Goal: Task Accomplishment & Management: Use online tool/utility

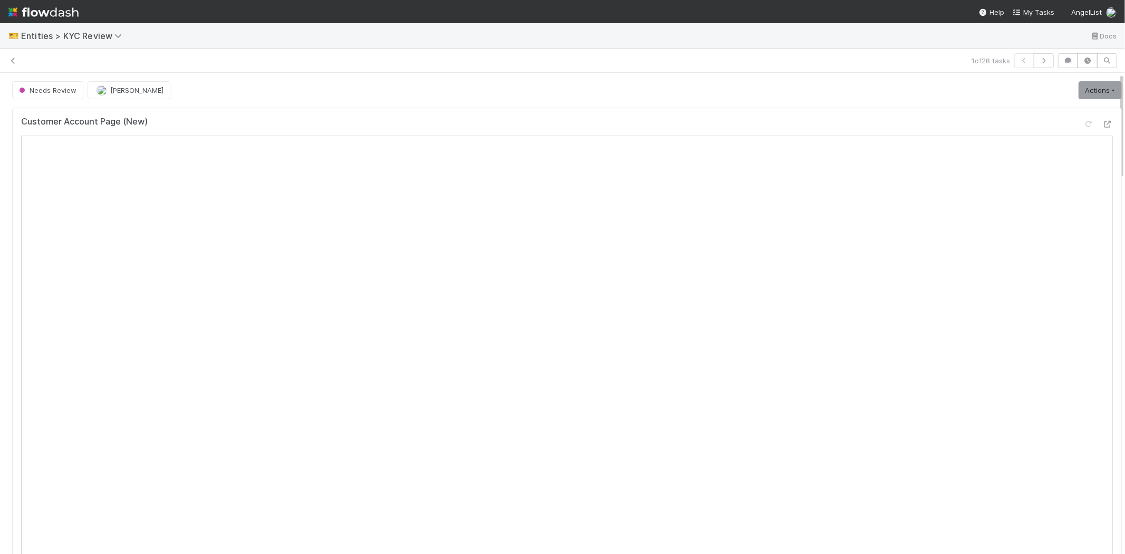
drag, startPoint x: 0, startPoint y: 0, endPoint x: 372, endPoint y: 62, distance: 377.3
click at [372, 62] on div at bounding box center [495, 60] width 944 height 11
click at [15, 59] on icon at bounding box center [13, 60] width 11 height 7
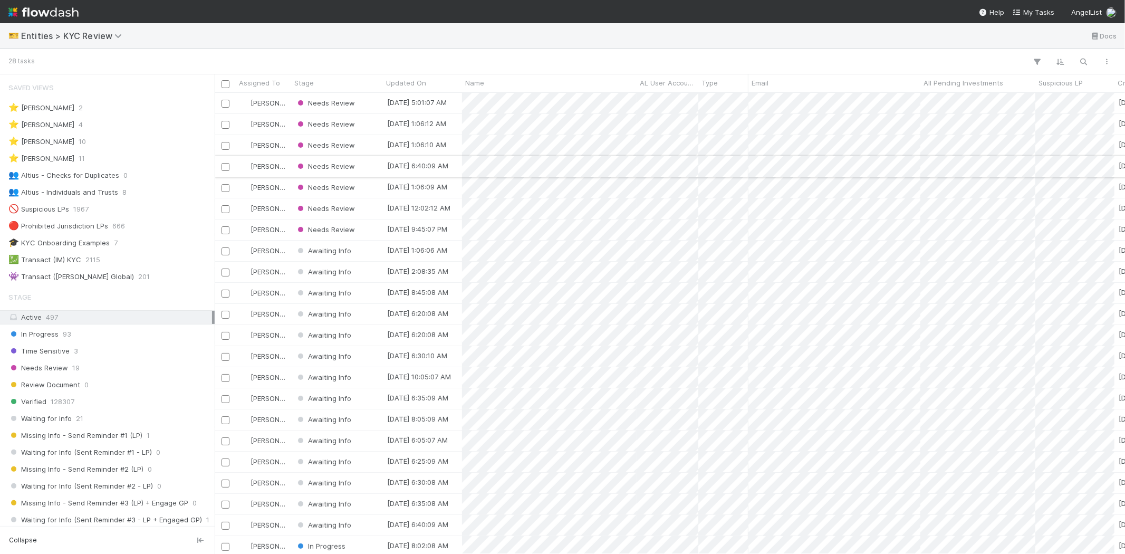
scroll to position [9, 8]
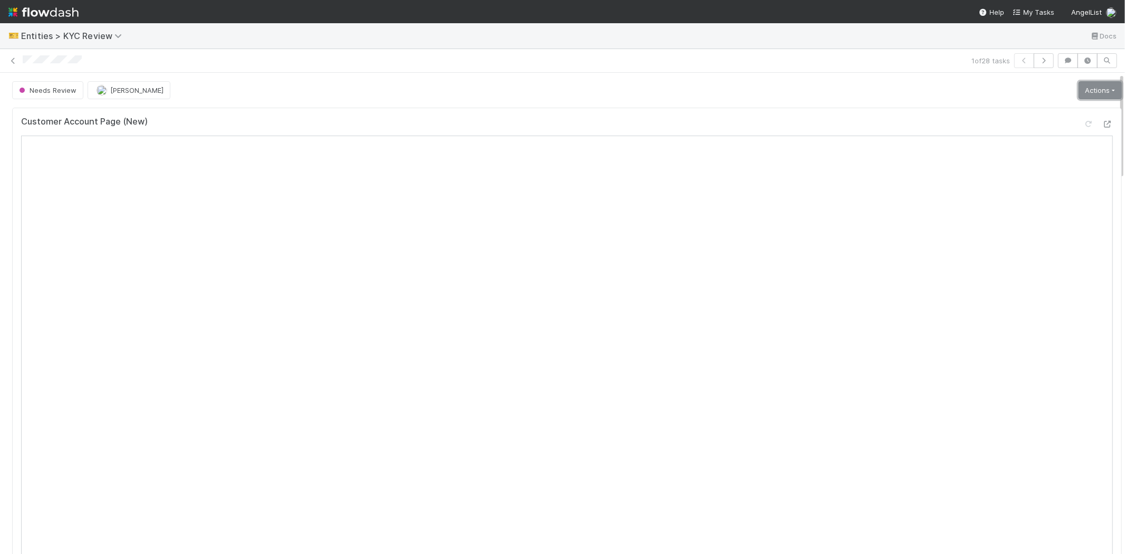
click at [1082, 91] on link "Actions" at bounding box center [1099, 90] width 43 height 18
click at [824, 96] on div "Needs Review Karen Jane Salcedo Actions Mark as Verified New Info Requested Mov…" at bounding box center [566, 90] width 1109 height 18
click at [1085, 90] on link "Actions" at bounding box center [1099, 90] width 43 height 18
click at [1044, 182] on button "Select Template [New]" at bounding box center [1065, 186] width 116 height 15
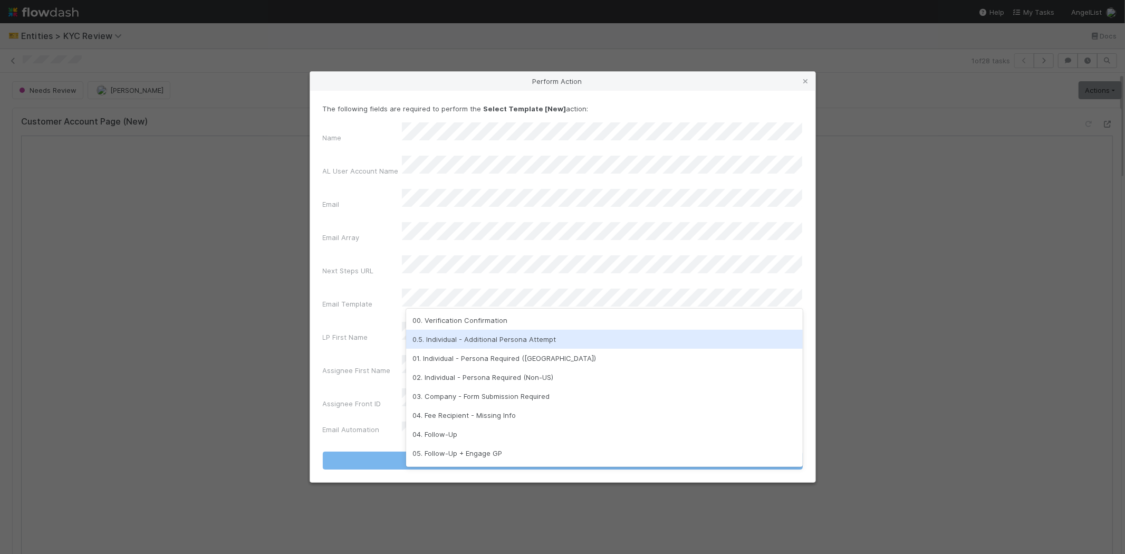
click at [468, 339] on div "0.5. Individual - Additional Persona Attempt" at bounding box center [604, 339] width 397 height 19
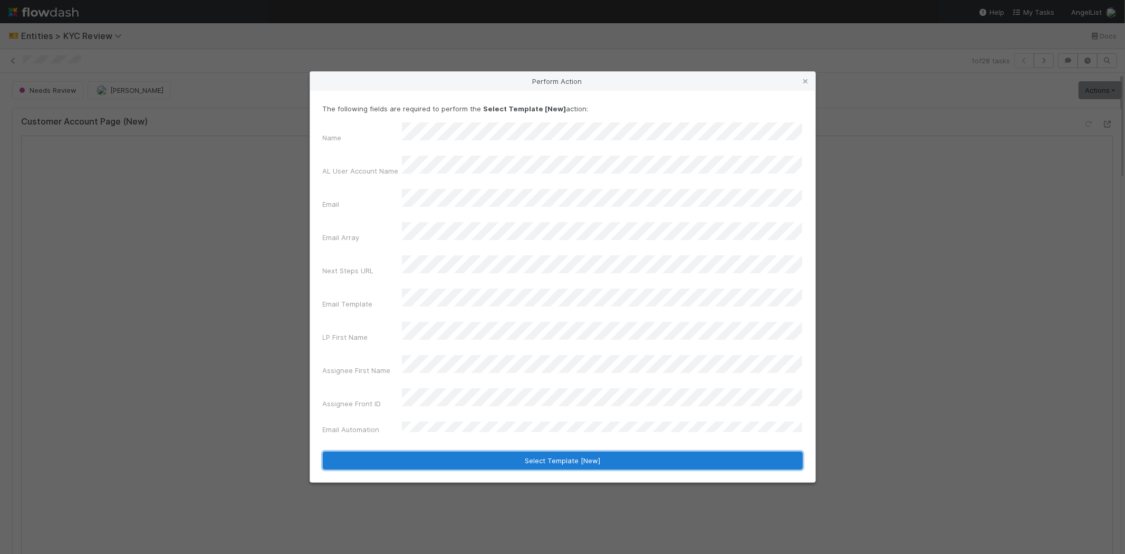
click at [433, 451] on button "Select Template [New]" at bounding box center [563, 460] width 480 height 18
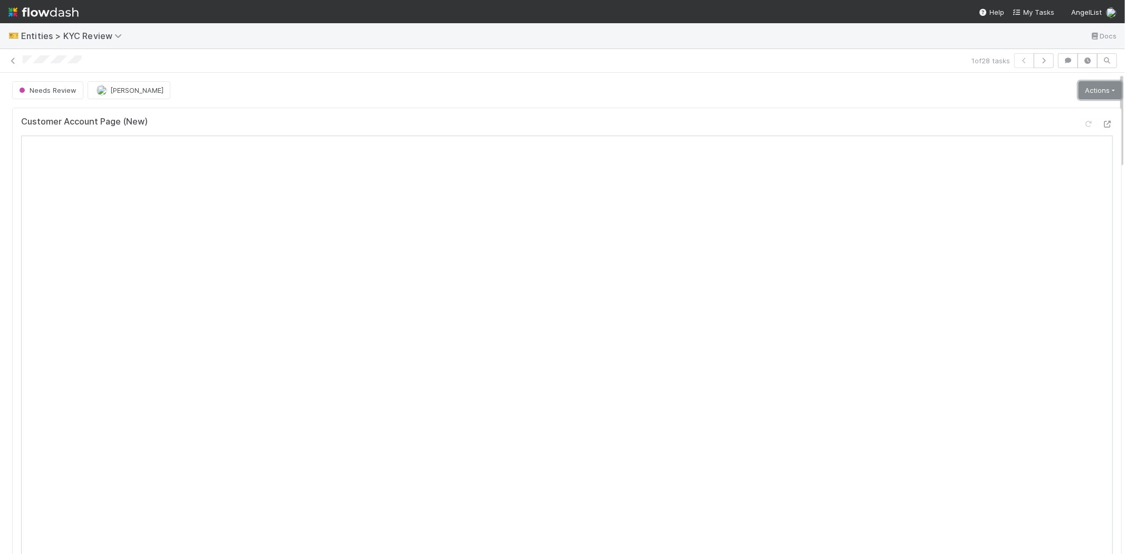
click at [1085, 93] on link "Actions" at bounding box center [1099, 90] width 43 height 18
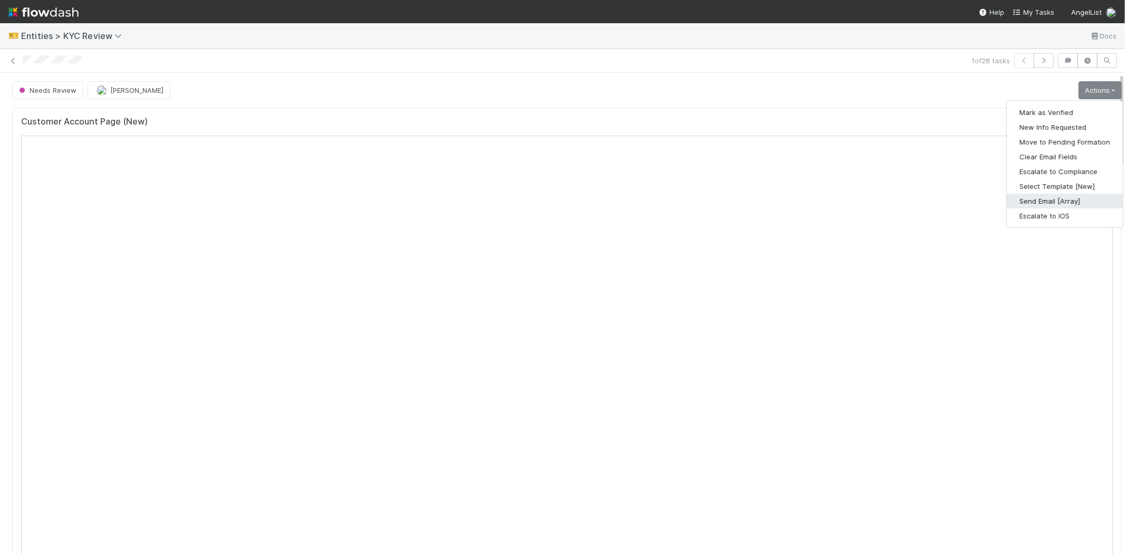
click at [1026, 204] on button "Send Email [Array]" at bounding box center [1065, 201] width 116 height 15
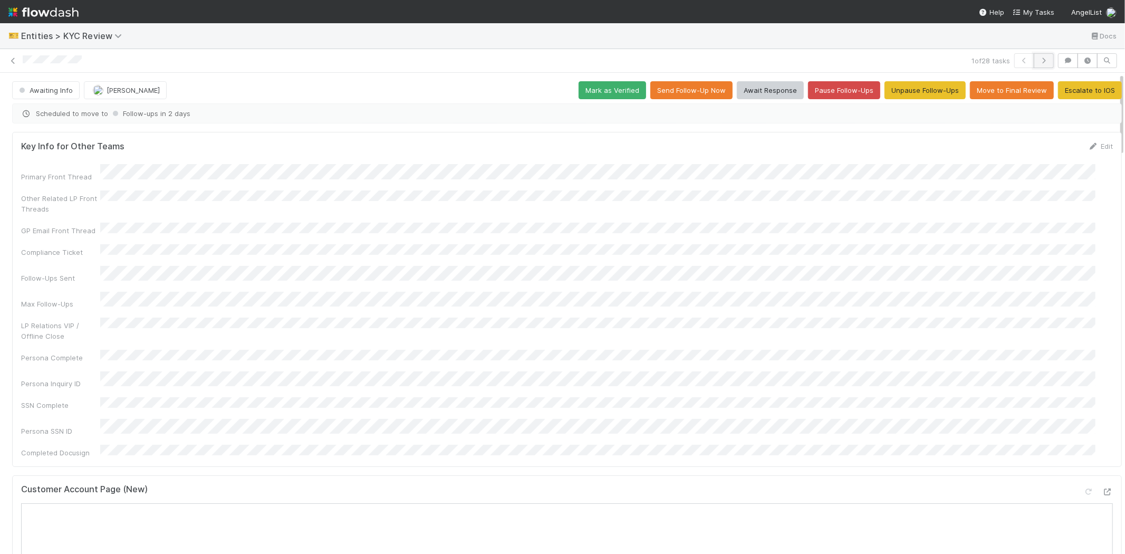
click at [1038, 58] on icon "button" at bounding box center [1043, 60] width 11 height 6
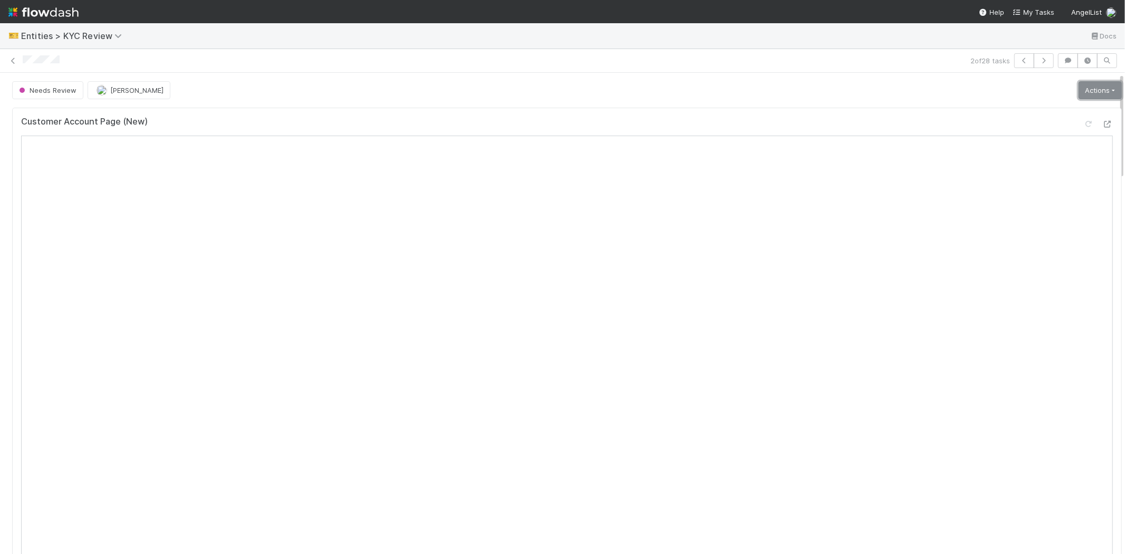
click at [1078, 86] on link "Actions" at bounding box center [1099, 90] width 43 height 18
click at [1012, 187] on button "Select Template [New]" at bounding box center [1065, 186] width 116 height 15
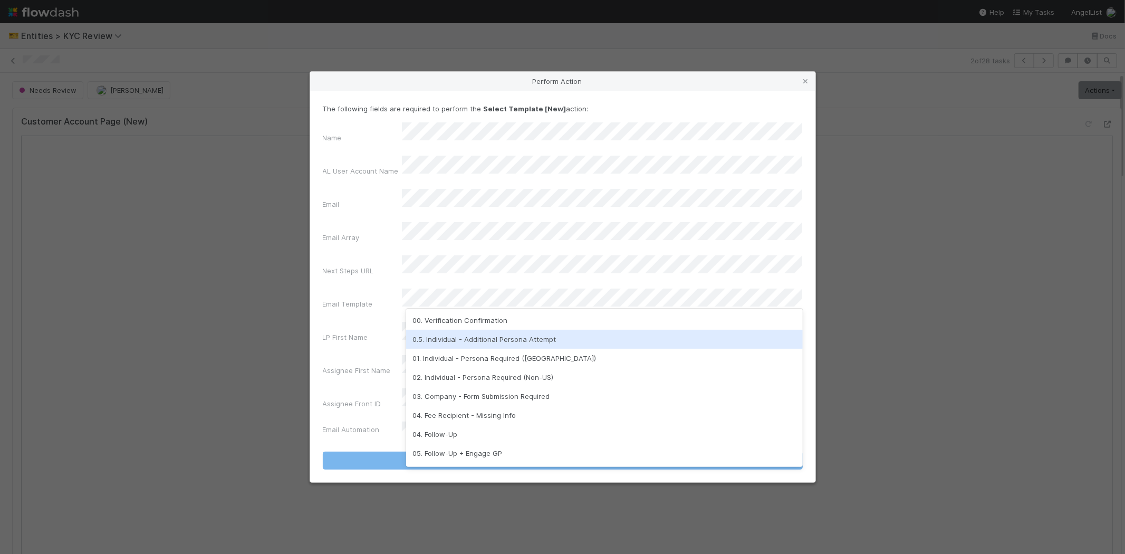
click at [438, 335] on div "0.5. Individual - Additional Persona Attempt" at bounding box center [604, 339] width 397 height 19
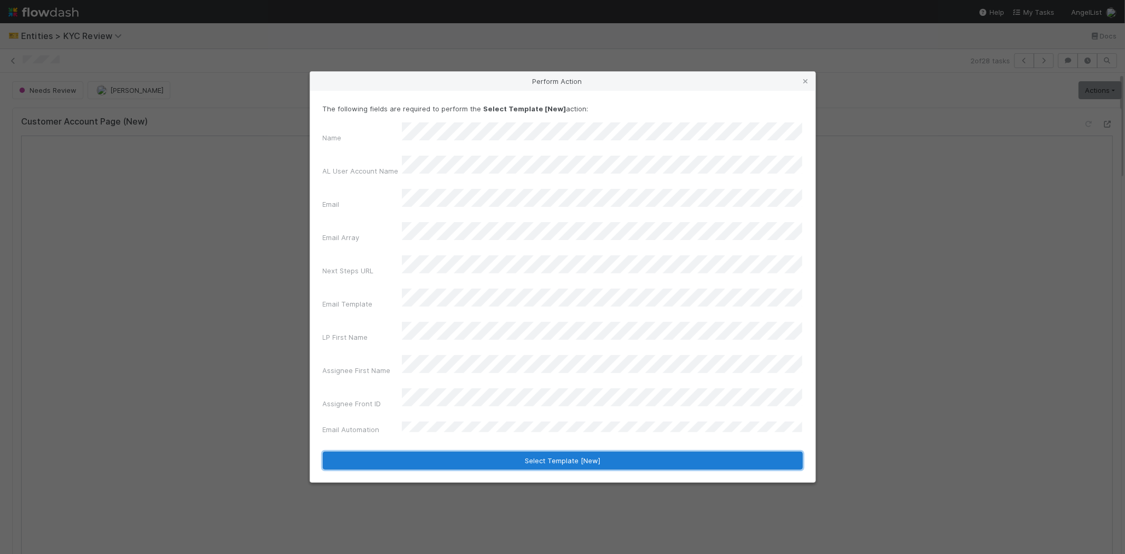
click at [406, 451] on button "Select Template [New]" at bounding box center [563, 460] width 480 height 18
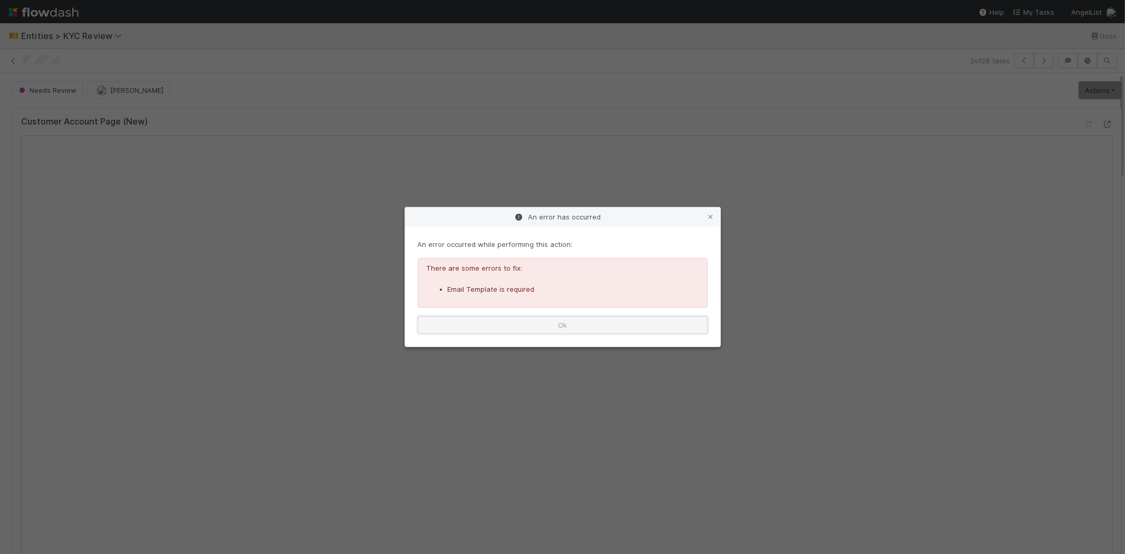
click at [470, 320] on button "Ok" at bounding box center [563, 325] width 290 height 18
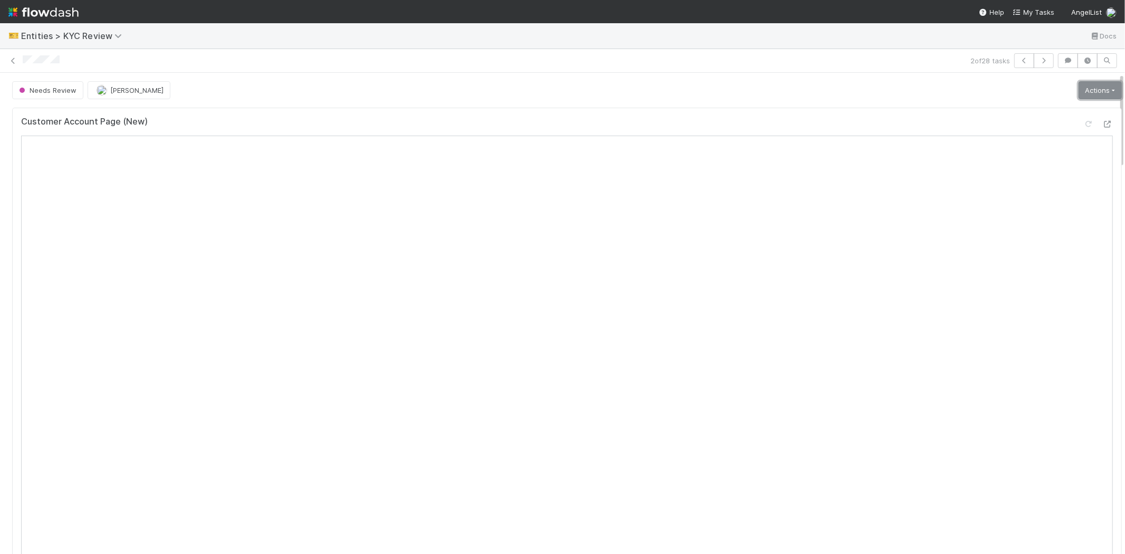
drag, startPoint x: 1085, startPoint y: 88, endPoint x: 1082, endPoint y: 93, distance: 5.7
click at [1085, 88] on link "Actions" at bounding box center [1099, 90] width 43 height 18
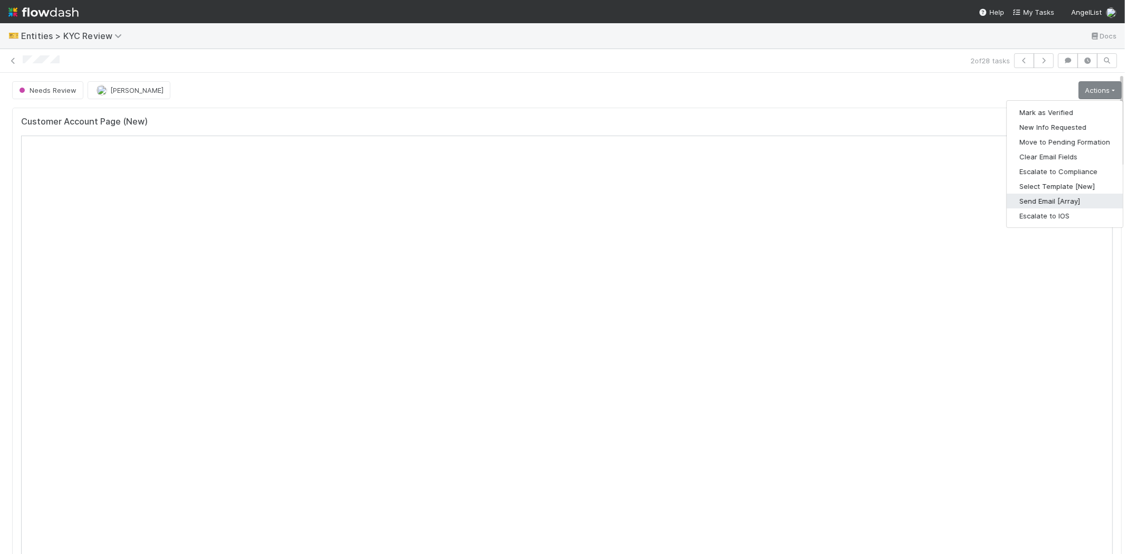
click at [1007, 201] on button "Send Email [Array]" at bounding box center [1065, 201] width 116 height 15
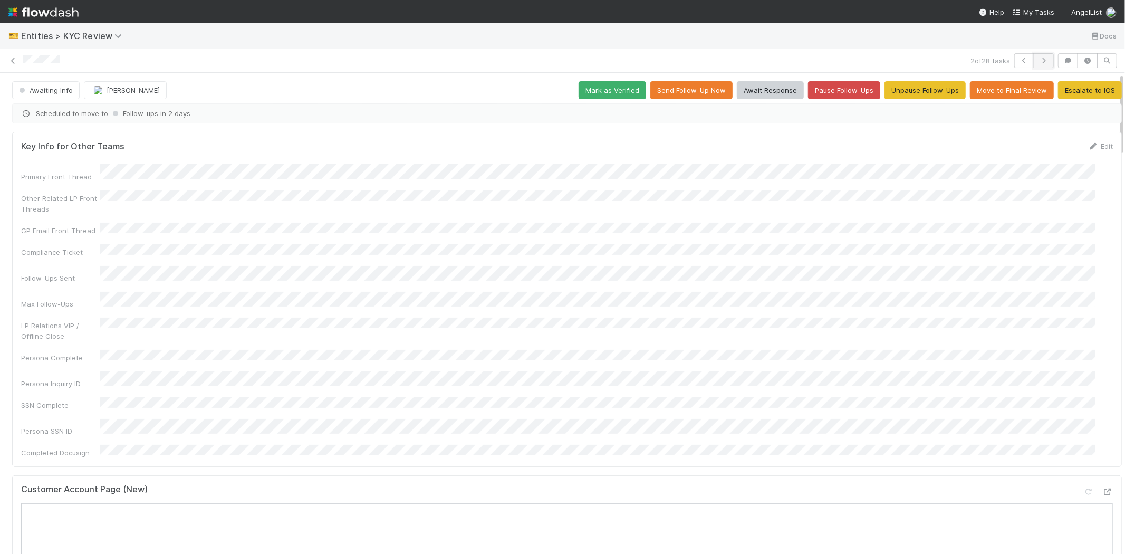
click at [1038, 61] on icon "button" at bounding box center [1043, 60] width 11 height 6
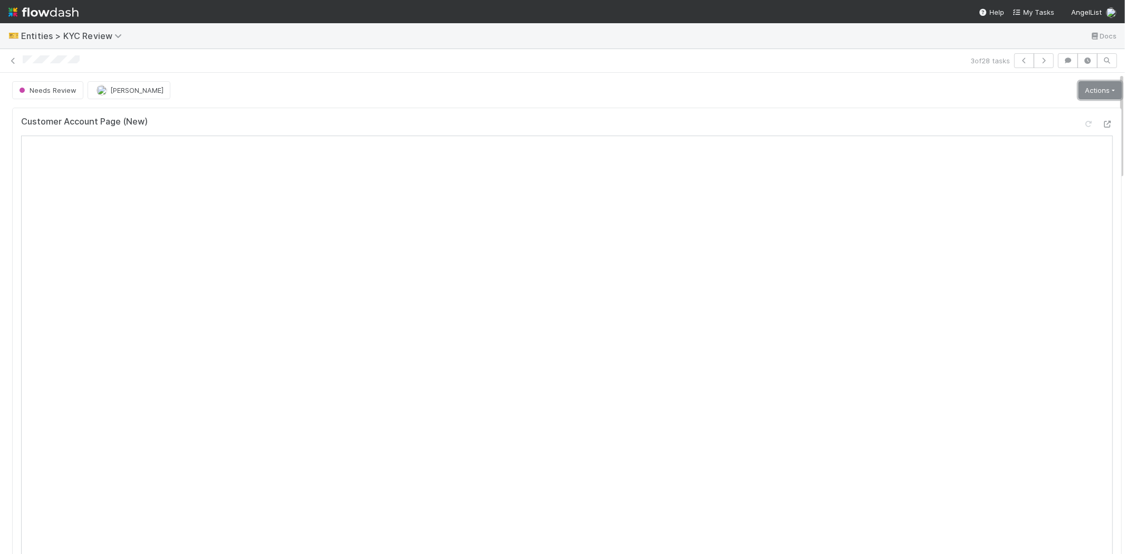
click at [1083, 95] on link "Actions" at bounding box center [1099, 90] width 43 height 18
click at [1020, 182] on button "Select Template [New]" at bounding box center [1065, 186] width 116 height 15
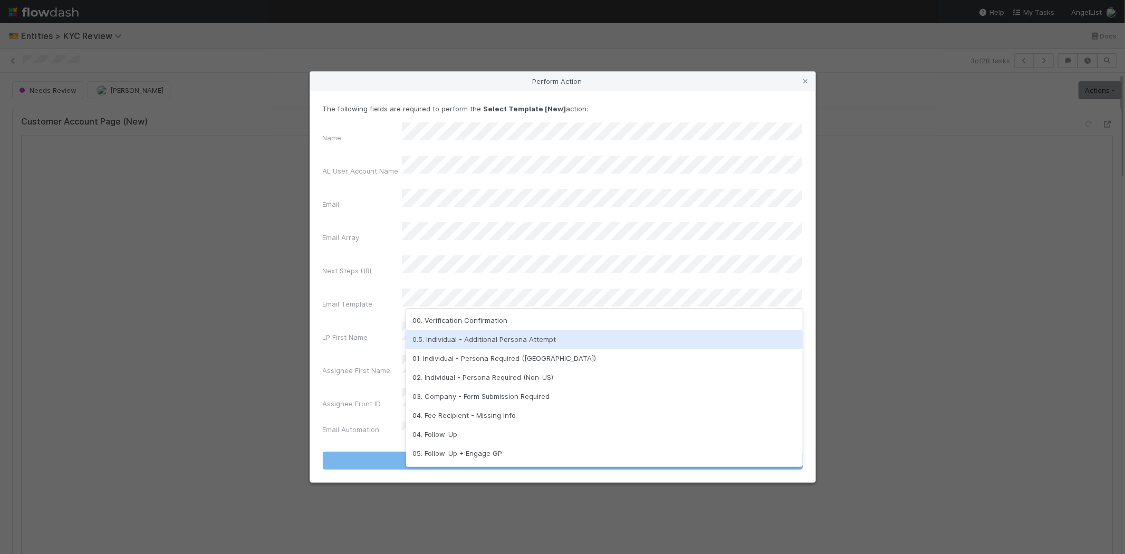
click at [461, 339] on div "0.5. Individual - Additional Persona Attempt" at bounding box center [604, 339] width 397 height 19
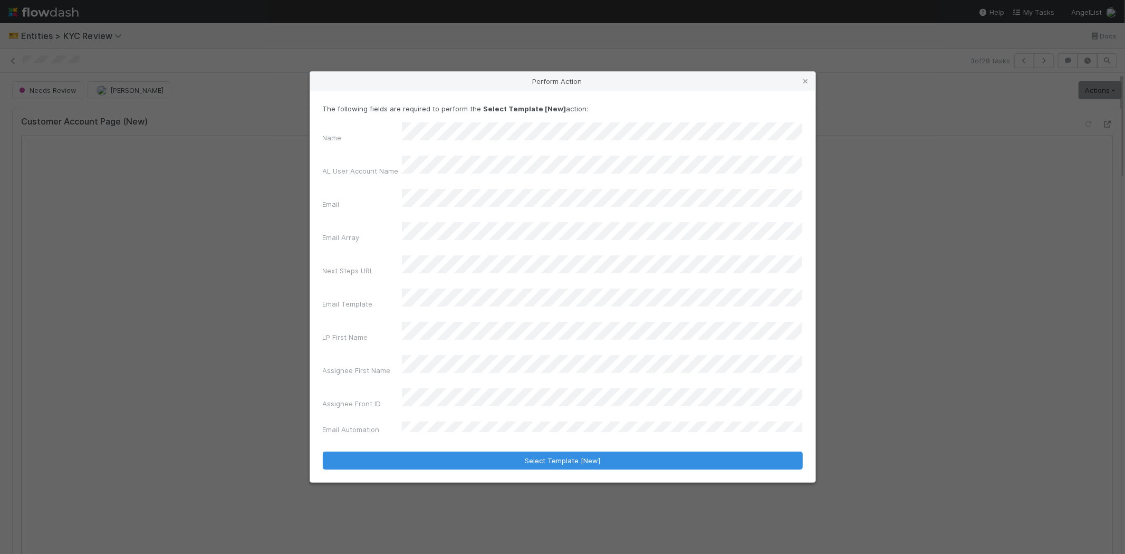
click at [359, 332] on div "LP First Name" at bounding box center [362, 339] width 79 height 15
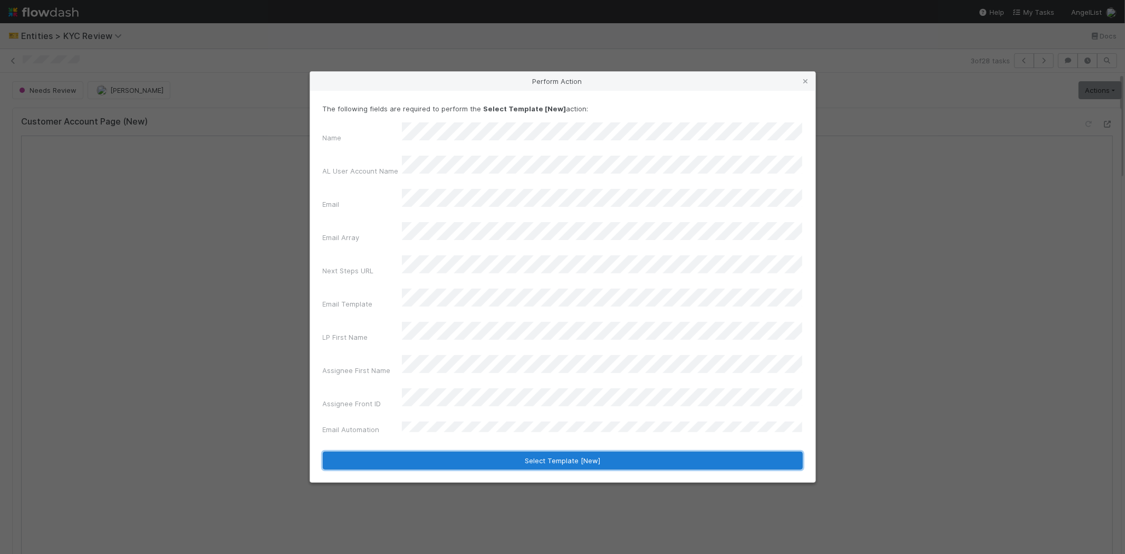
click at [389, 451] on button "Select Template [New]" at bounding box center [563, 460] width 480 height 18
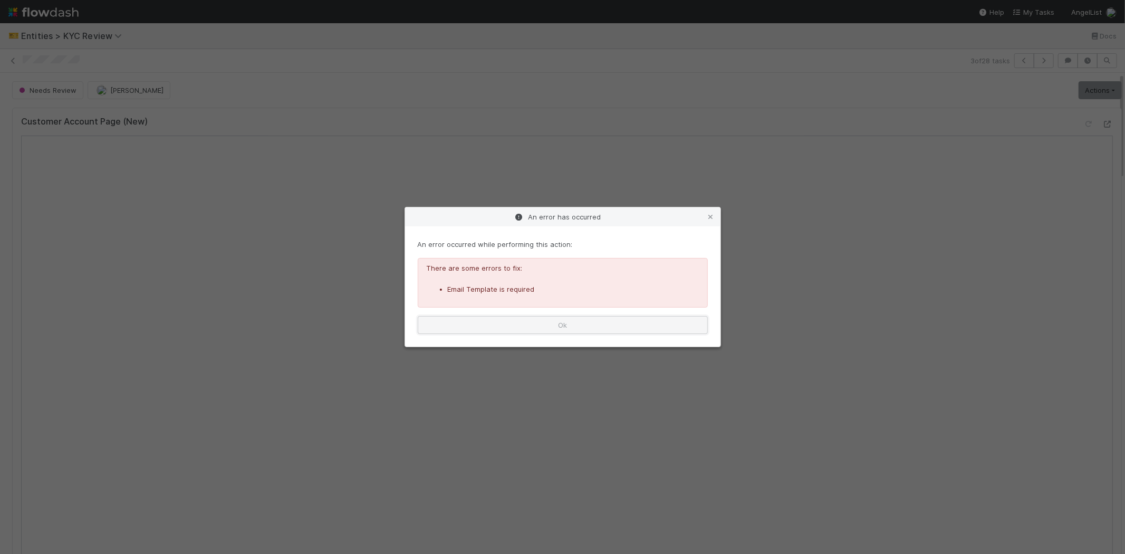
click at [529, 321] on button "Ok" at bounding box center [563, 325] width 290 height 18
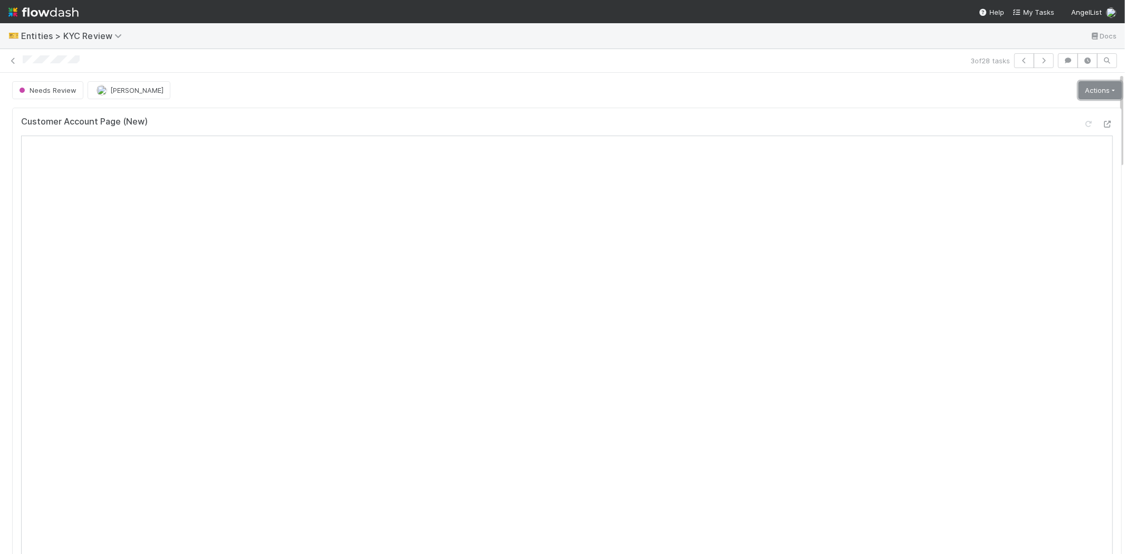
click at [1078, 93] on link "Actions" at bounding box center [1099, 90] width 43 height 18
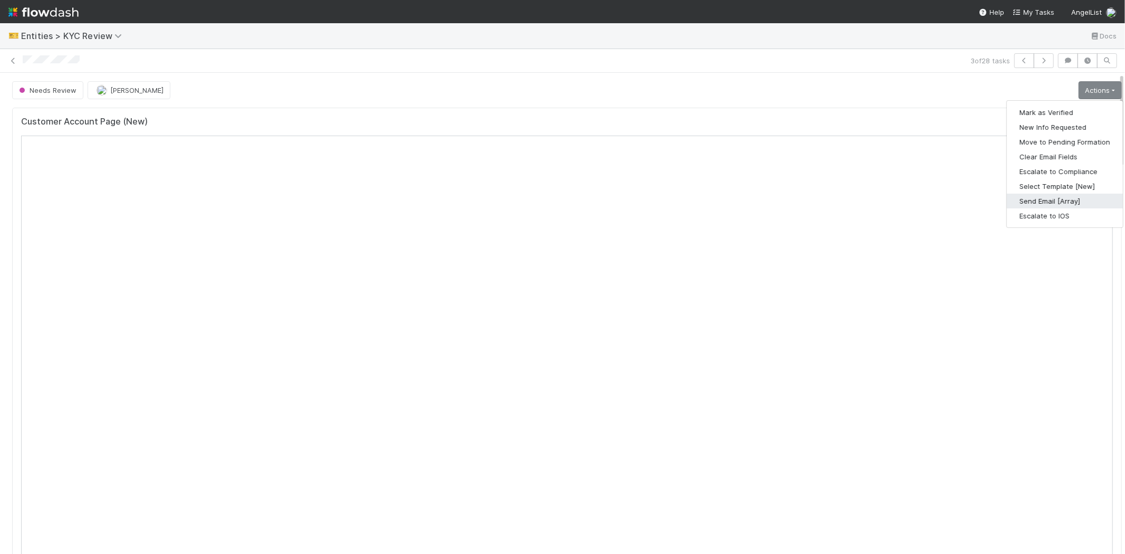
click at [1040, 200] on button "Send Email [Array]" at bounding box center [1065, 201] width 116 height 15
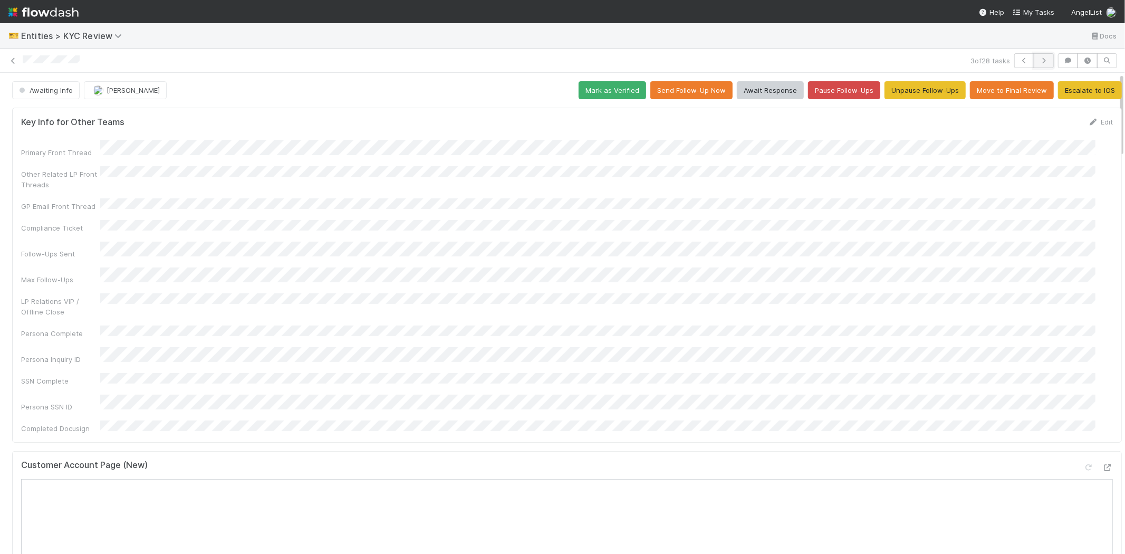
click at [1041, 63] on button "button" at bounding box center [1043, 60] width 20 height 15
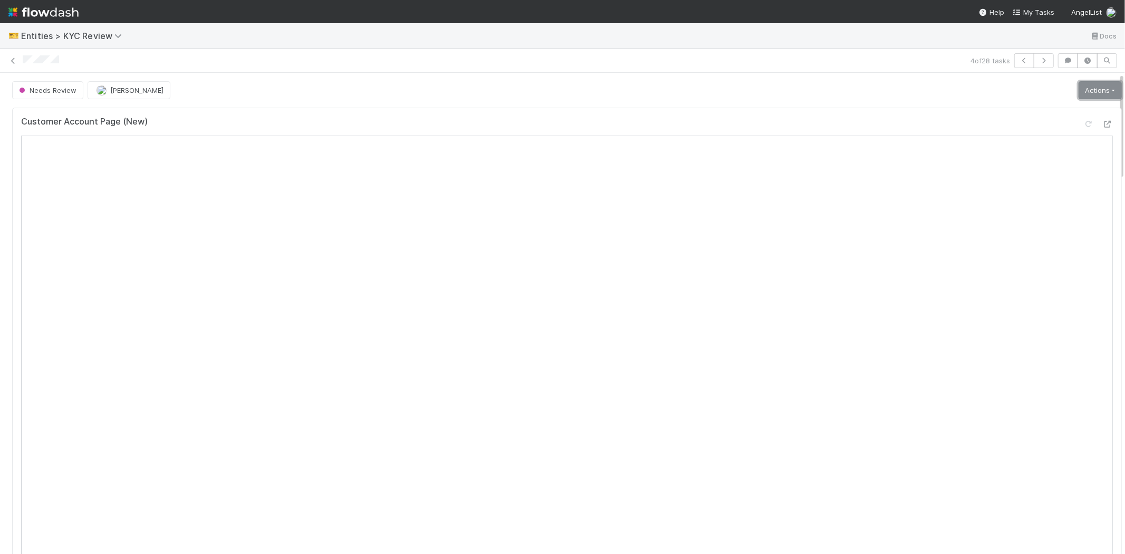
click at [1078, 96] on link "Actions" at bounding box center [1099, 90] width 43 height 18
click at [1017, 185] on button "Select Template [New]" at bounding box center [1065, 186] width 116 height 15
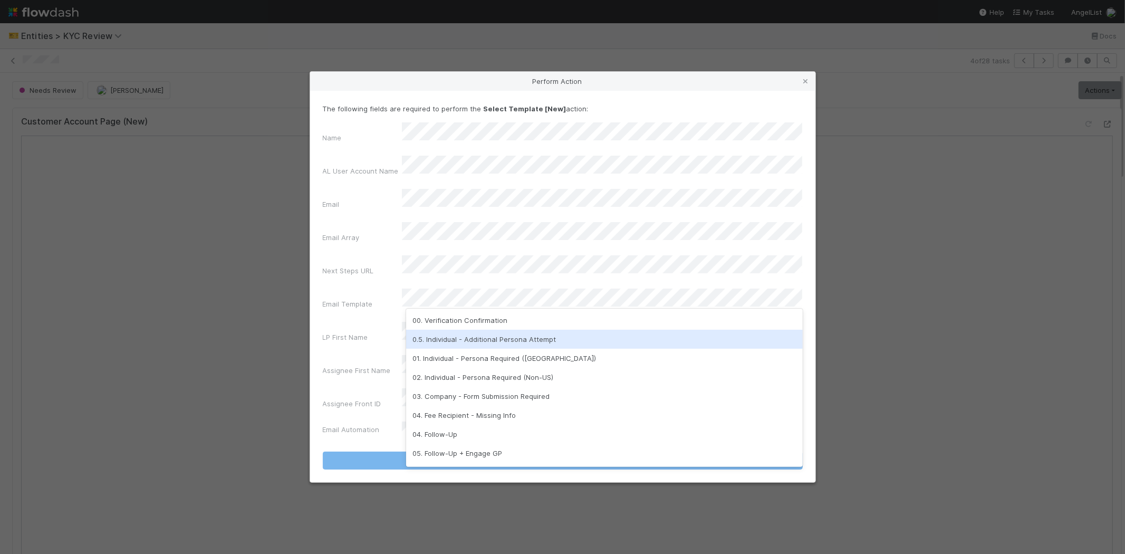
click at [448, 334] on div "0.5. Individual - Additional Persona Attempt" at bounding box center [604, 339] width 397 height 19
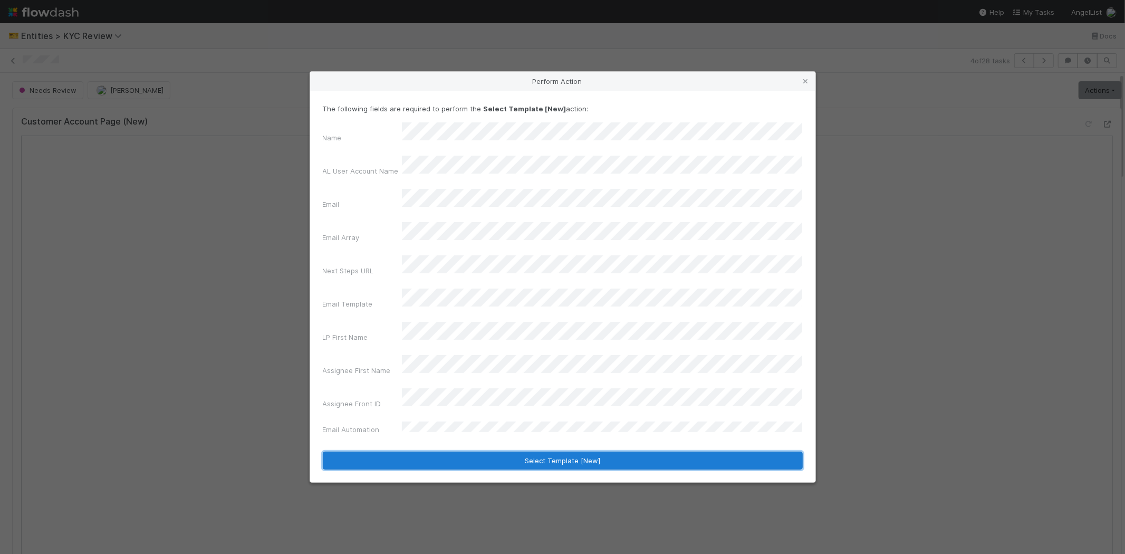
click at [403, 451] on button "Select Template [New]" at bounding box center [563, 460] width 480 height 18
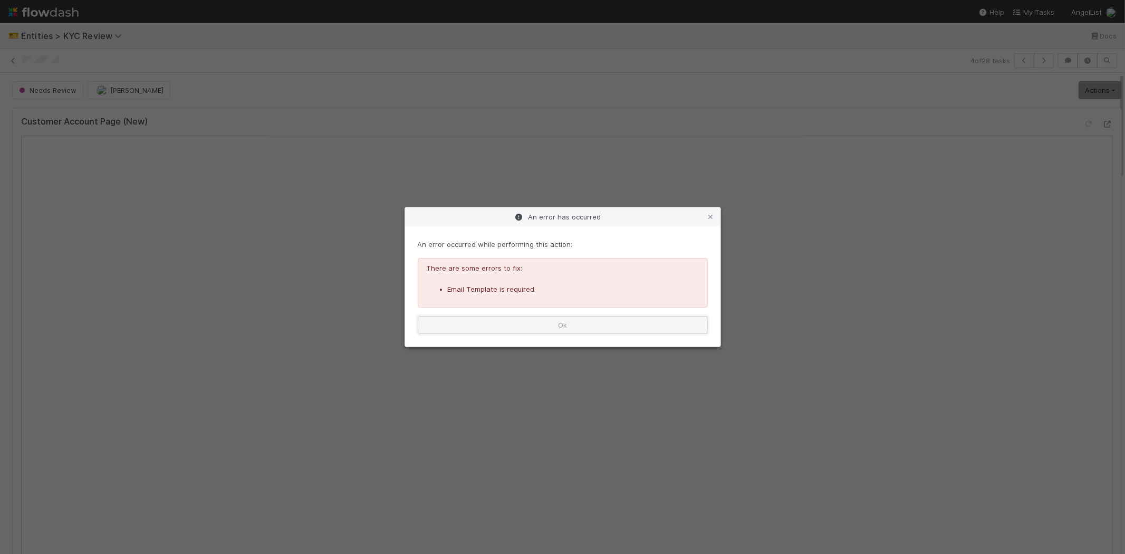
click at [549, 325] on button "Ok" at bounding box center [563, 325] width 290 height 18
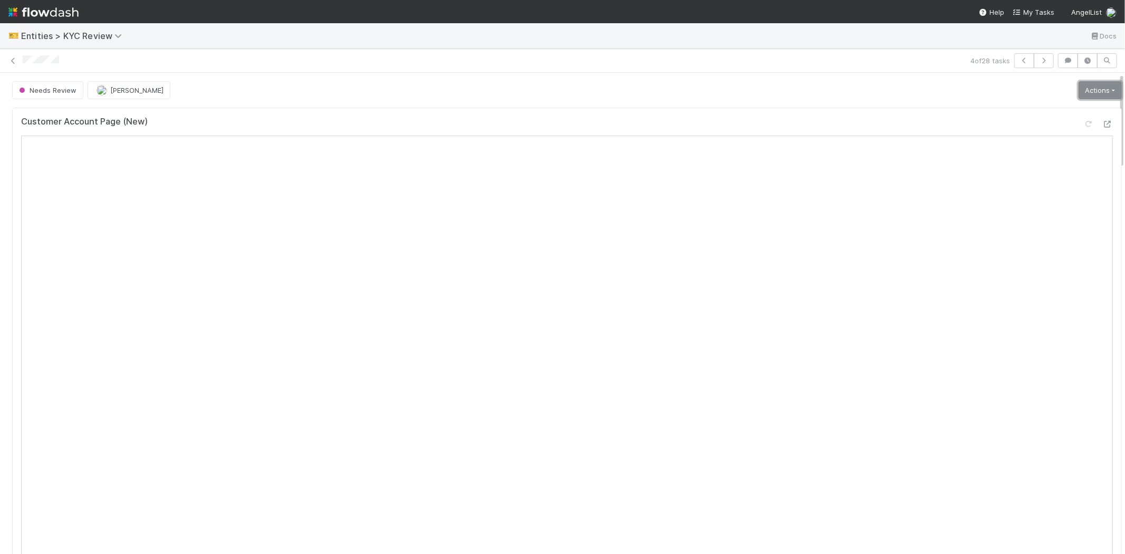
click at [1088, 87] on link "Actions" at bounding box center [1099, 90] width 43 height 18
click at [1008, 185] on button "Select Template [New]" at bounding box center [1065, 186] width 116 height 15
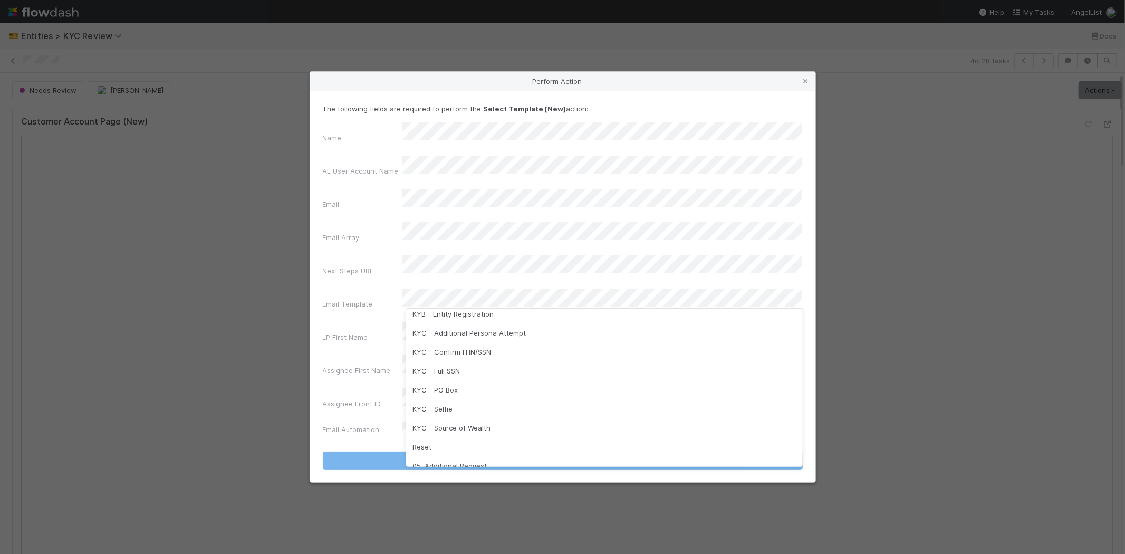
scroll to position [263, 0]
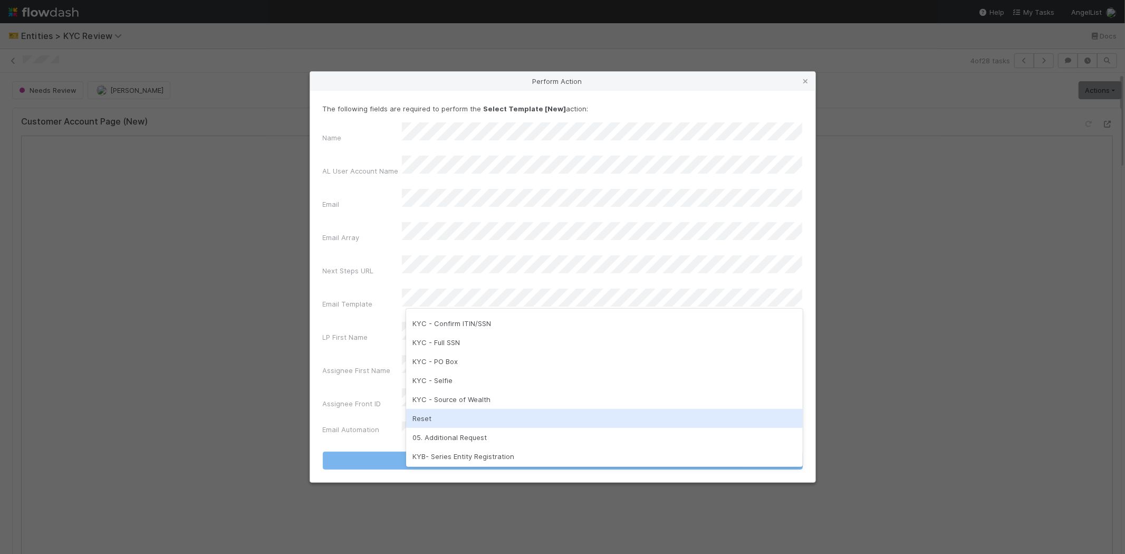
click at [423, 419] on div "Reset" at bounding box center [604, 418] width 397 height 19
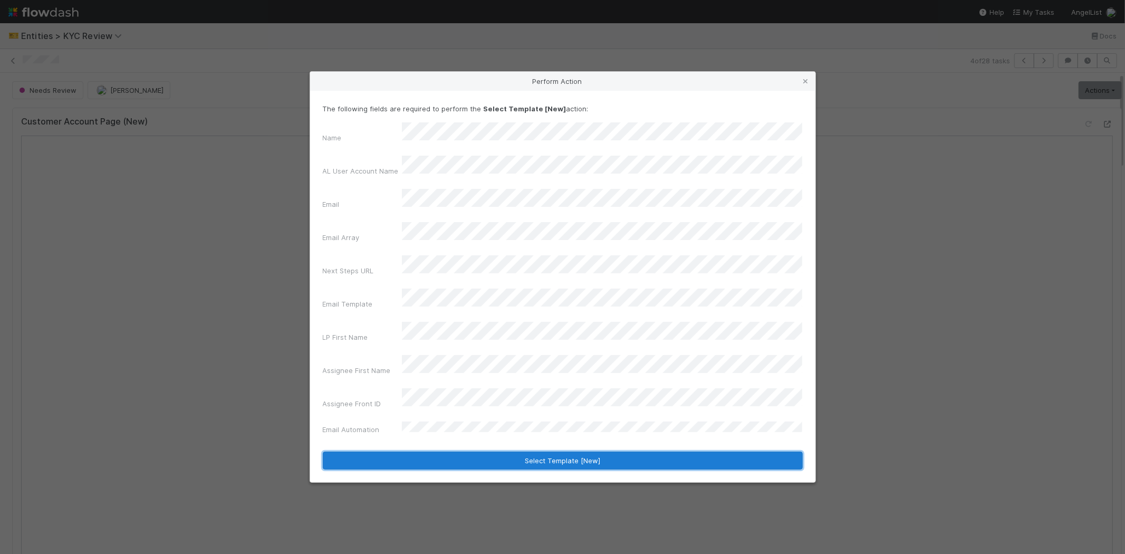
click at [418, 451] on button "Select Template [New]" at bounding box center [563, 460] width 480 height 18
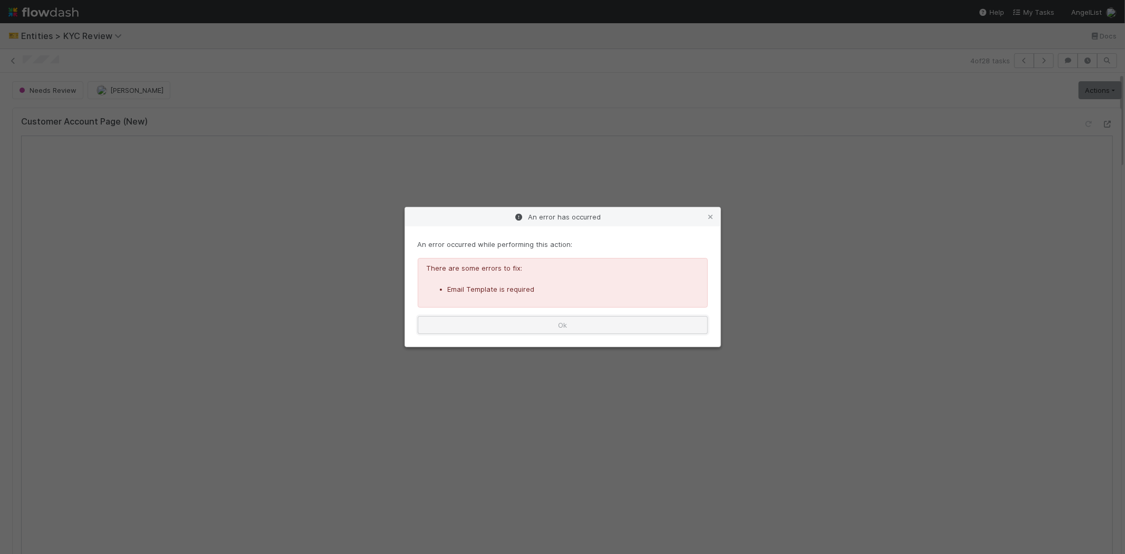
click at [539, 324] on button "Ok" at bounding box center [563, 325] width 290 height 18
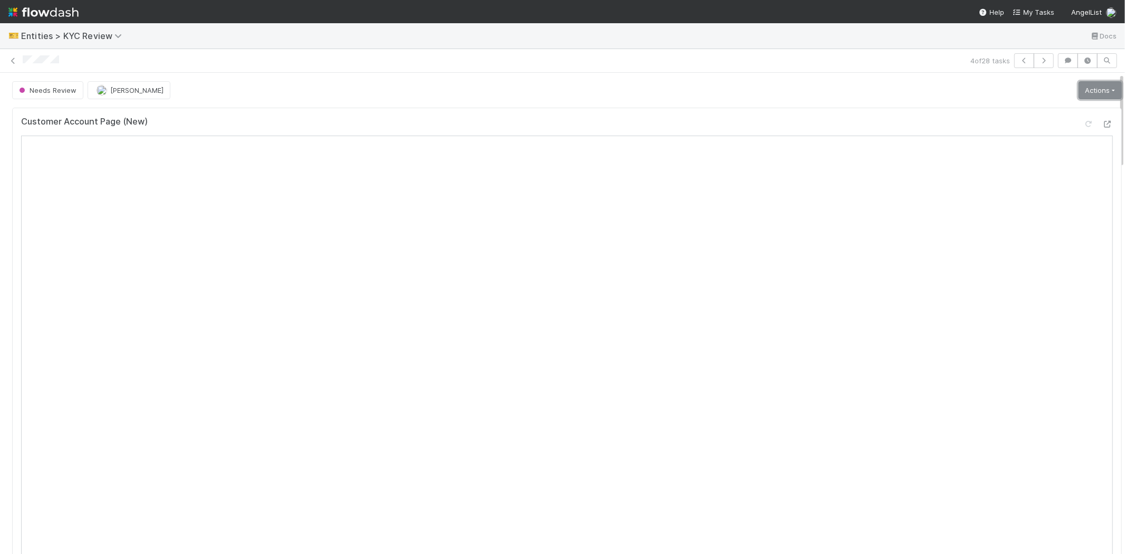
click at [1094, 86] on link "Actions" at bounding box center [1099, 90] width 43 height 18
click at [1021, 183] on button "Select Template [New]" at bounding box center [1065, 186] width 116 height 15
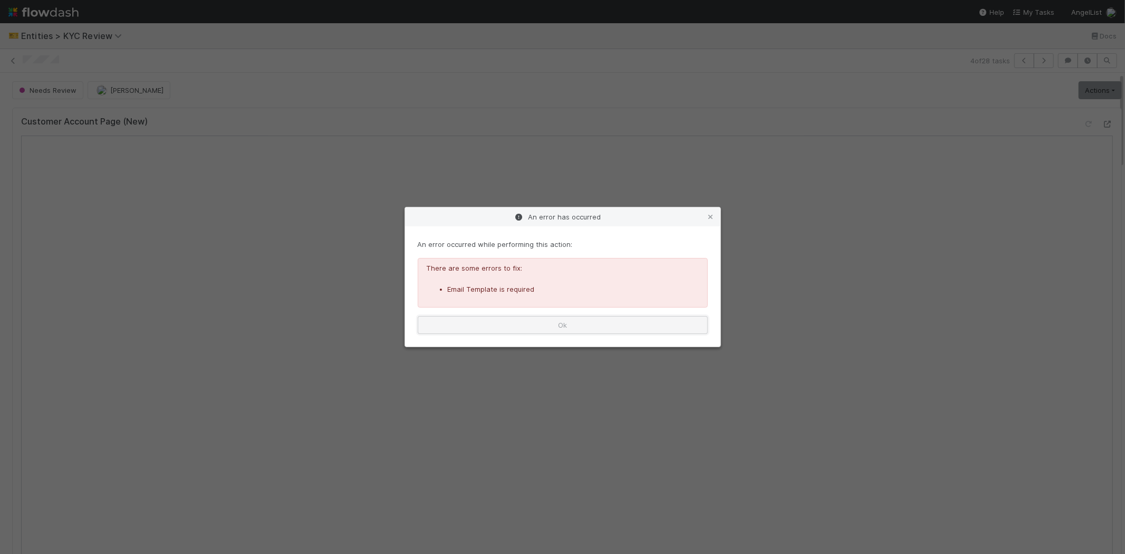
drag, startPoint x: 475, startPoint y: 325, endPoint x: 481, endPoint y: 325, distance: 6.3
click at [481, 325] on button "Ok" at bounding box center [563, 325] width 290 height 18
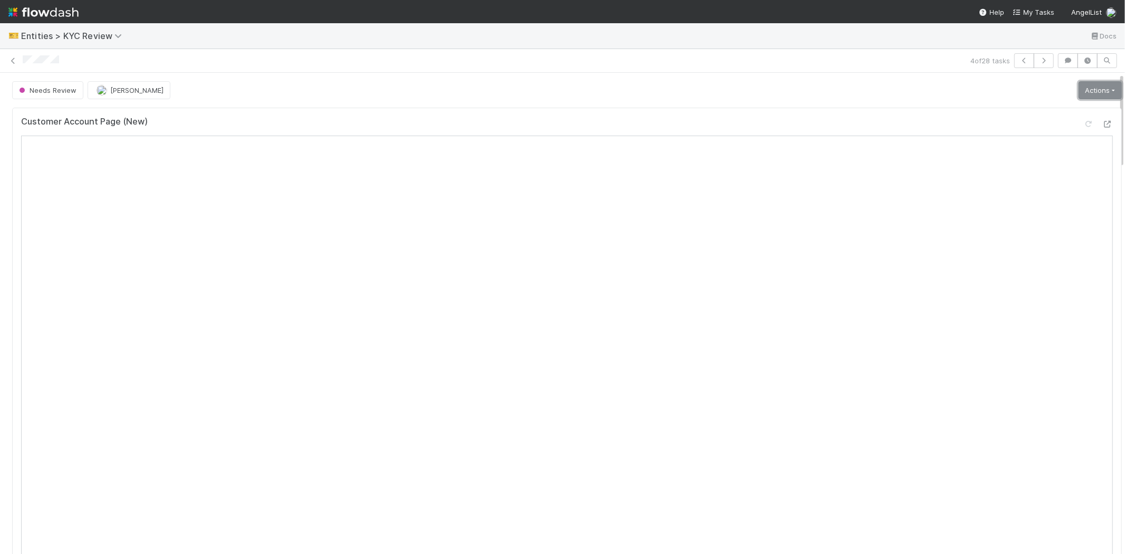
click at [1081, 90] on link "Actions" at bounding box center [1099, 90] width 43 height 18
click at [1029, 187] on button "Select Template [New]" at bounding box center [1065, 186] width 116 height 15
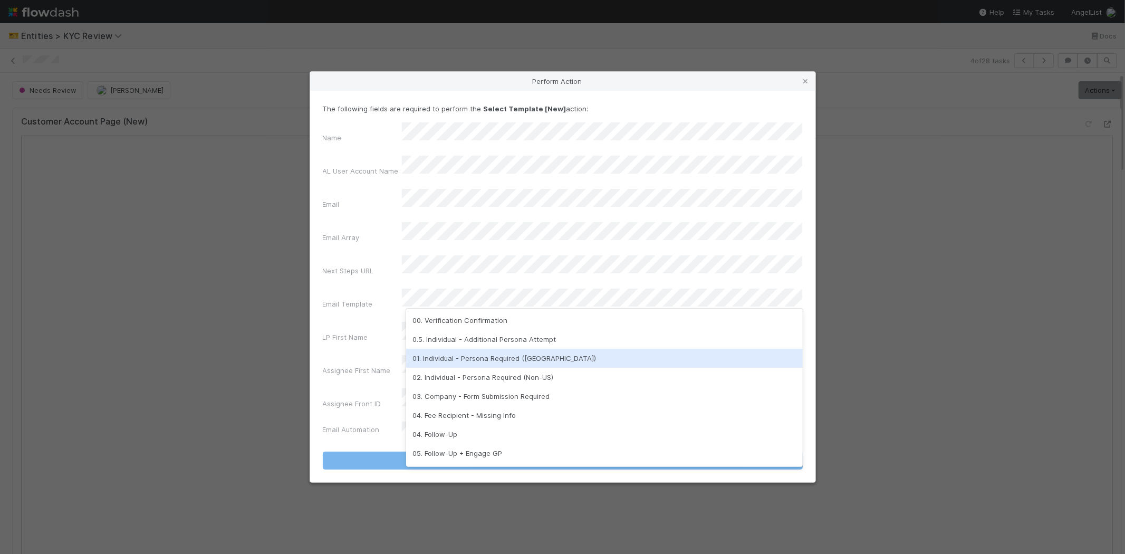
click at [458, 356] on div "01. Individual - Persona Required (US)" at bounding box center [604, 358] width 397 height 19
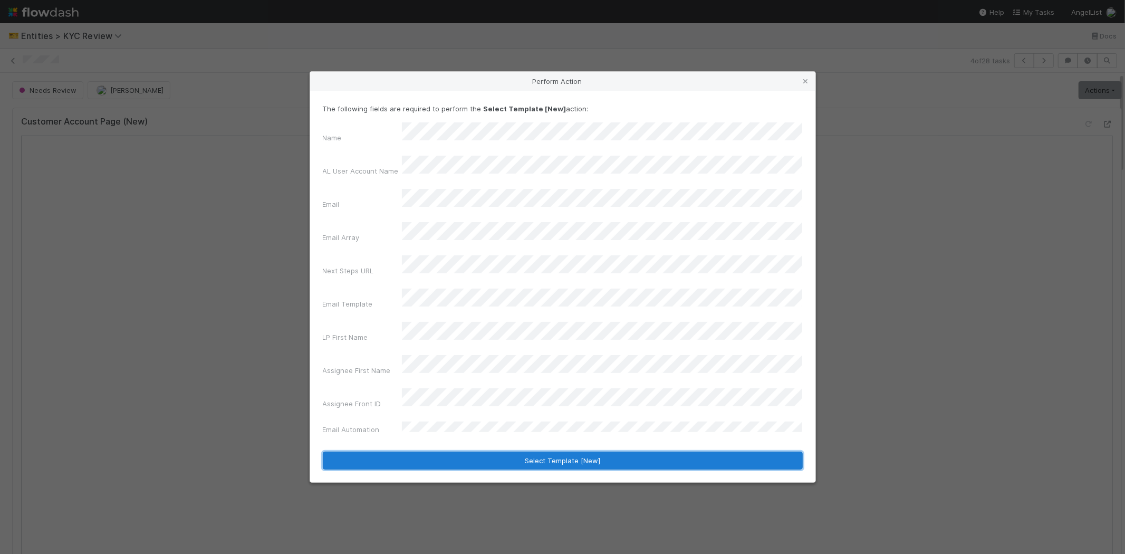
click at [428, 451] on button "Select Template [New]" at bounding box center [563, 460] width 480 height 18
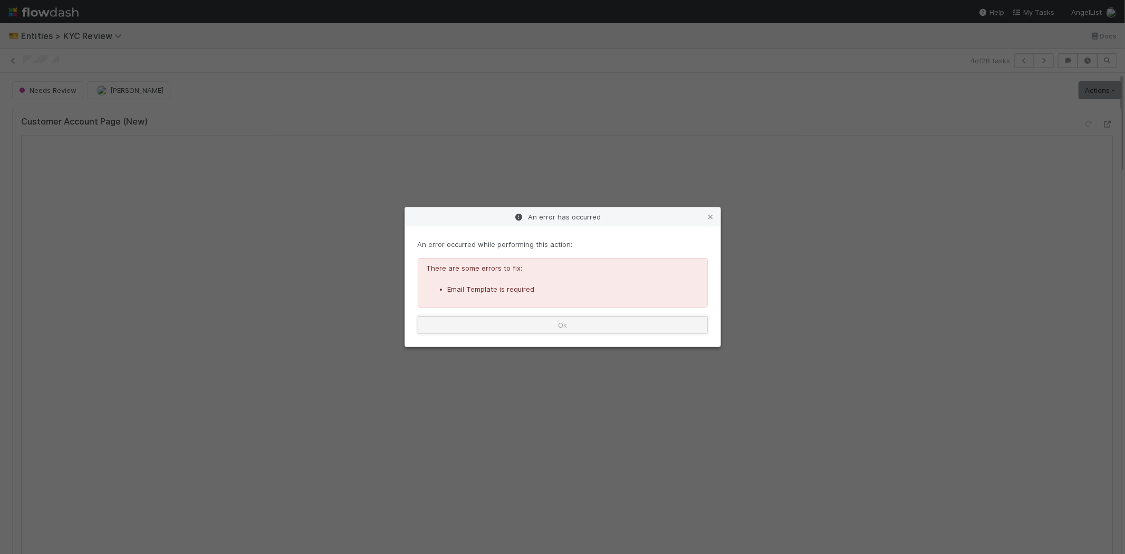
click at [517, 321] on button "Ok" at bounding box center [563, 325] width 290 height 18
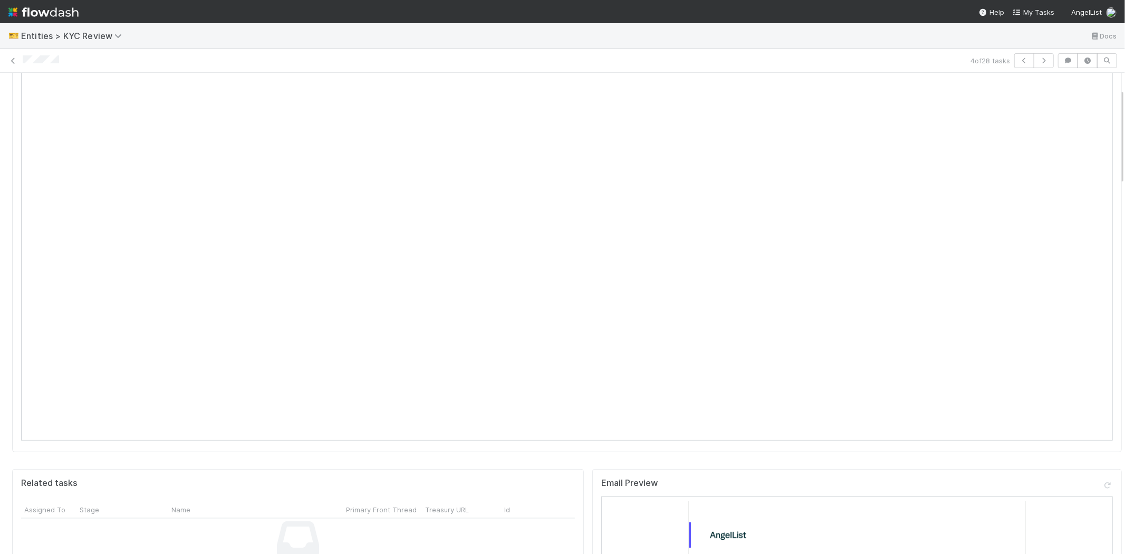
scroll to position [0, 0]
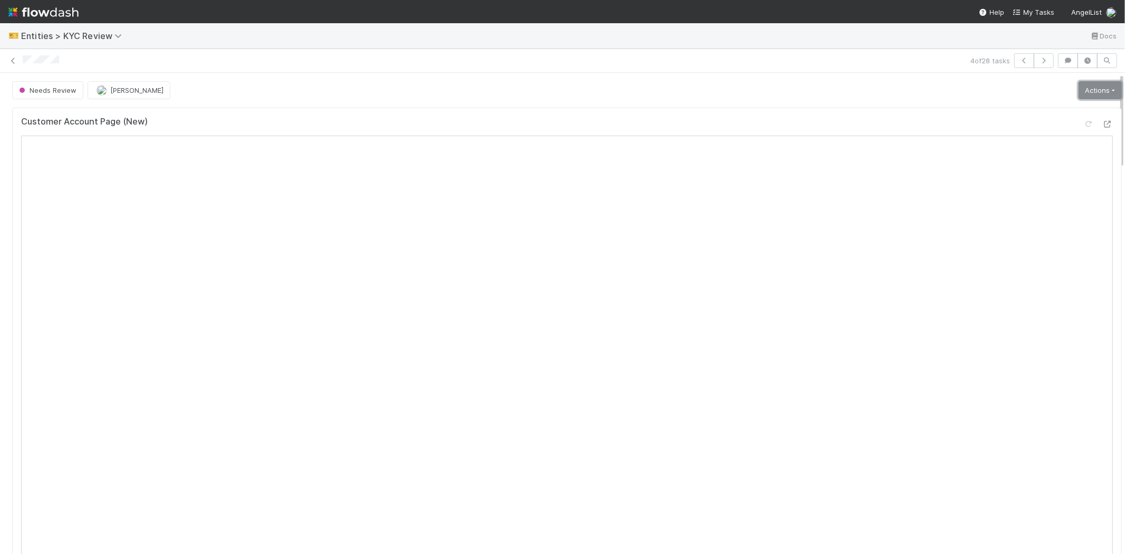
click at [1078, 91] on link "Actions" at bounding box center [1099, 90] width 43 height 18
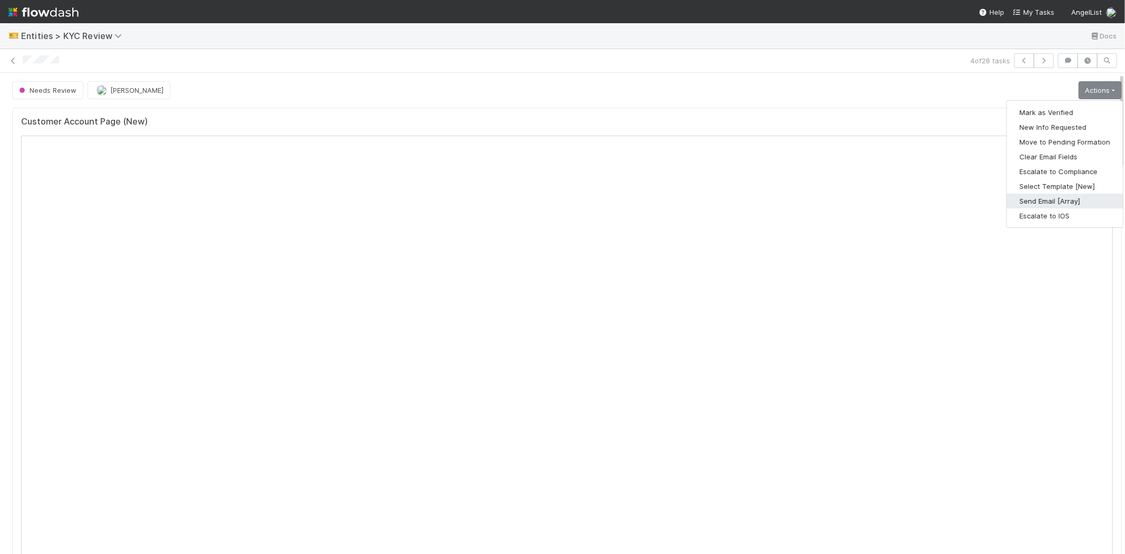
click at [1016, 198] on button "Send Email [Array]" at bounding box center [1065, 201] width 116 height 15
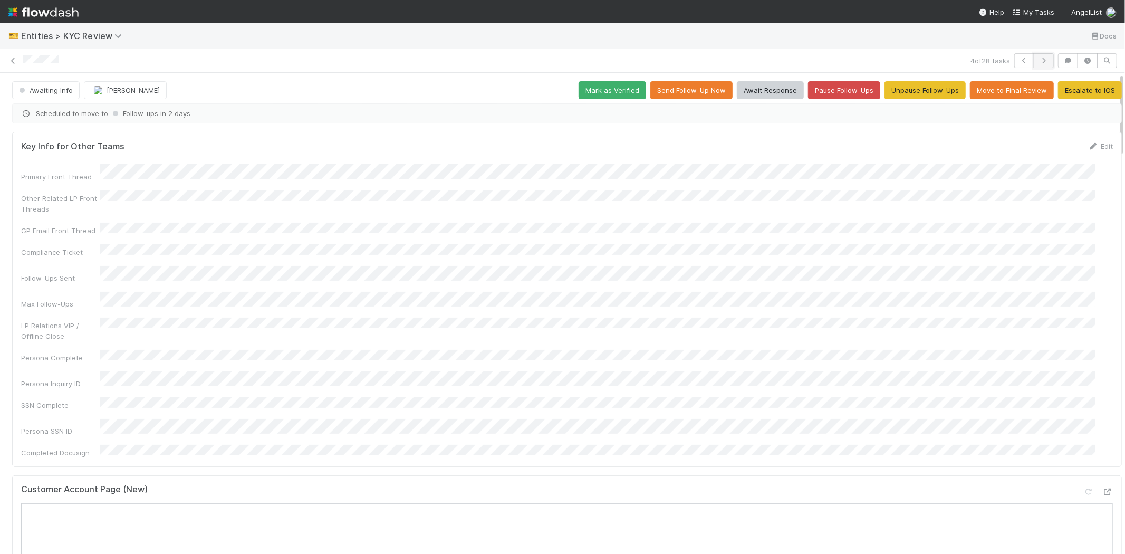
click at [1038, 60] on icon "button" at bounding box center [1043, 60] width 11 height 6
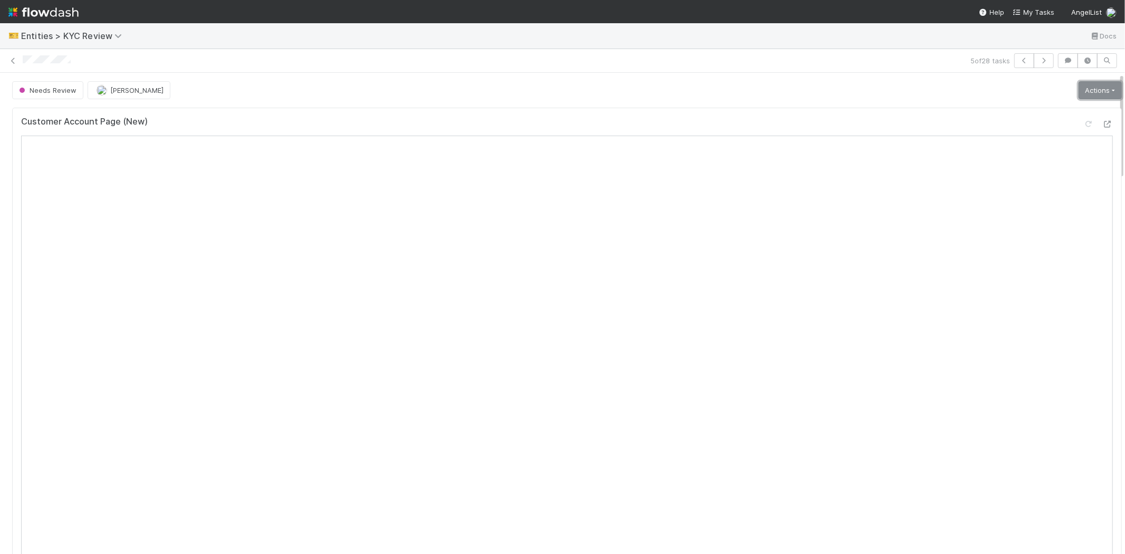
click at [1078, 92] on link "Actions" at bounding box center [1099, 90] width 43 height 18
click at [1026, 183] on button "Select Template [New]" at bounding box center [1065, 186] width 116 height 15
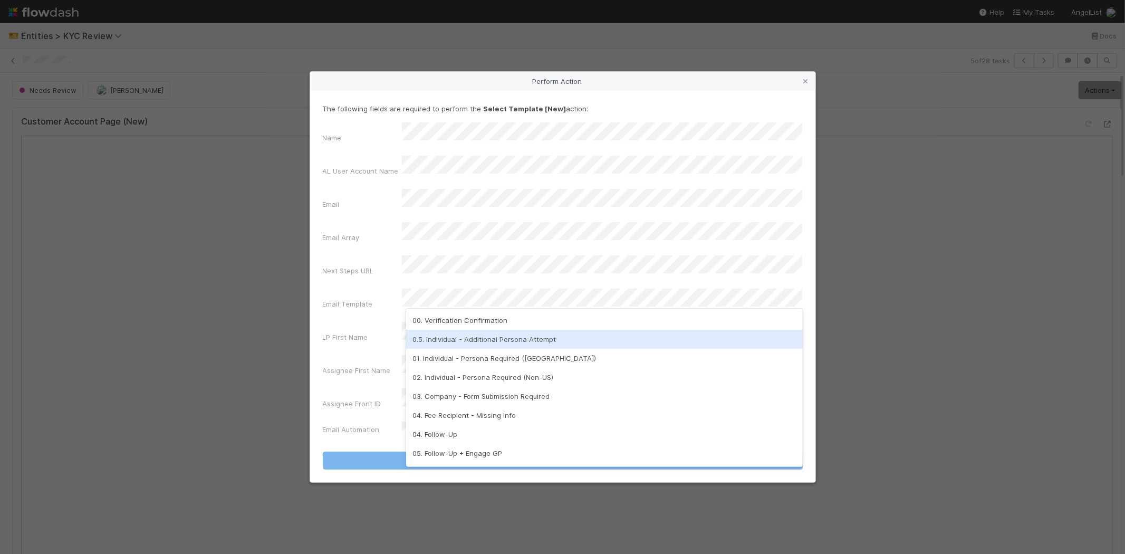
click at [420, 333] on div "0.5. Individual - Additional Persona Attempt" at bounding box center [604, 339] width 397 height 19
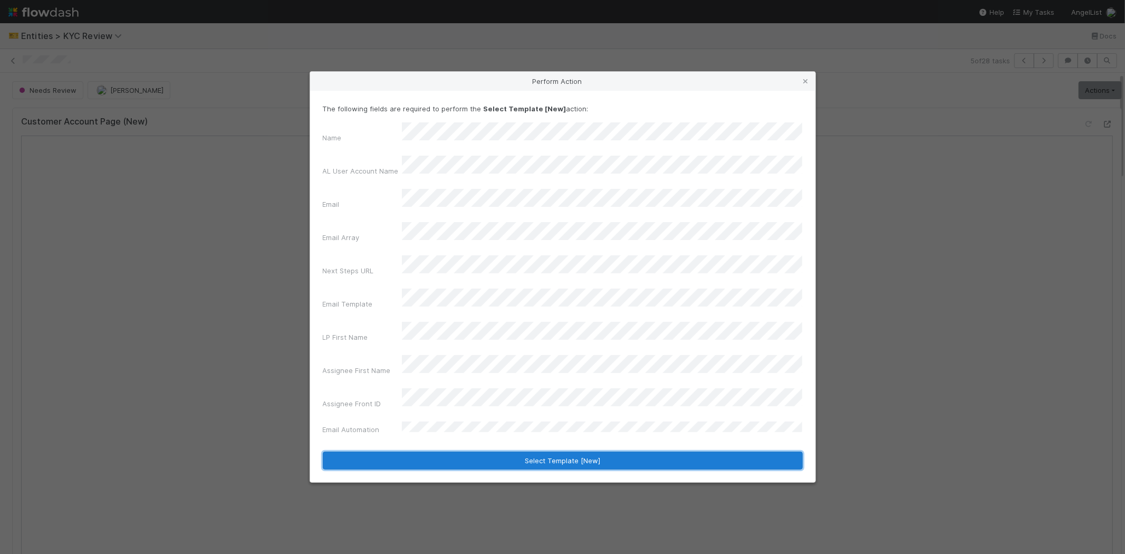
click at [396, 451] on button "Select Template [New]" at bounding box center [563, 460] width 480 height 18
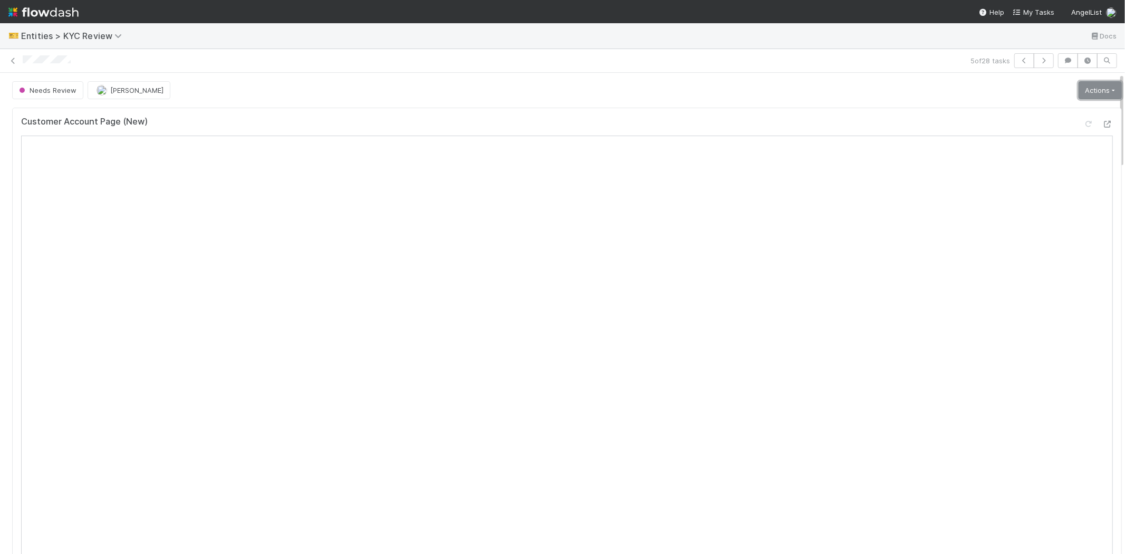
click at [1084, 92] on link "Actions" at bounding box center [1099, 90] width 43 height 18
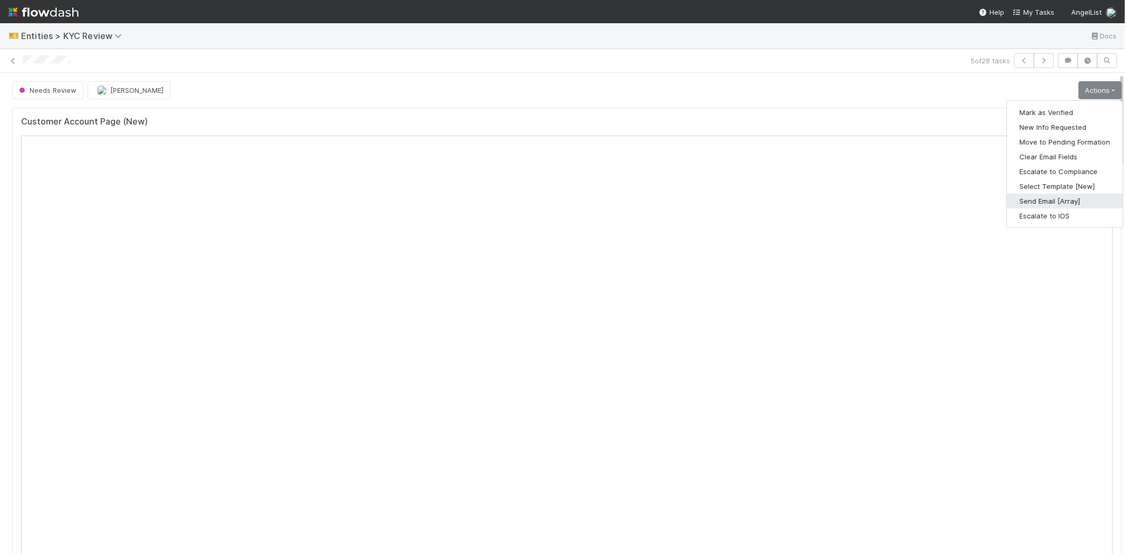
click at [1014, 199] on button "Send Email [Array]" at bounding box center [1065, 201] width 116 height 15
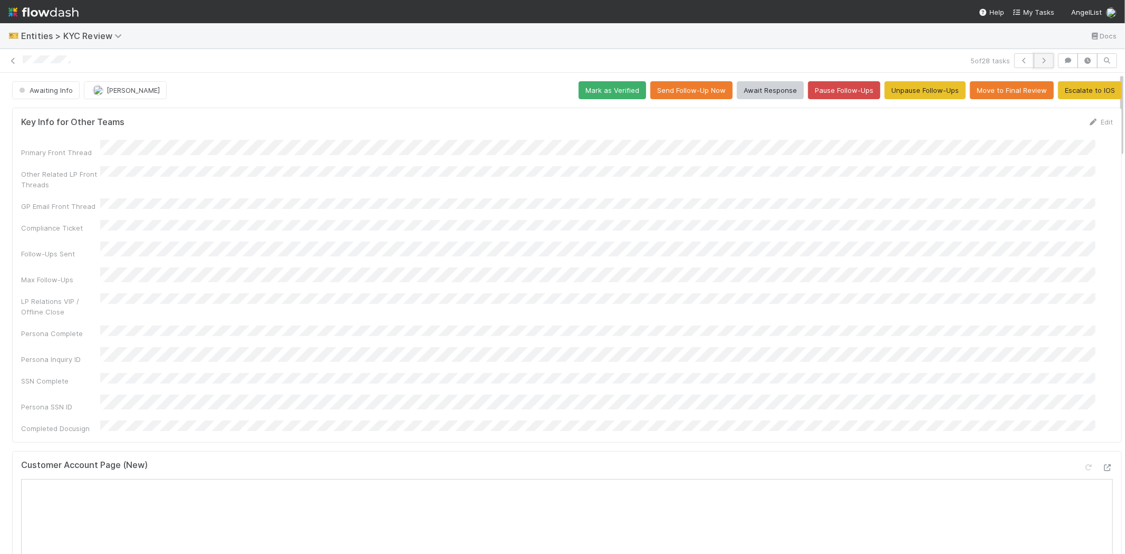
click at [1038, 61] on icon "button" at bounding box center [1043, 60] width 11 height 6
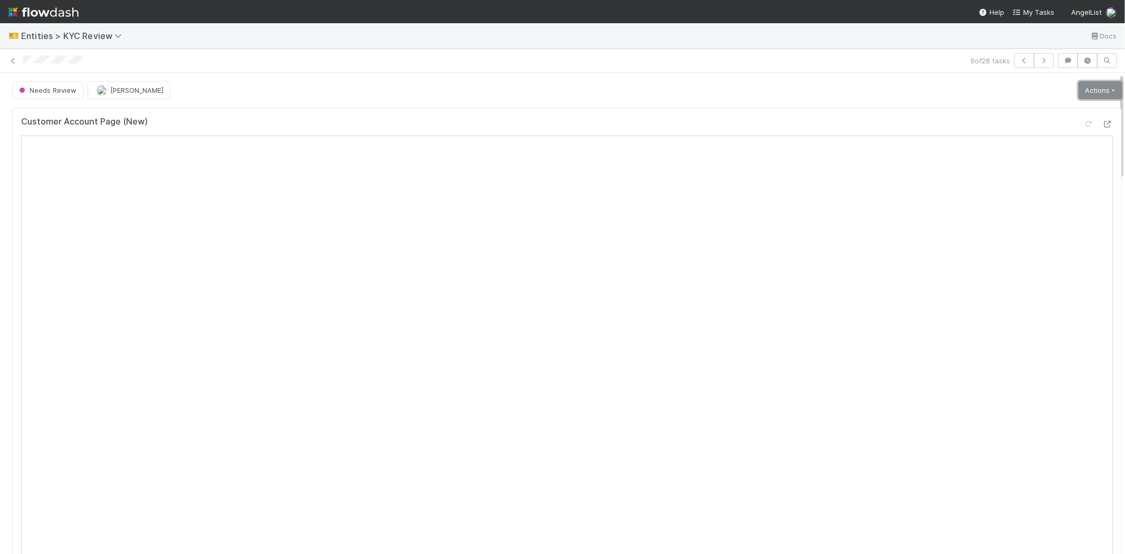
drag, startPoint x: 1068, startPoint y: 94, endPoint x: 1064, endPoint y: 101, distance: 8.0
click at [1078, 93] on link "Actions" at bounding box center [1099, 90] width 43 height 18
click at [1011, 185] on button "Select Template [New]" at bounding box center [1065, 186] width 116 height 15
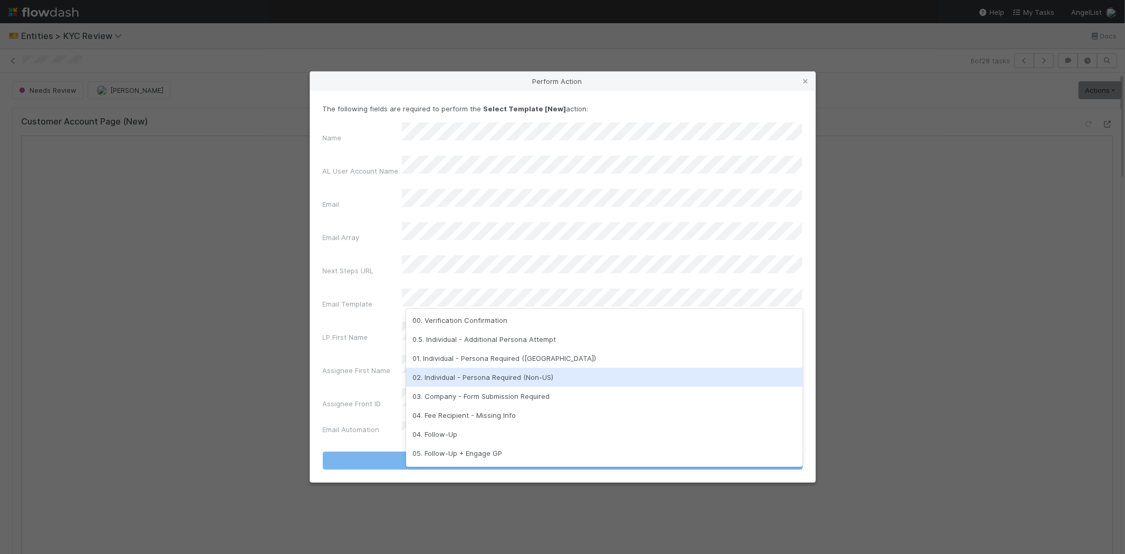
click at [457, 372] on div "02. Individual - Persona Required (Non-US)" at bounding box center [604, 377] width 397 height 19
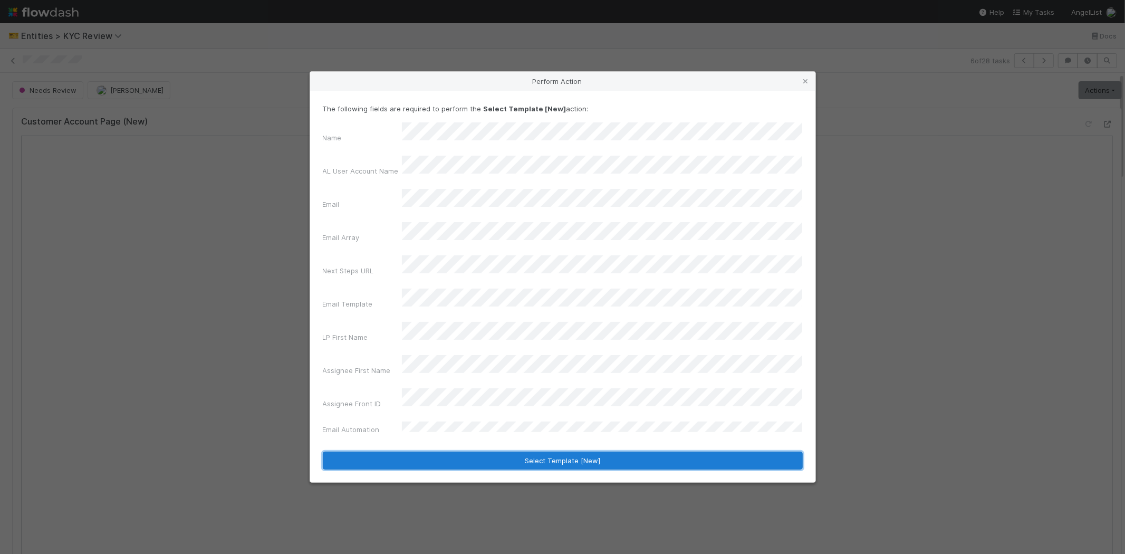
click at [456, 451] on button "Select Template [New]" at bounding box center [563, 460] width 480 height 18
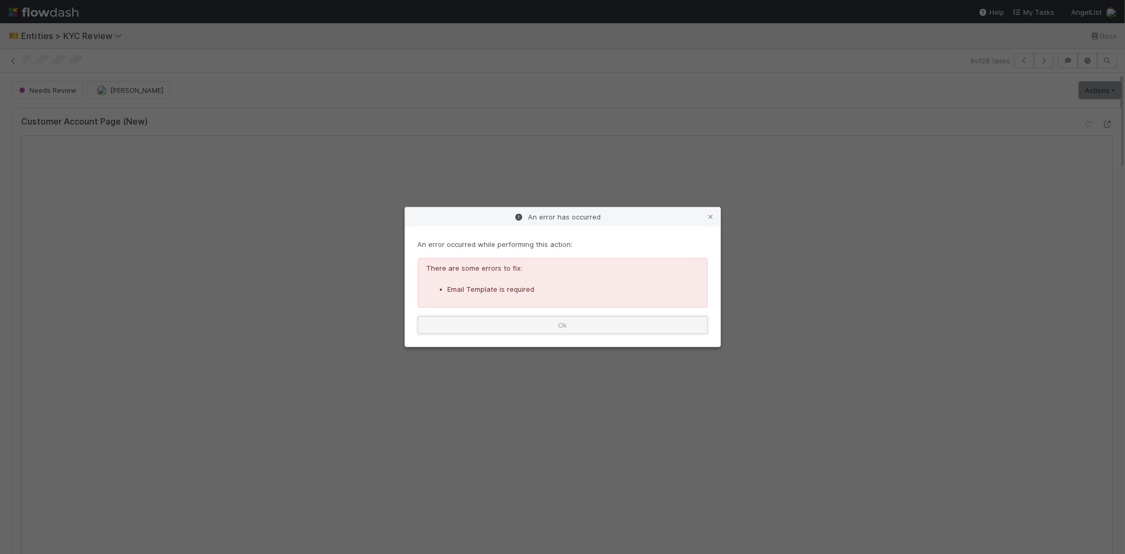
click at [478, 327] on button "Ok" at bounding box center [563, 325] width 290 height 18
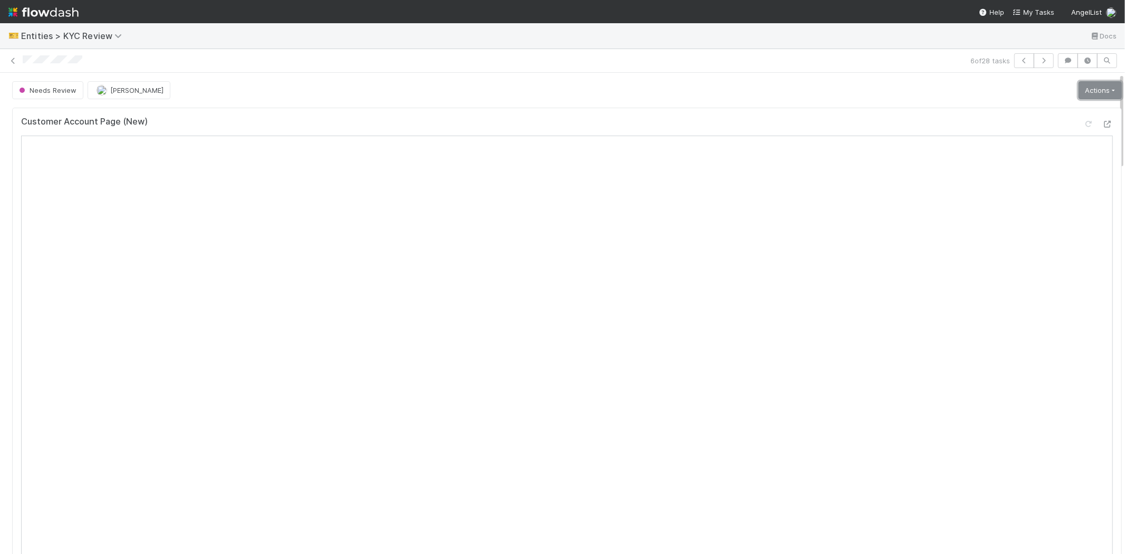
drag, startPoint x: 1073, startPoint y: 86, endPoint x: 1072, endPoint y: 95, distance: 9.0
click at [1078, 86] on link "Actions" at bounding box center [1099, 90] width 43 height 18
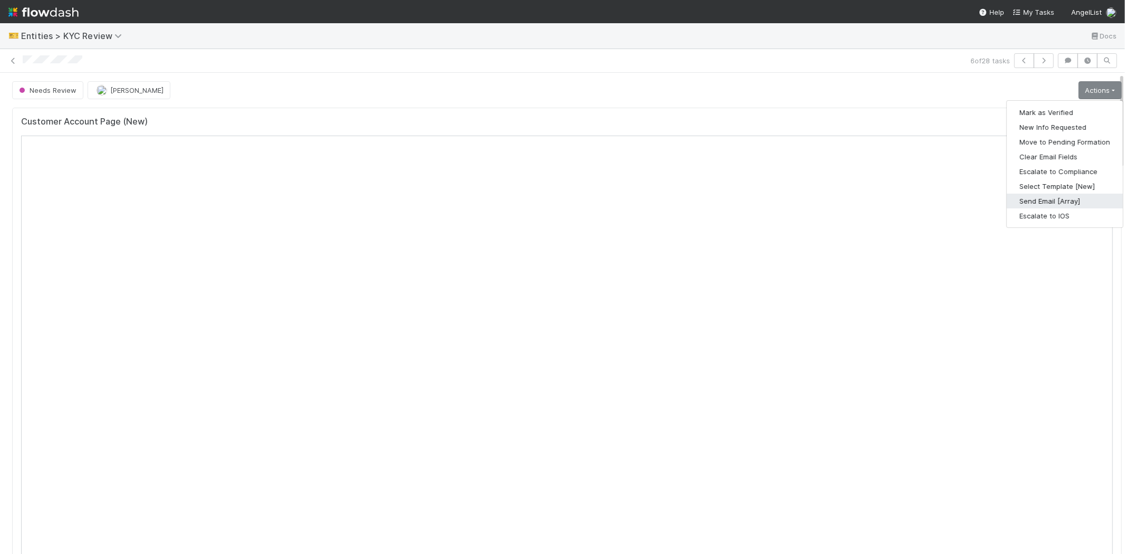
click at [1019, 202] on button "Send Email [Array]" at bounding box center [1065, 201] width 116 height 15
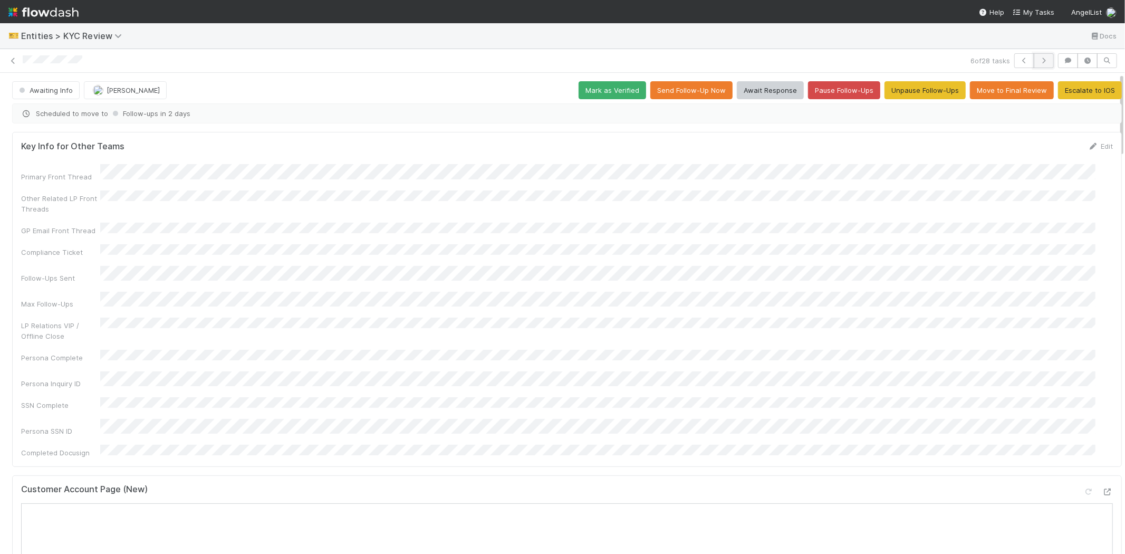
click at [1038, 62] on icon "button" at bounding box center [1043, 60] width 11 height 6
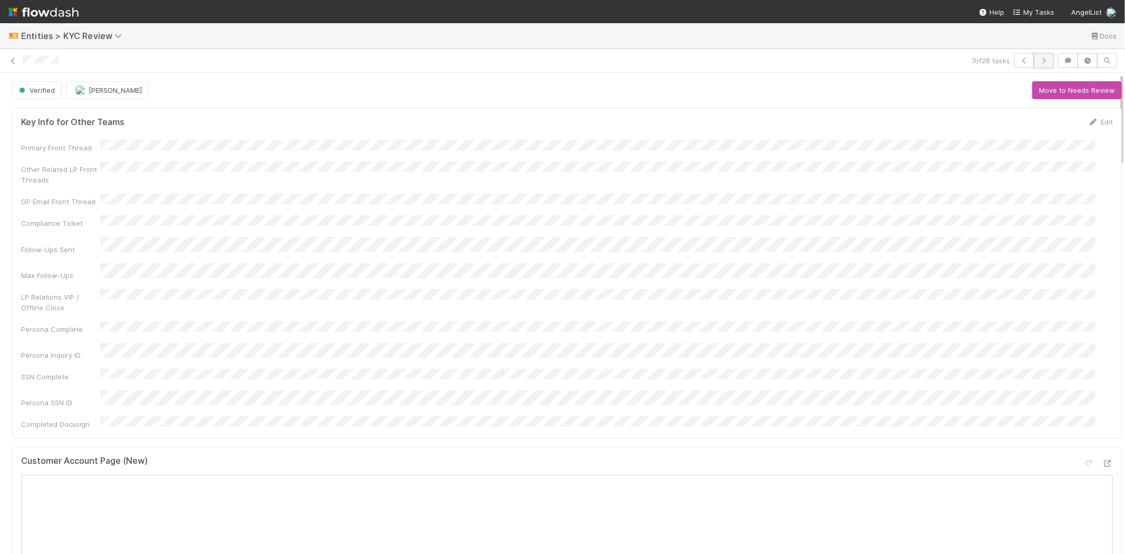
click at [1038, 62] on icon "button" at bounding box center [1043, 60] width 11 height 6
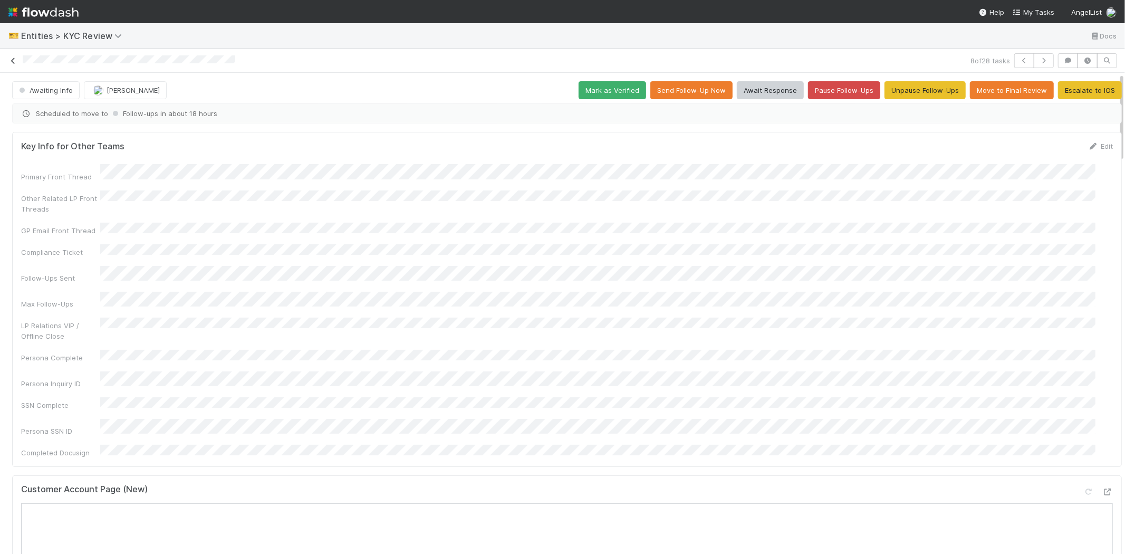
click at [12, 59] on icon at bounding box center [13, 60] width 11 height 7
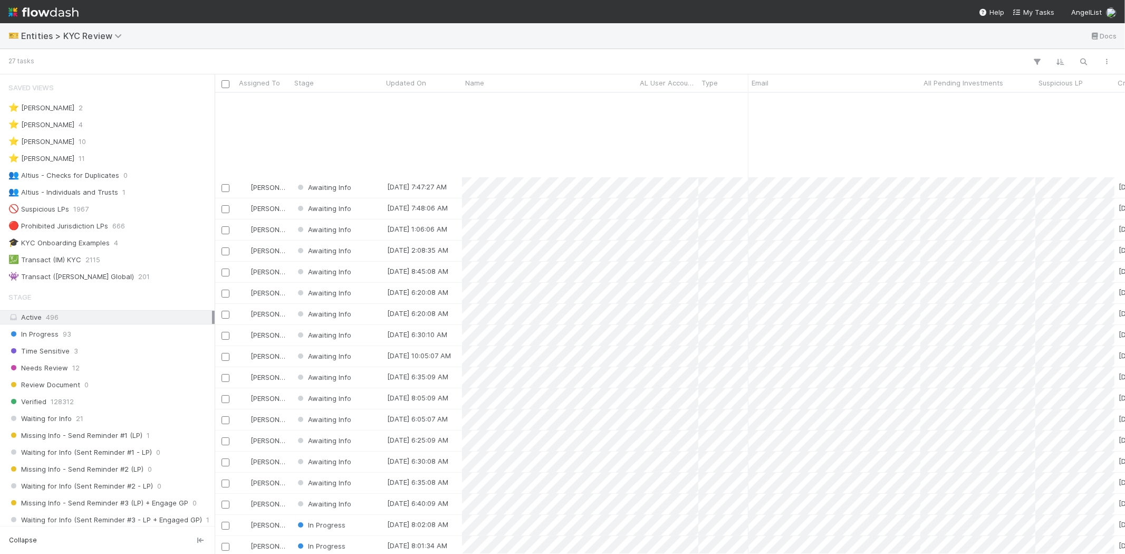
scroll to position [118, 0]
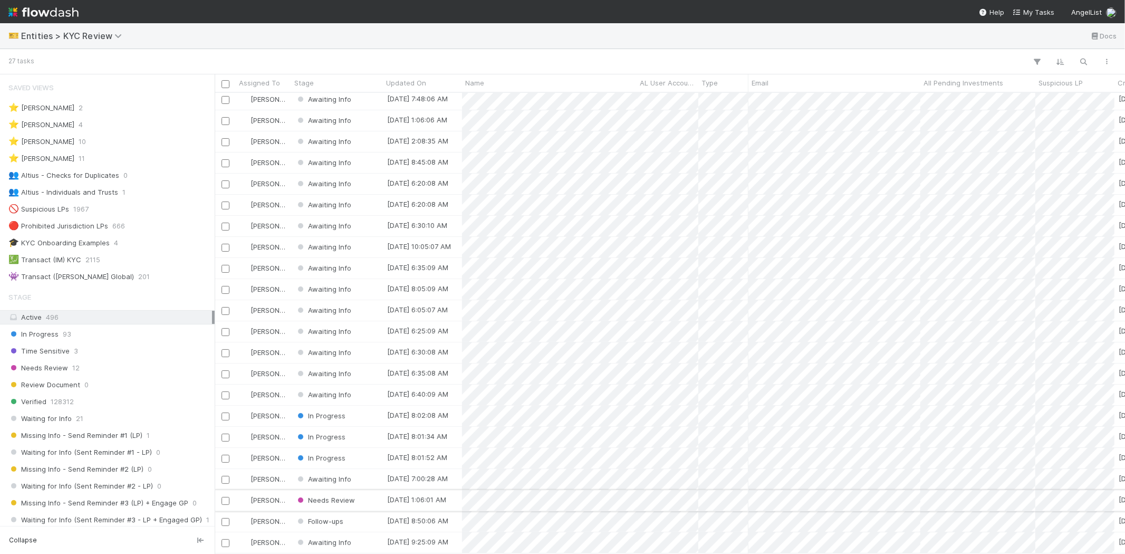
click at [373, 490] on div "Needs Review" at bounding box center [337, 500] width 92 height 21
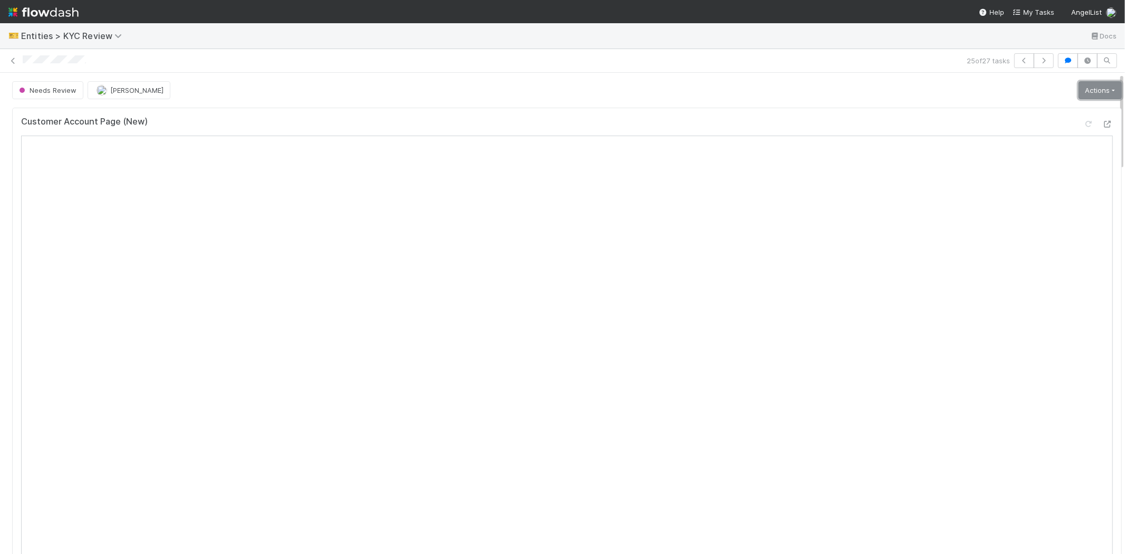
click at [1078, 91] on link "Actions" at bounding box center [1099, 90] width 43 height 18
click at [1026, 181] on button "Select Template [New]" at bounding box center [1065, 186] width 116 height 15
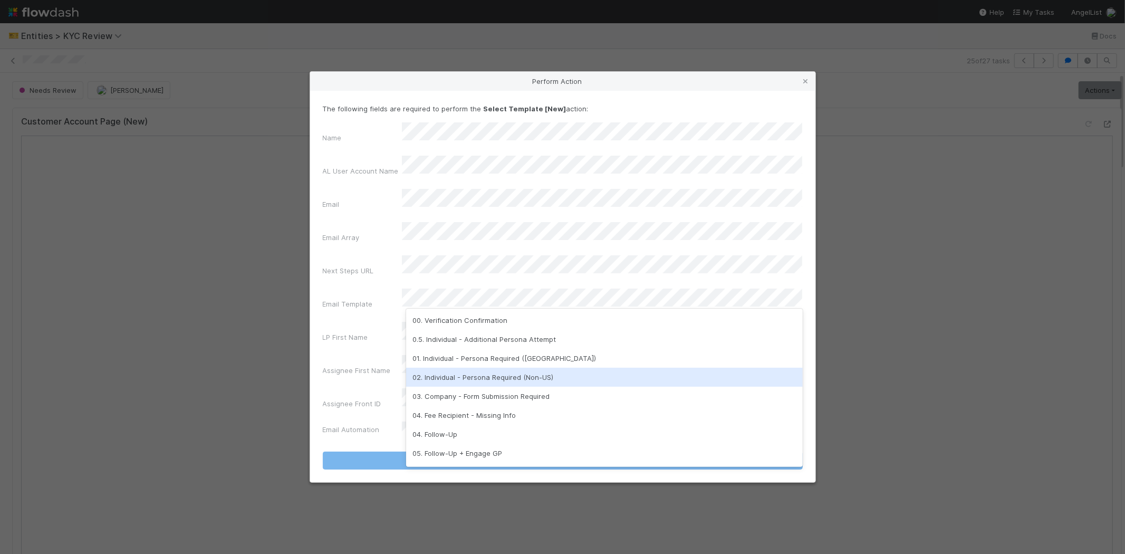
click at [443, 378] on div "02. Individual - Persona Required (Non-US)" at bounding box center [604, 377] width 397 height 19
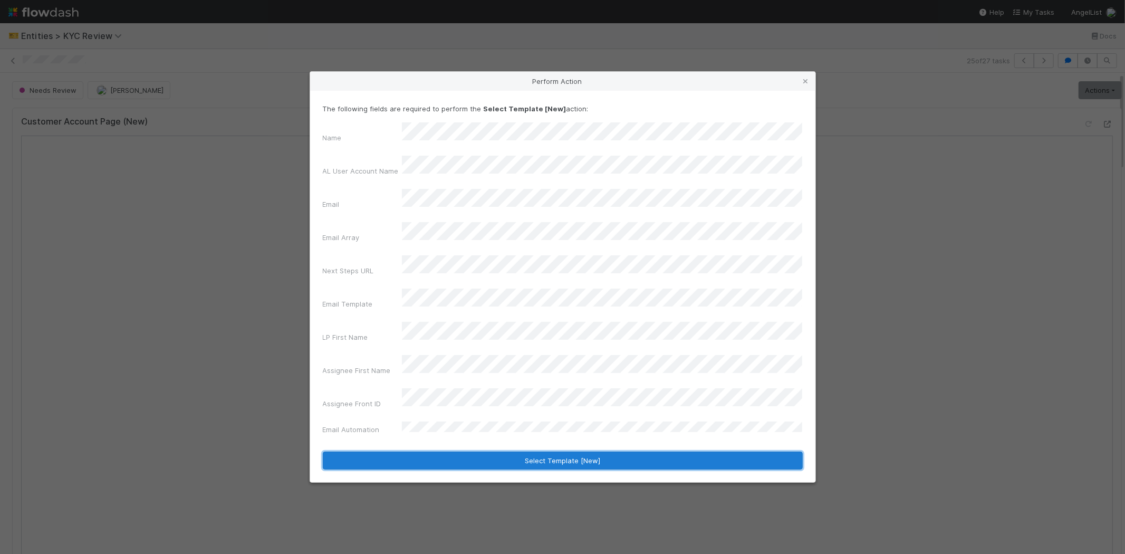
click at [392, 451] on button "Select Template [New]" at bounding box center [563, 460] width 480 height 18
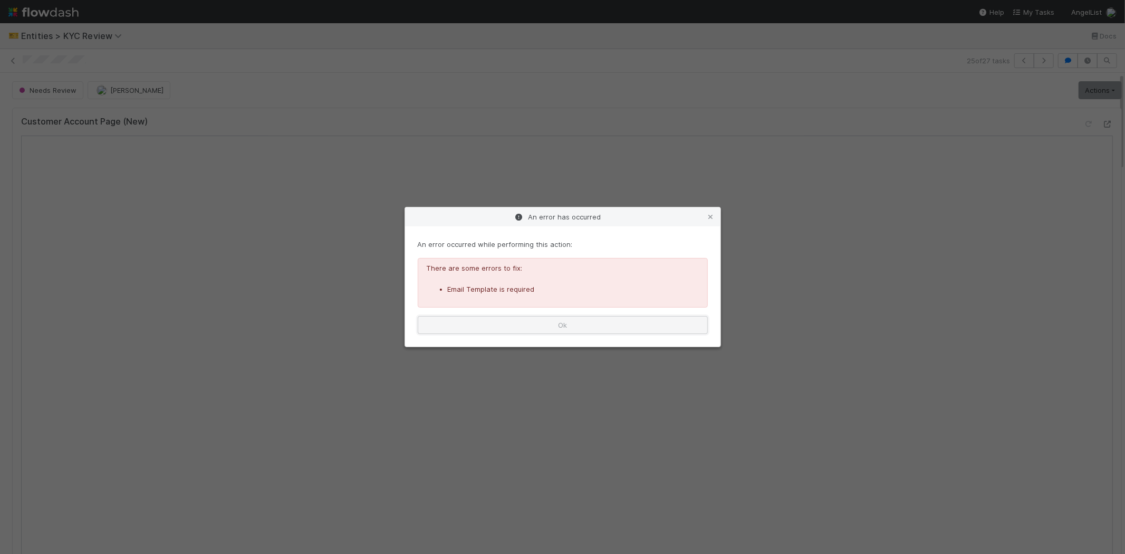
click at [485, 325] on button "Ok" at bounding box center [563, 325] width 290 height 18
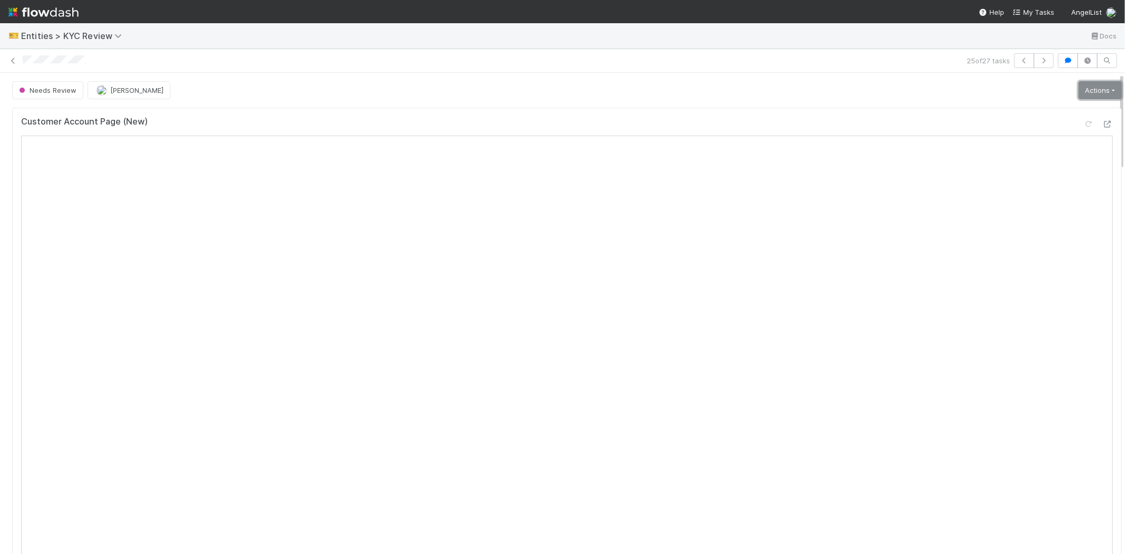
click at [1078, 93] on link "Actions" at bounding box center [1099, 90] width 43 height 18
click at [673, 84] on div "Needs Review Karen Jane Salcedo Actions Mark as Verified New Info Requested Mov…" at bounding box center [566, 90] width 1109 height 18
click at [1081, 90] on link "Actions" at bounding box center [1099, 90] width 43 height 18
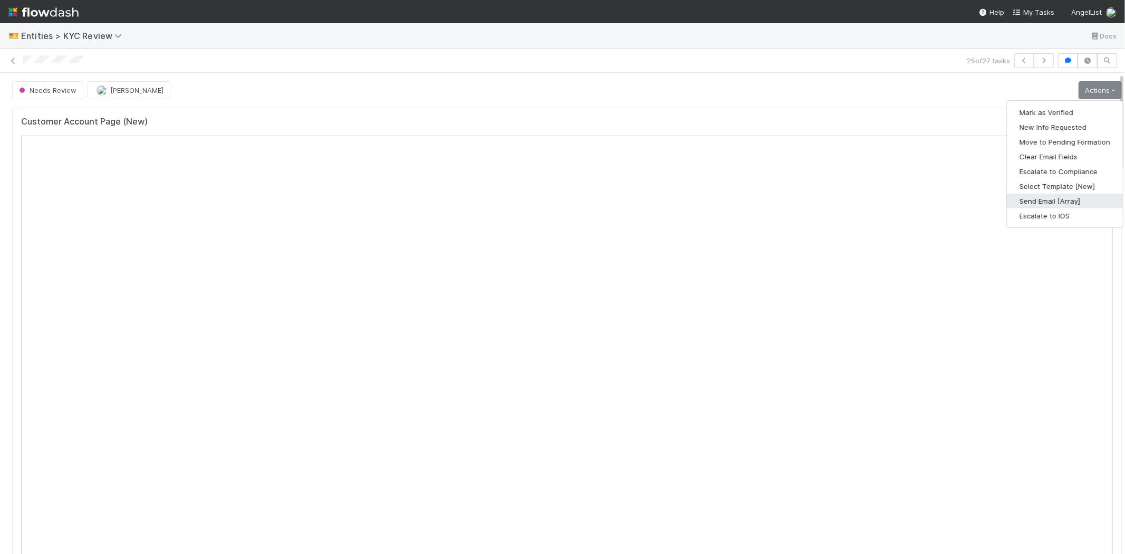
click at [1039, 199] on button "Send Email [Array]" at bounding box center [1065, 201] width 116 height 15
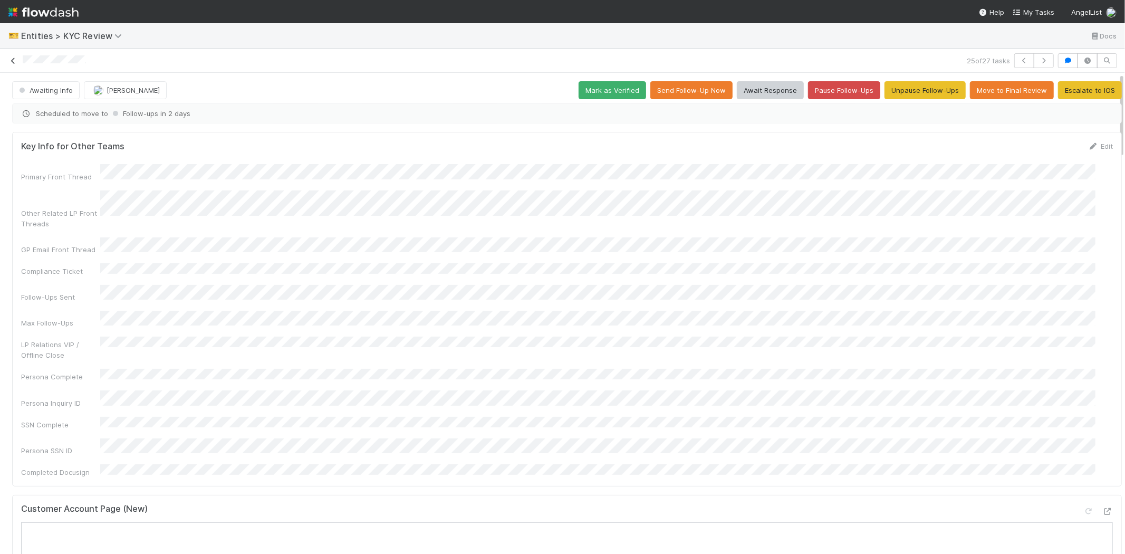
click at [12, 62] on icon at bounding box center [13, 60] width 11 height 7
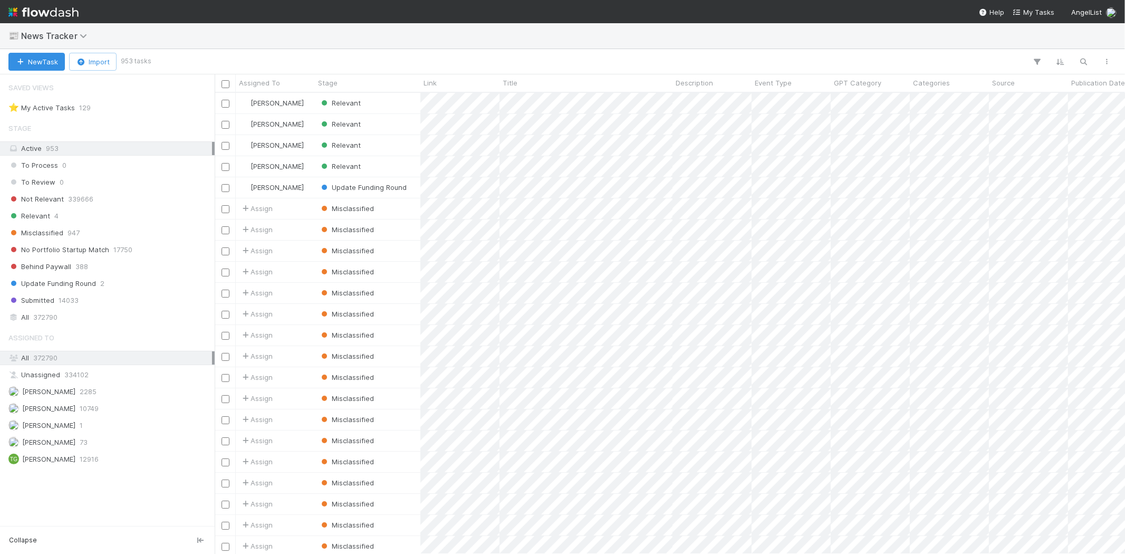
scroll to position [452, 901]
click at [65, 219] on div "Relevant 4" at bounding box center [110, 215] width 204 height 13
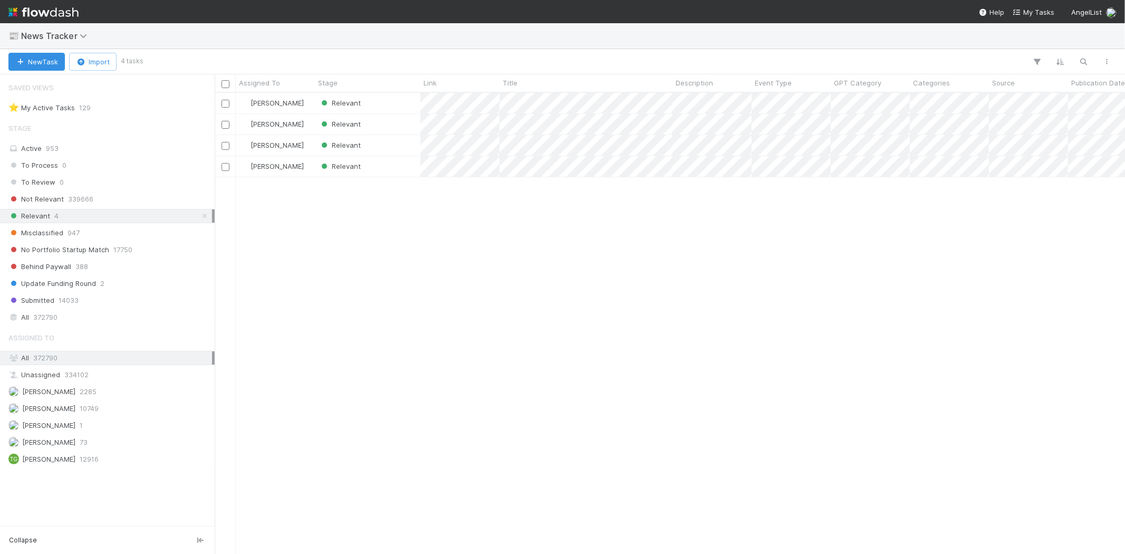
scroll to position [452, 901]
click at [381, 95] on div "Relevant" at bounding box center [367, 103] width 105 height 21
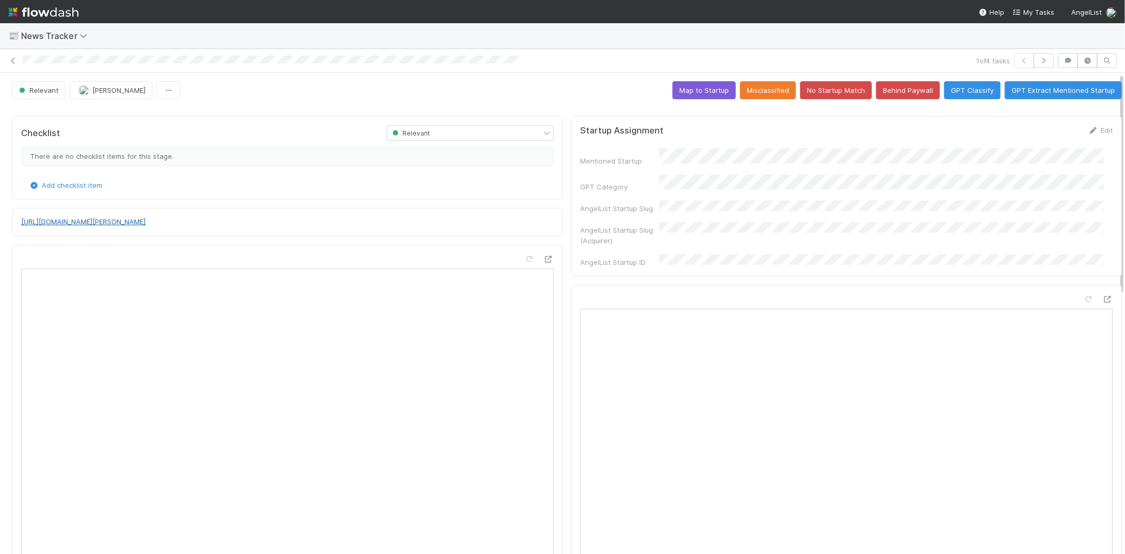
click at [146, 218] on link "https://fortune.com/2025/08/30/100-hour-workweek-sabotage-silicon-valley-burnou…" at bounding box center [83, 221] width 124 height 8
click at [823, 84] on button "No Startup Match" at bounding box center [836, 90] width 72 height 18
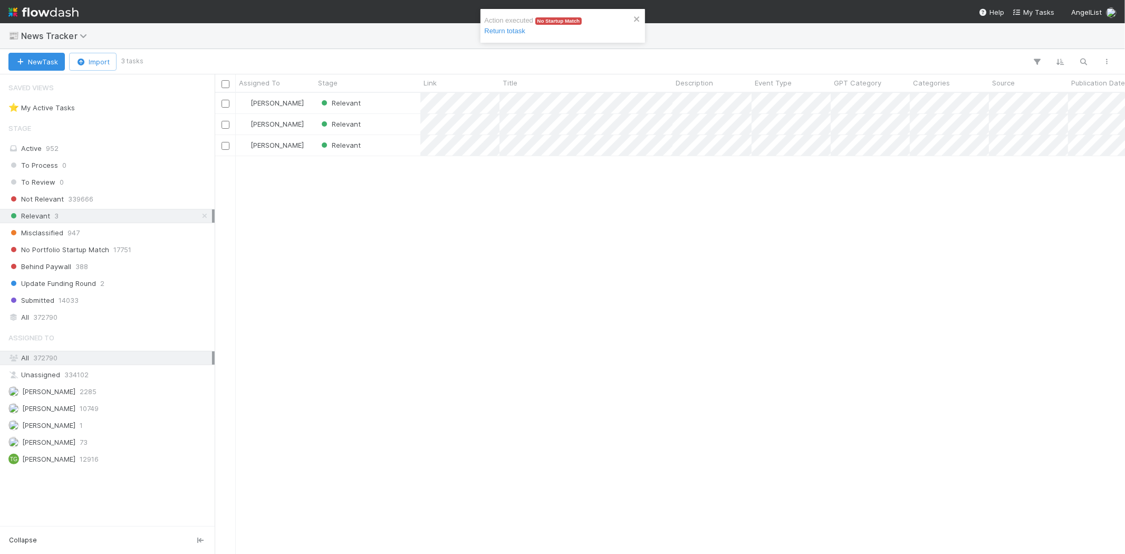
scroll to position [452, 901]
click at [381, 101] on div "Relevant" at bounding box center [367, 103] width 105 height 21
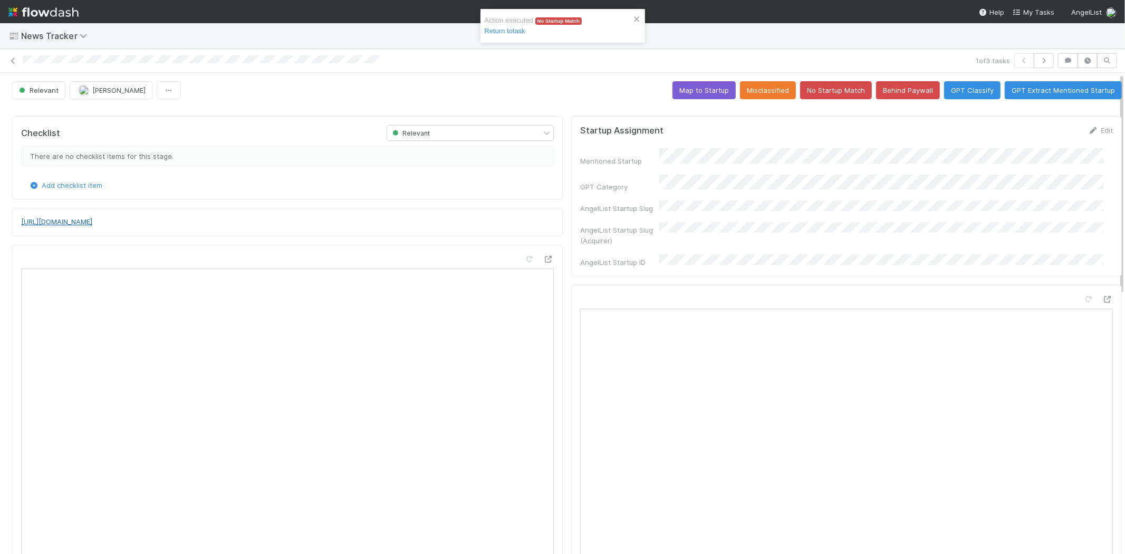
click at [92, 220] on link "https://techcrunch.com/2025/08/29/microsoft-and-uber-alum-raises-3m-for-yc-back…" at bounding box center [56, 221] width 71 height 8
click at [683, 155] on div "Mentioned Startup" at bounding box center [846, 156] width 533 height 17
copy div
click at [815, 90] on button "No Startup Match" at bounding box center [836, 90] width 72 height 18
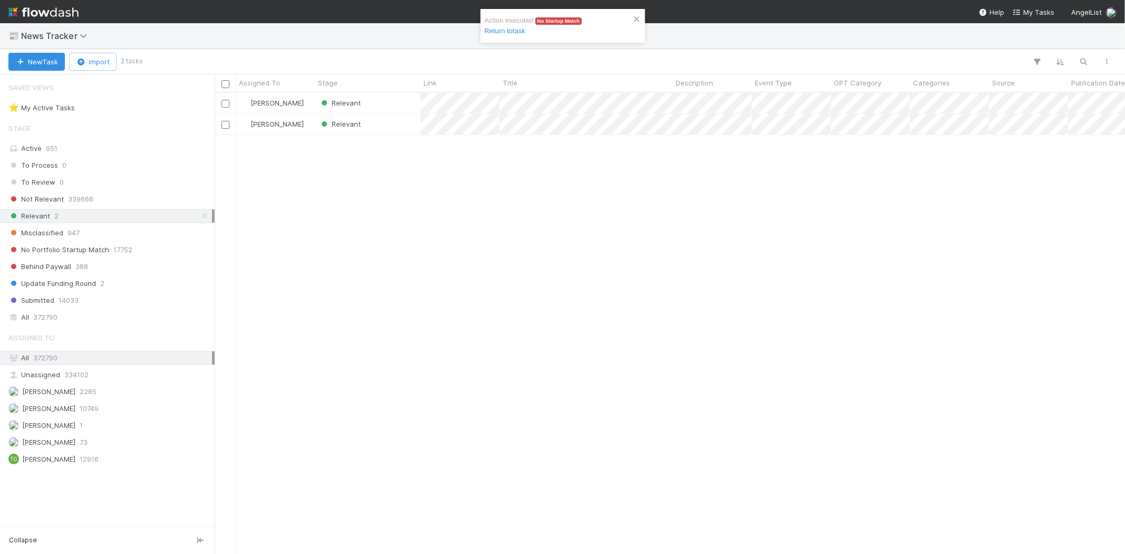
scroll to position [452, 901]
click at [376, 101] on div "Relevant" at bounding box center [367, 103] width 105 height 21
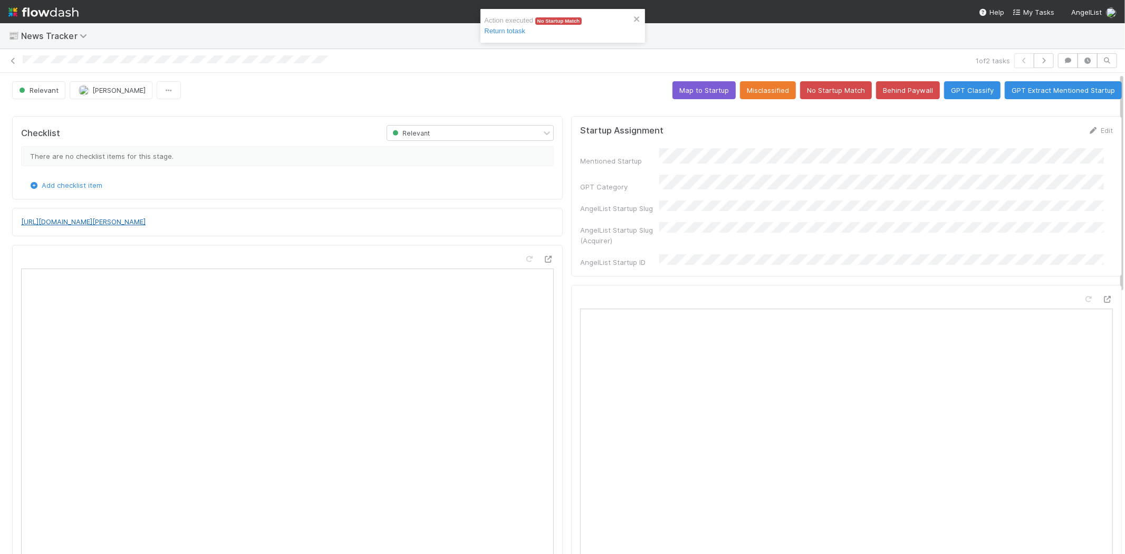
click at [146, 224] on link "https://techcrunch.com/2025/08/28/nvidia-google-and-bill-gates-help-commonwealt…" at bounding box center [83, 221] width 124 height 8
click at [813, 90] on button "No Startup Match" at bounding box center [836, 90] width 72 height 18
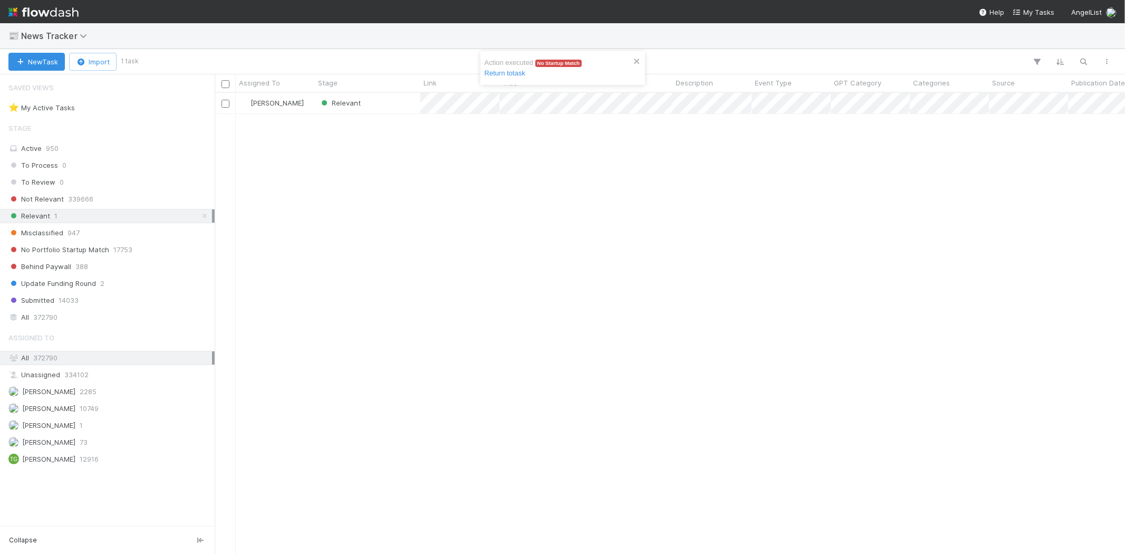
scroll to position [452, 901]
click at [387, 104] on div "Relevant" at bounding box center [367, 103] width 105 height 21
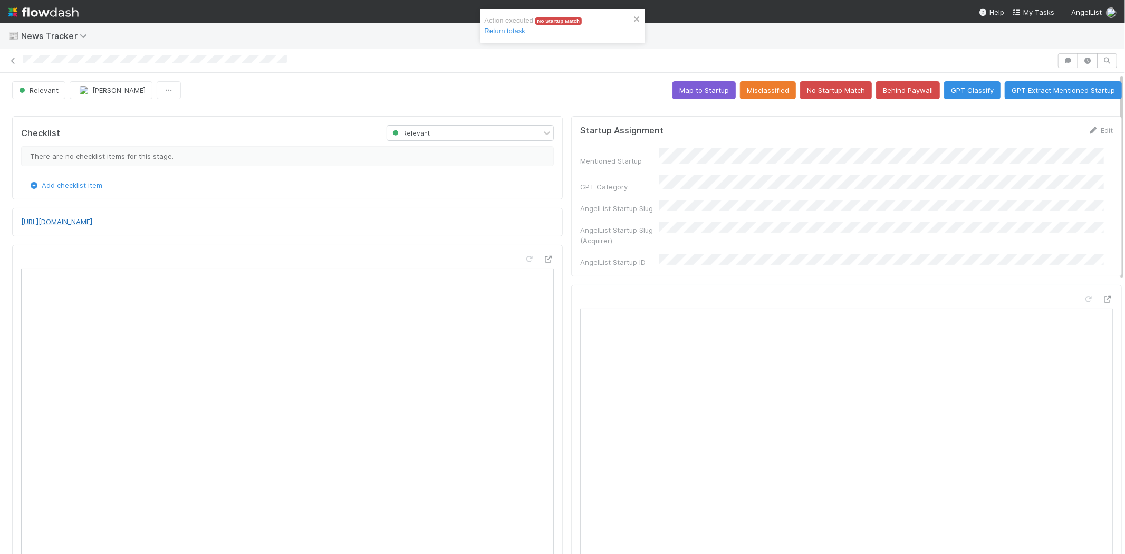
click at [92, 219] on link "https://betakit.com/bench-iq-raises-7-3-million-cad-for-ai-platform-analyzing-j…" at bounding box center [56, 221] width 71 height 8
click at [824, 91] on button "No Startup Match" at bounding box center [836, 90] width 72 height 18
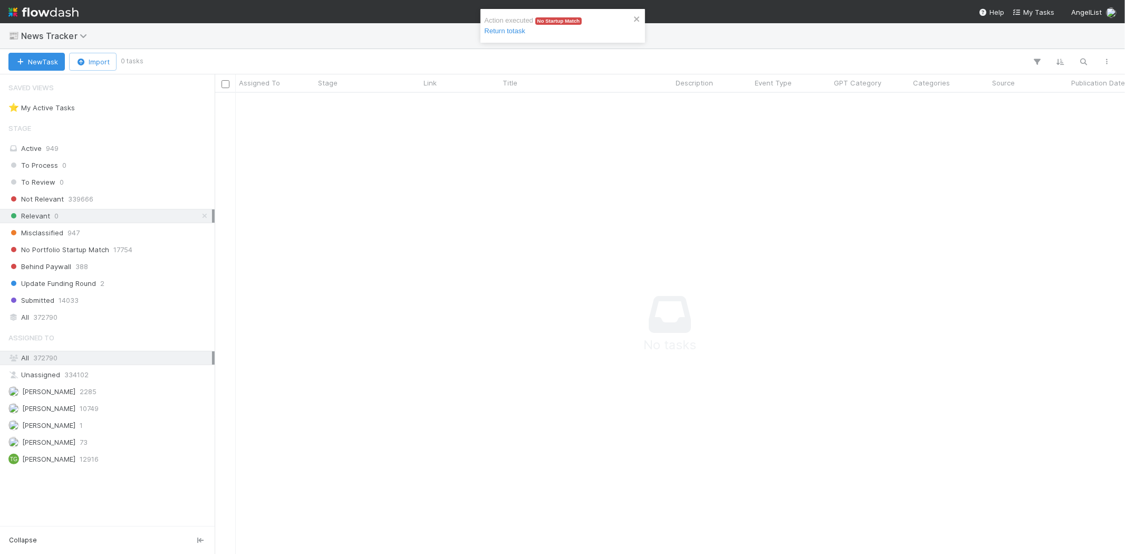
scroll to position [443, 892]
drag, startPoint x: 526, startPoint y: 225, endPoint x: 513, endPoint y: 176, distance: 50.4
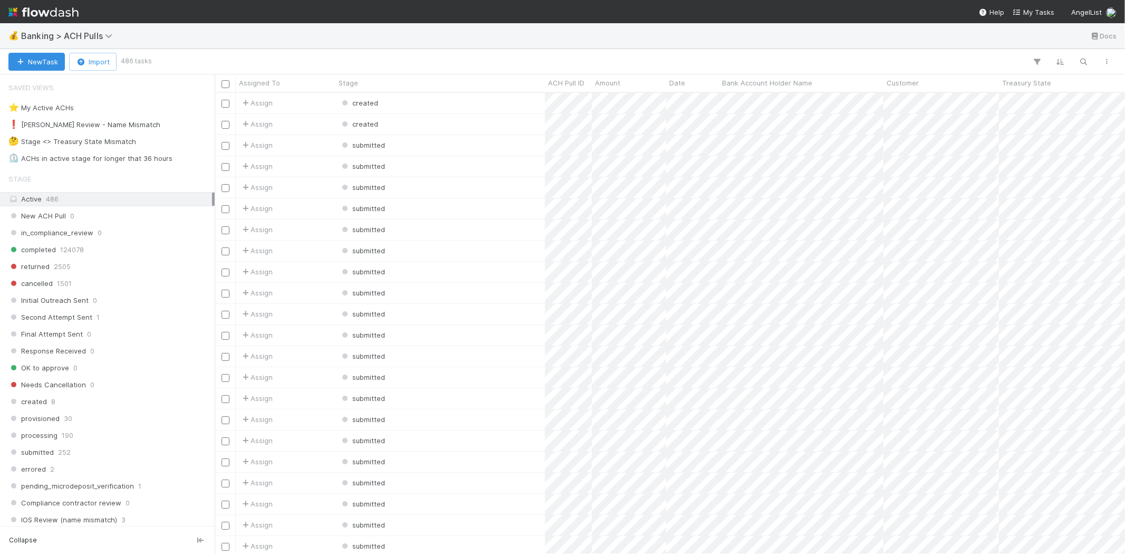
scroll to position [452, 901]
click at [87, 120] on div "❗ Karen Review - Name Mismatch" at bounding box center [84, 124] width 152 height 13
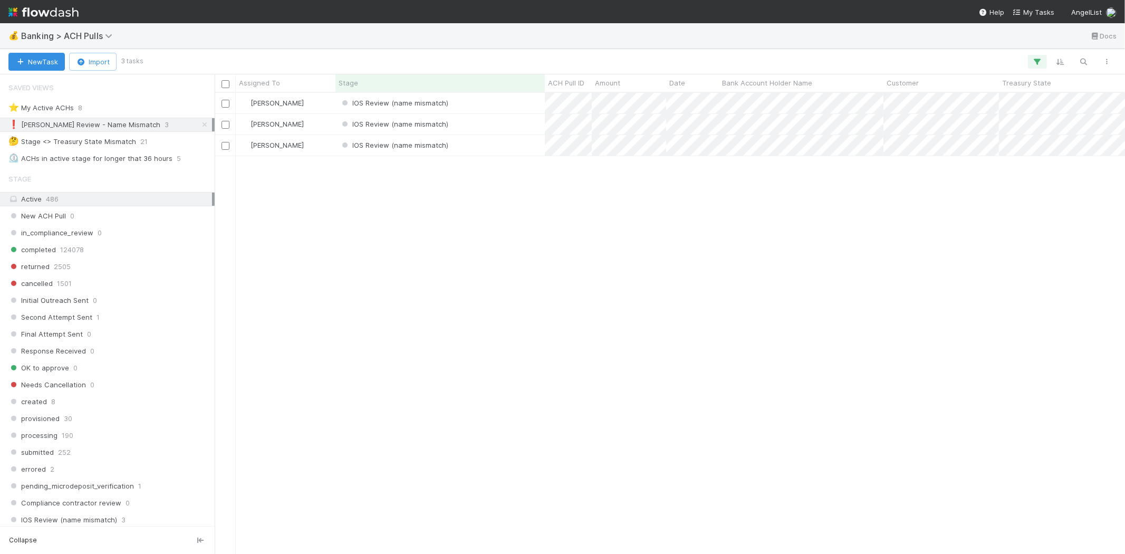
scroll to position [452, 901]
click at [410, 267] on div "Karen Jane Salcedo IOS Review (name mismatch) 8/30/25, 4:12:53 AM 8/30/25, 4:12…" at bounding box center [670, 323] width 910 height 460
click at [493, 96] on div "IOS Review (name mismatch)" at bounding box center [439, 103] width 209 height 21
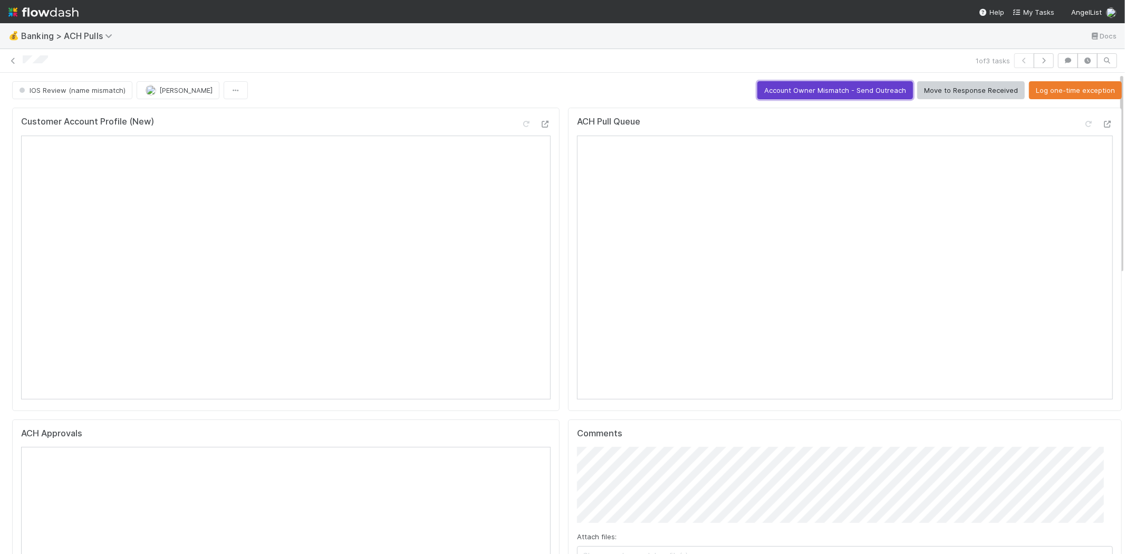
click at [808, 81] on button "Account Owner Mismatch - Send Outreach" at bounding box center [835, 90] width 156 height 18
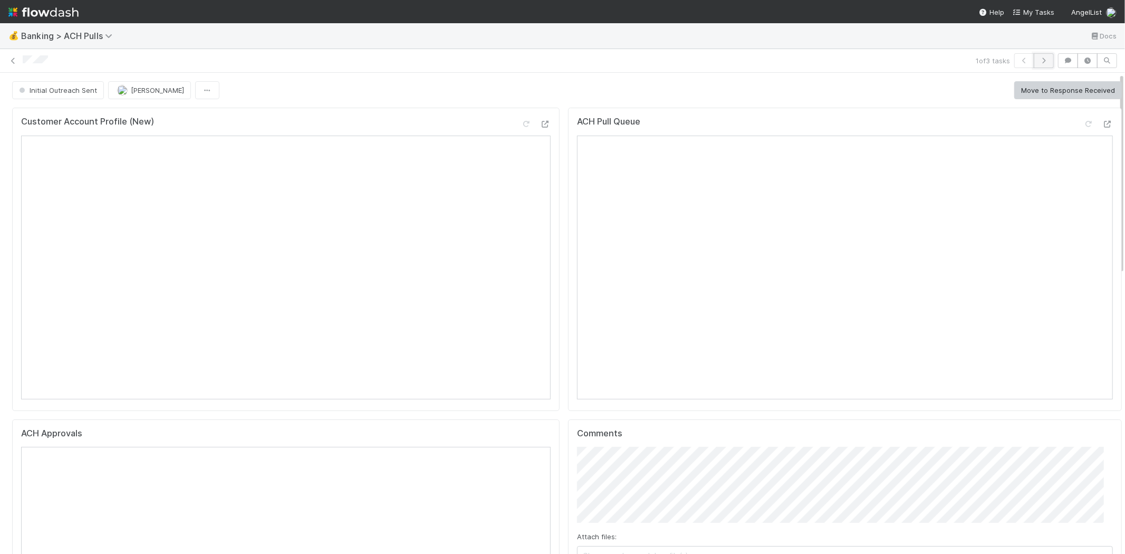
click at [1041, 53] on button "button" at bounding box center [1043, 60] width 20 height 15
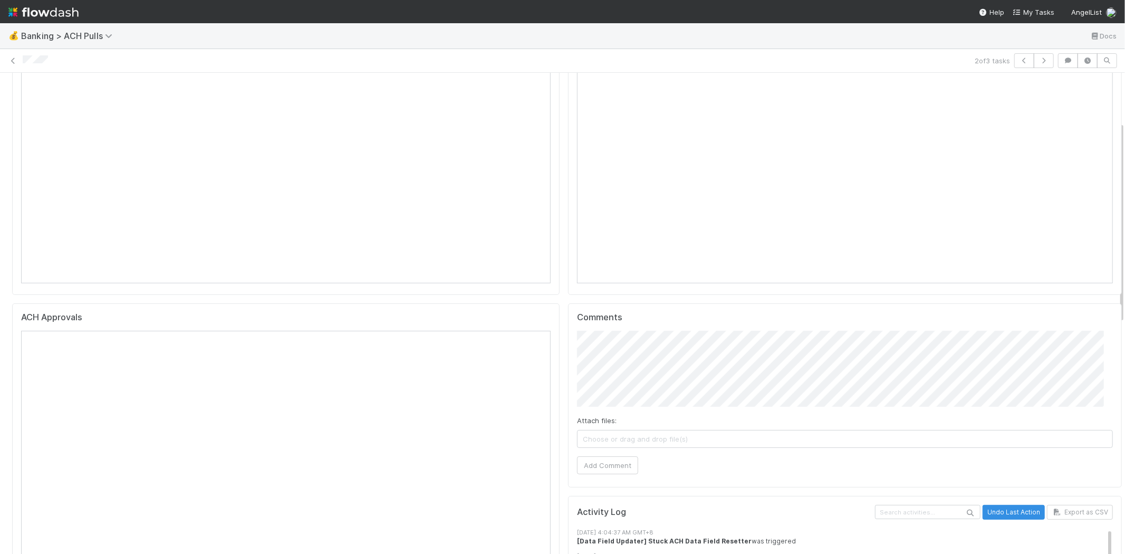
scroll to position [117, 0]
click at [706, 440] on span "Choose or drag and drop file(s)" at bounding box center [844, 437] width 535 height 17
click at [606, 461] on button "Add Comment" at bounding box center [607, 464] width 61 height 18
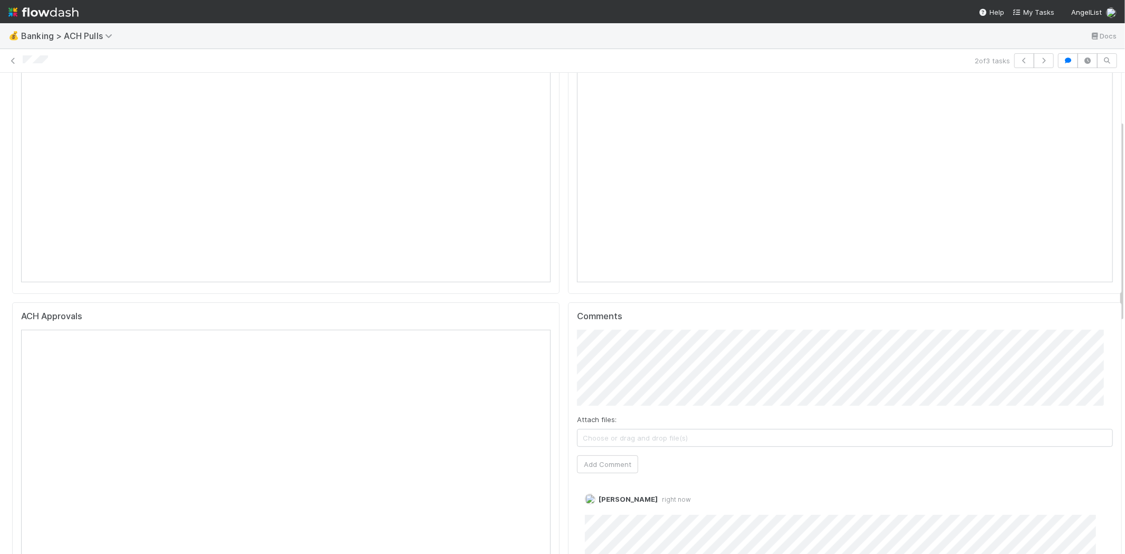
scroll to position [0, 0]
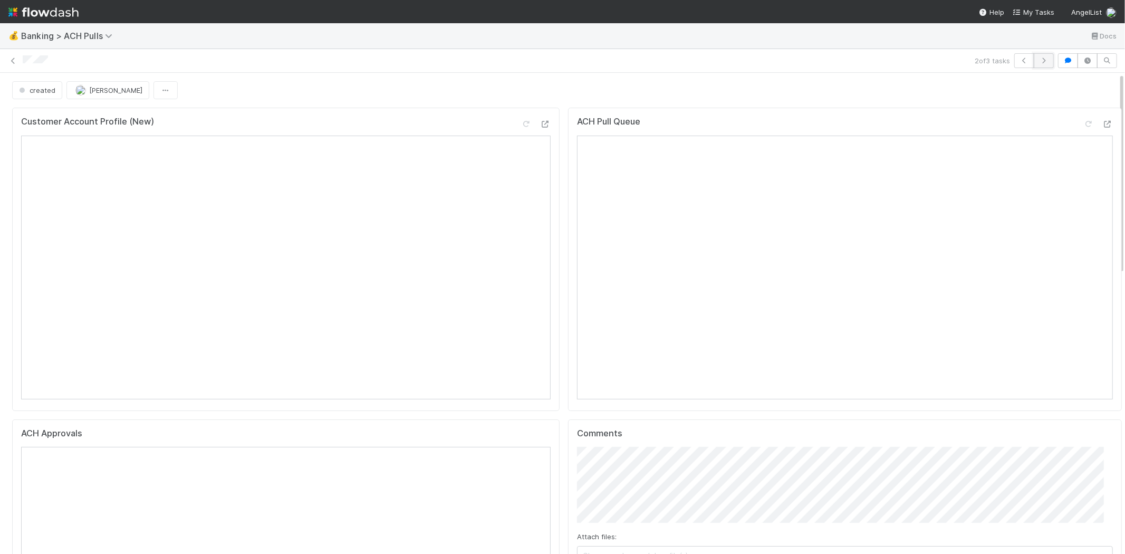
click at [1038, 60] on icon "button" at bounding box center [1043, 60] width 11 height 6
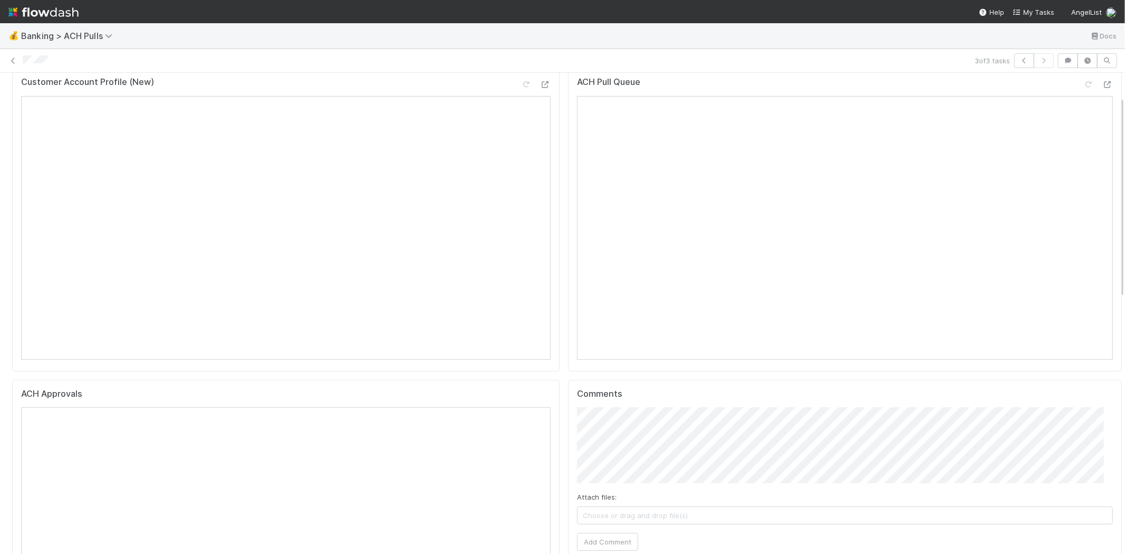
scroll to position [59, 0]
click at [700, 491] on span "Choose or drag and drop file(s)" at bounding box center [844, 496] width 535 height 17
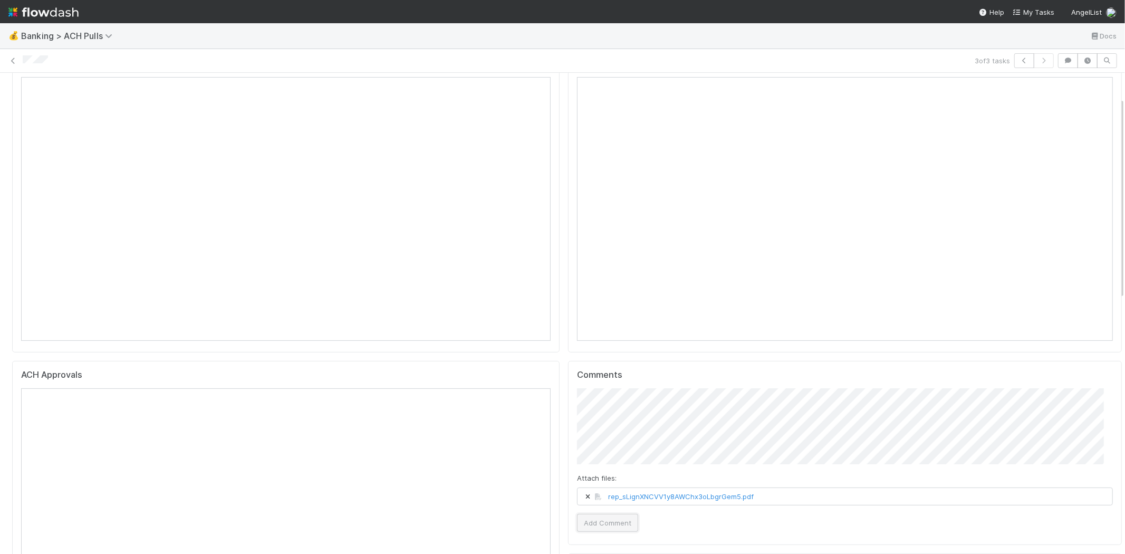
click at [589, 529] on button "Add Comment" at bounding box center [607, 523] width 61 height 18
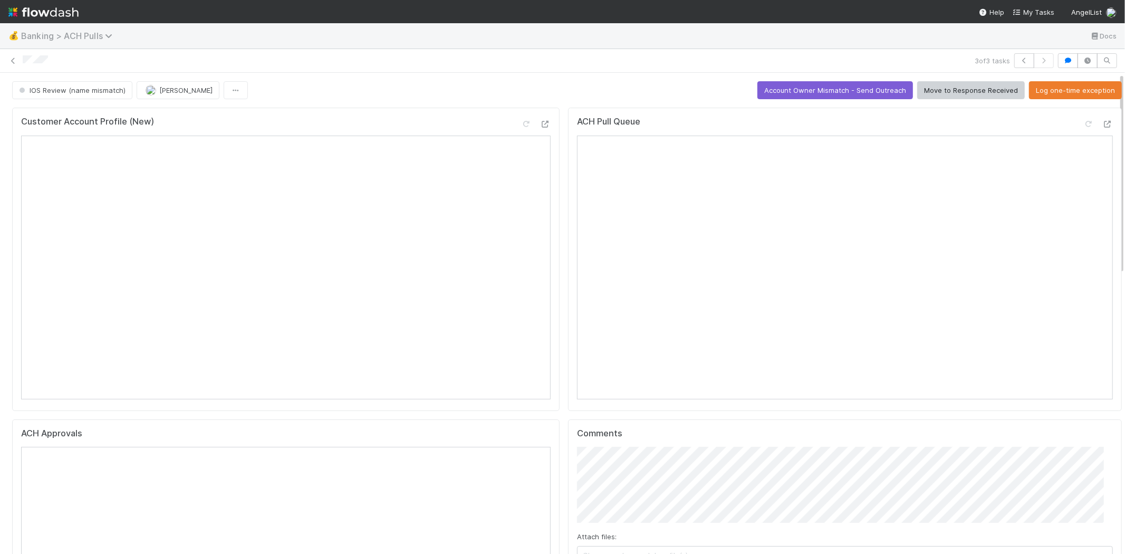
click at [98, 36] on span "Banking > ACH Pulls" at bounding box center [69, 36] width 96 height 11
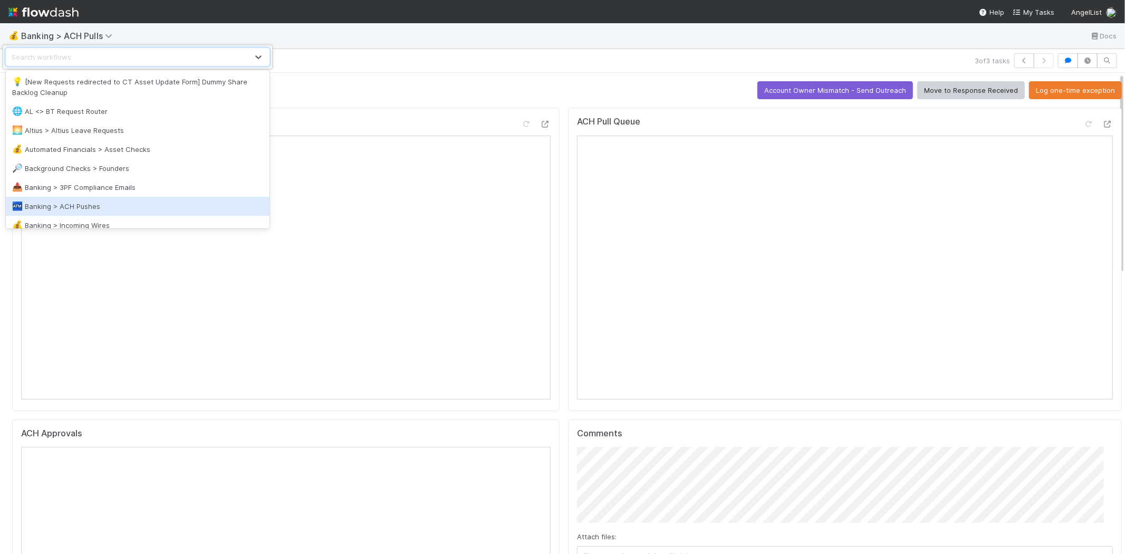
click at [77, 203] on div "🏧 Banking > ACH Pushes" at bounding box center [137, 206] width 251 height 11
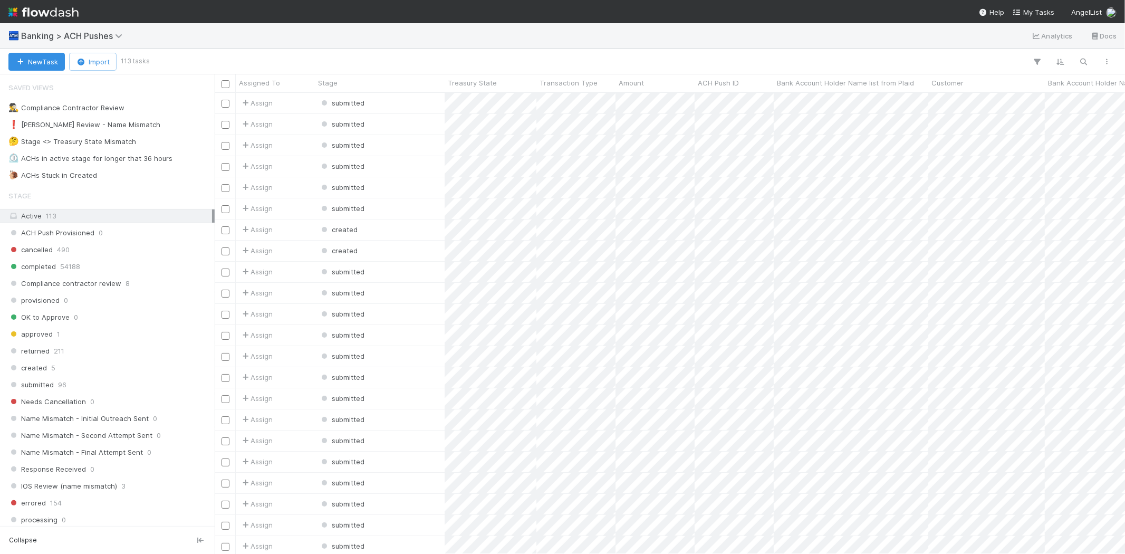
scroll to position [452, 901]
click at [109, 123] on div "❗ Karen Review - Name Mismatch" at bounding box center [84, 124] width 152 height 13
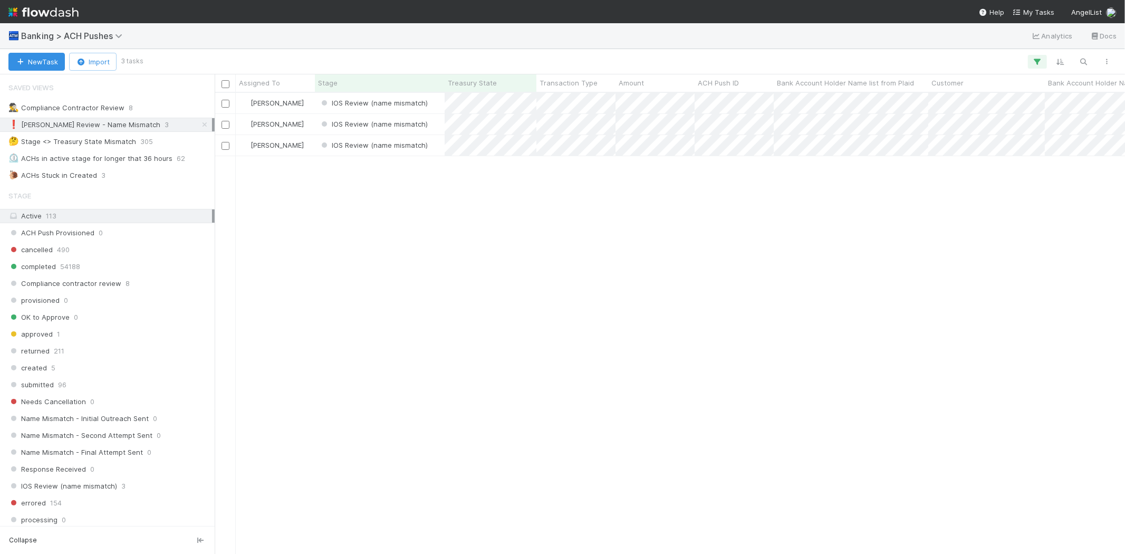
scroll to position [452, 901]
click at [436, 283] on div "Karen Jane Salcedo IOS Review (name mismatch) 8/30/25, 1:38:11 AM 8/31/25, 1:40…" at bounding box center [670, 323] width 910 height 460
click at [434, 102] on div "IOS Review (name mismatch)" at bounding box center [380, 103] width 130 height 21
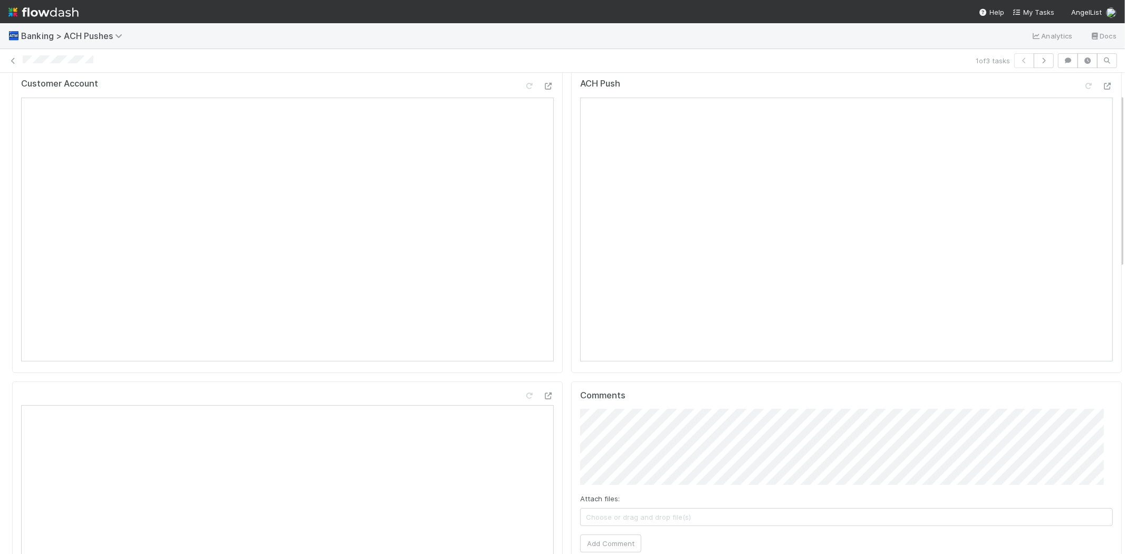
scroll to position [59, 0]
click at [693, 495] on span "Choose or drag and drop file(s)" at bounding box center [847, 496] width 532 height 17
click at [591, 520] on button "Add Comment" at bounding box center [610, 523] width 61 height 18
click at [1038, 58] on icon "button" at bounding box center [1043, 60] width 11 height 6
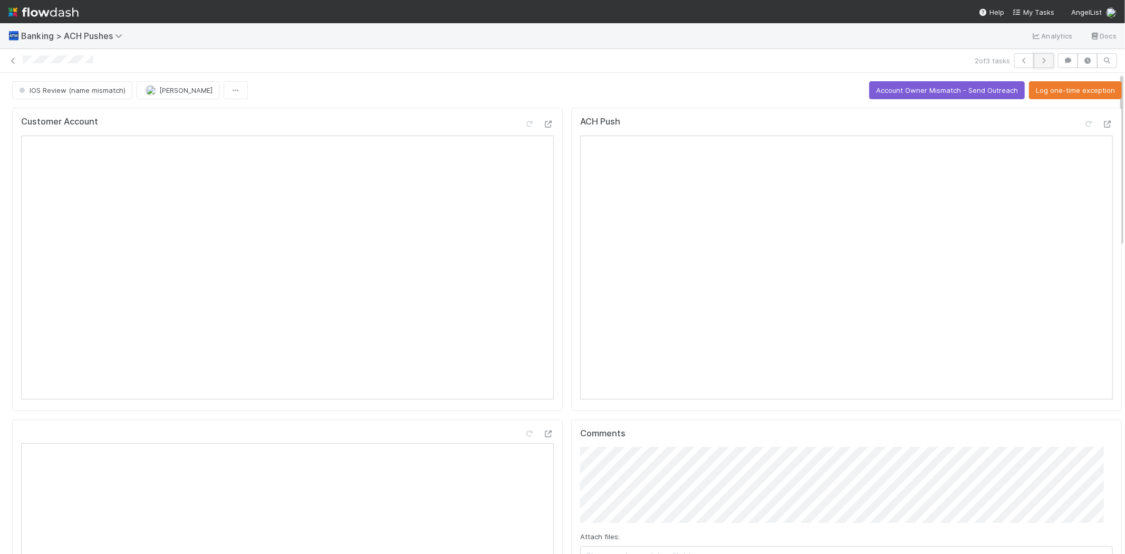
click at [1038, 57] on icon "button" at bounding box center [1043, 60] width 11 height 6
click at [886, 81] on button "Account Owner Mismatch - Send Outreach" at bounding box center [947, 90] width 156 height 18
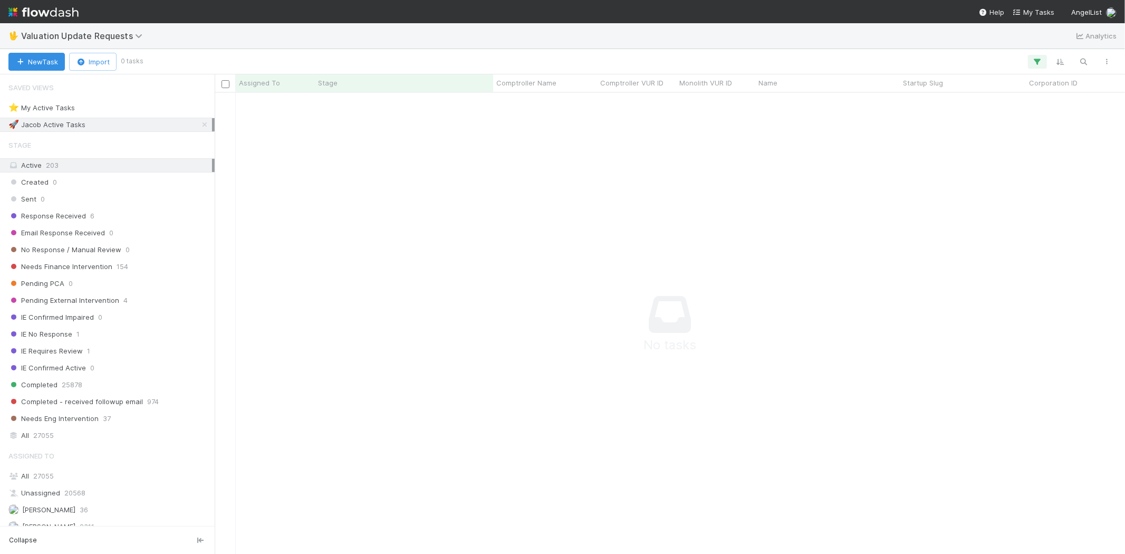
scroll to position [443, 892]
click at [1040, 60] on icon "button" at bounding box center [1037, 61] width 11 height 9
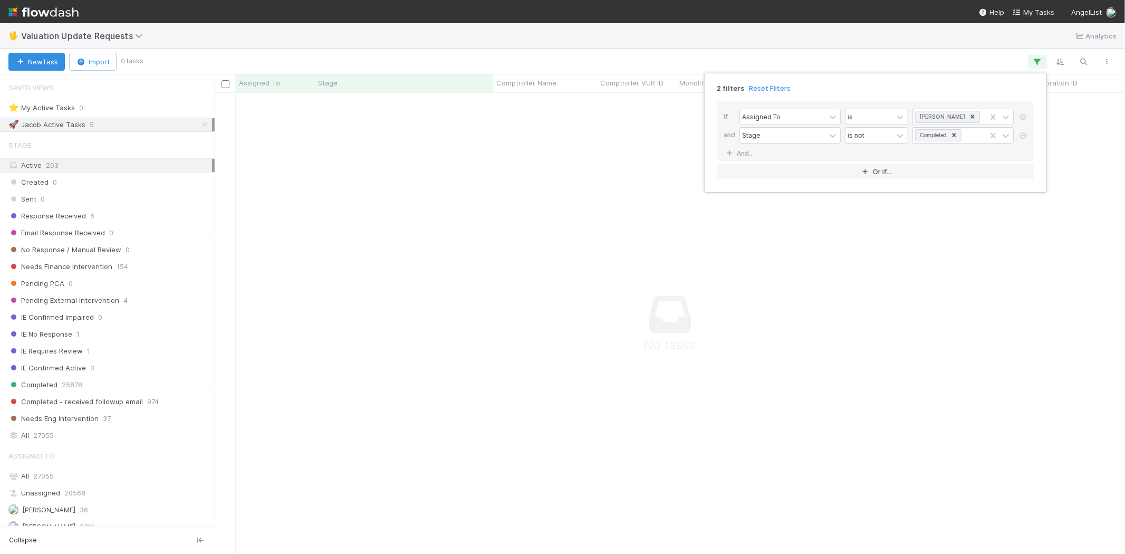
click at [759, 90] on link "Reset Filters" at bounding box center [770, 88] width 42 height 9
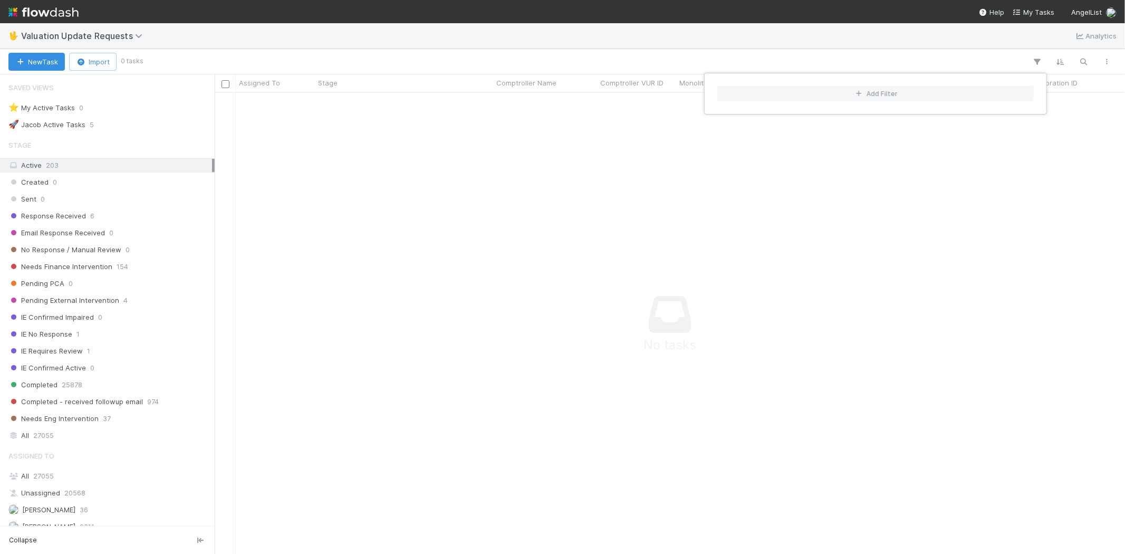
click at [604, 57] on div "Add Filter" at bounding box center [562, 277] width 1125 height 554
click at [587, 49] on div "Add Filter" at bounding box center [562, 277] width 1125 height 554
click at [74, 217] on span "Response Received" at bounding box center [47, 215] width 78 height 13
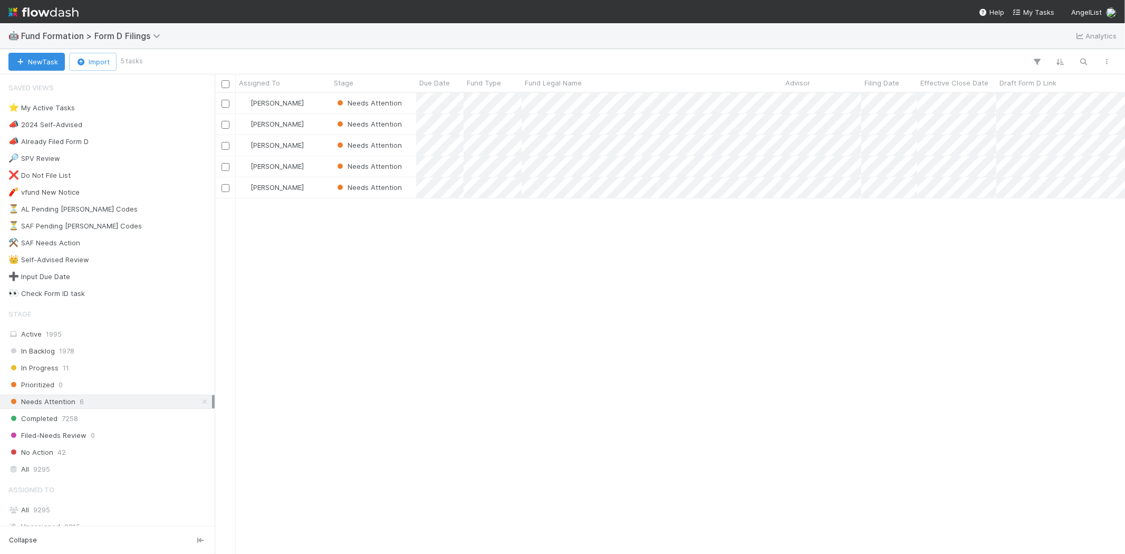
scroll to position [452, 901]
click at [447, 255] on div "[PERSON_NAME] Needs Attention [DATE] 8:20:28 AM [DATE] 8:00:52 PM 1 [PERSON_NAM…" at bounding box center [670, 323] width 910 height 460
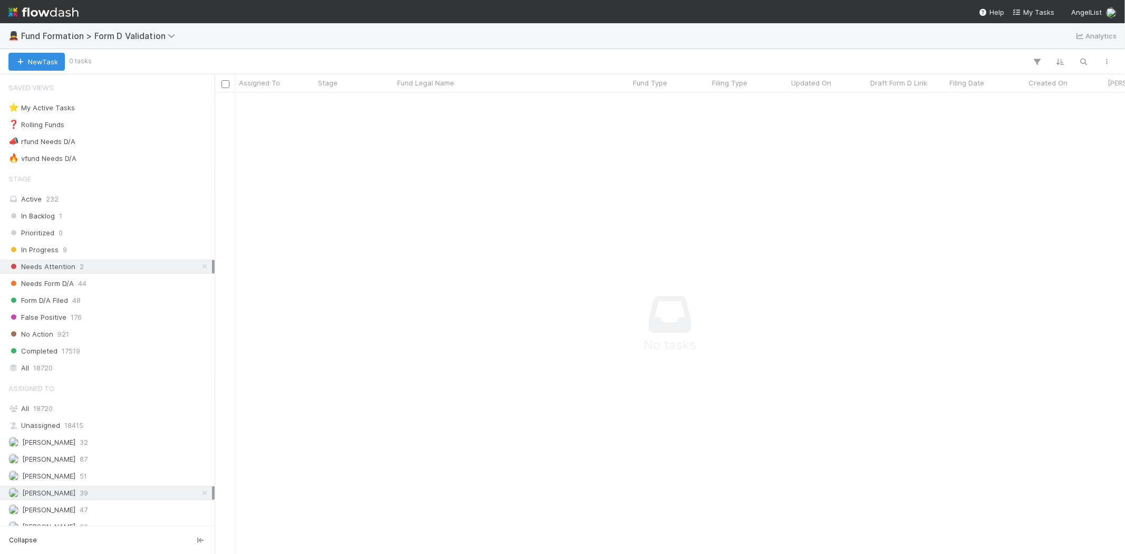
scroll to position [443, 892]
click at [77, 249] on div "In Progress 9" at bounding box center [110, 249] width 204 height 13
click at [83, 283] on span "44" at bounding box center [82, 283] width 8 height 13
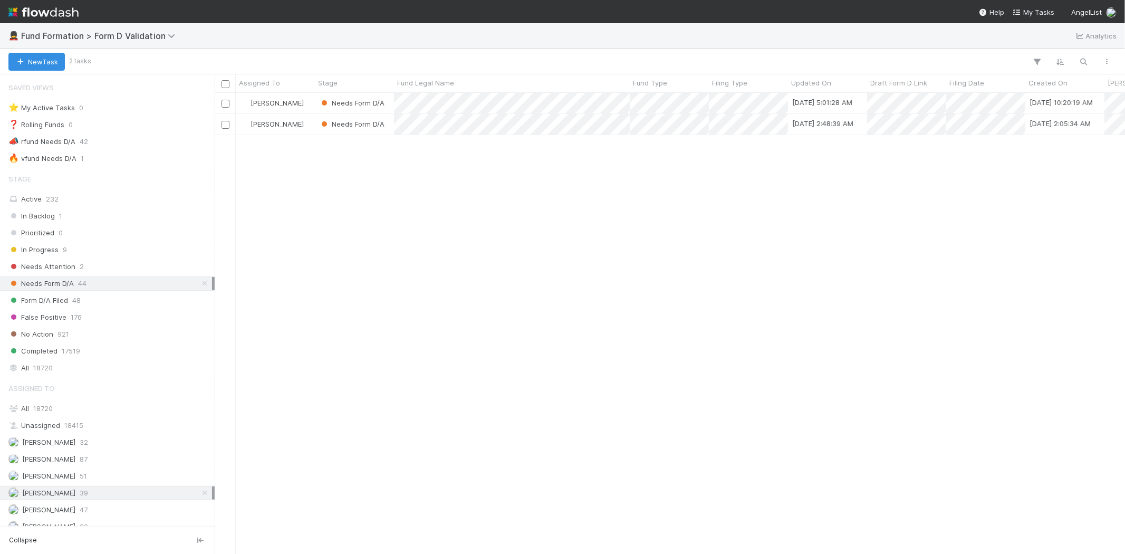
scroll to position [452, 901]
drag, startPoint x: 449, startPoint y: 237, endPoint x: 452, endPoint y: 66, distance: 171.4
click at [451, 229] on div "[PERSON_NAME] Needs Form D/A [DATE] 5:01:28 AM [DATE] 10:20:19 AM [PERSON_NAME]…" at bounding box center [670, 323] width 910 height 460
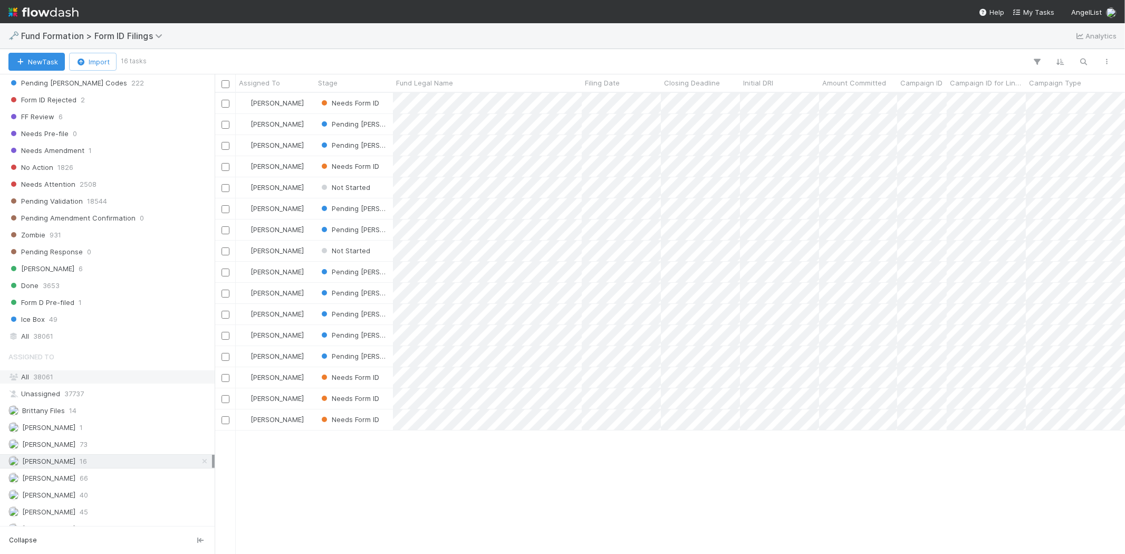
scroll to position [293, 0]
click at [114, 488] on div "[PERSON_NAME] 40" at bounding box center [110, 486] width 204 height 13
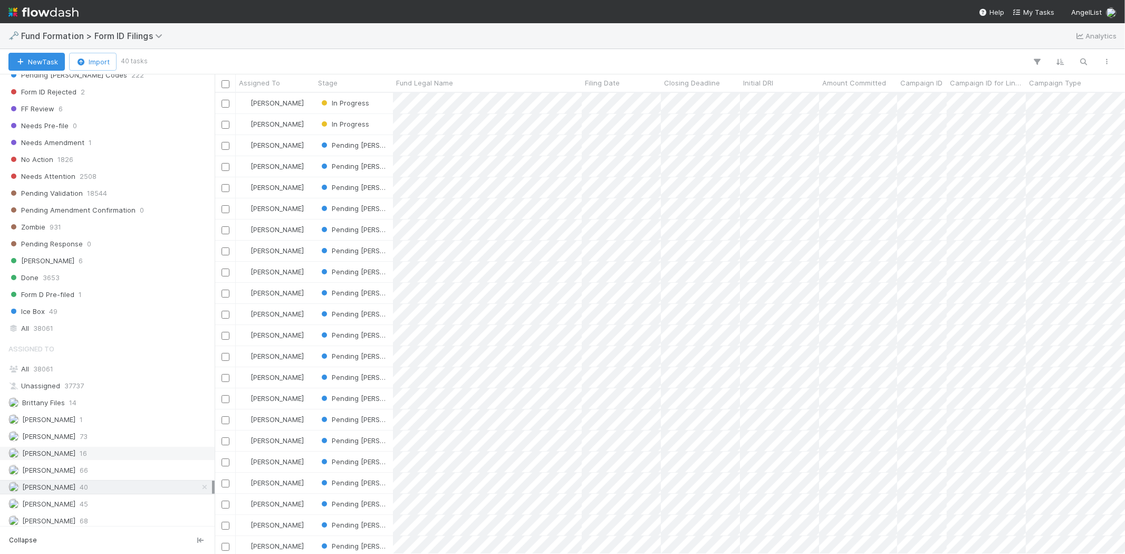
click at [100, 453] on div "Karen Jane Salcedo 16" at bounding box center [110, 453] width 204 height 13
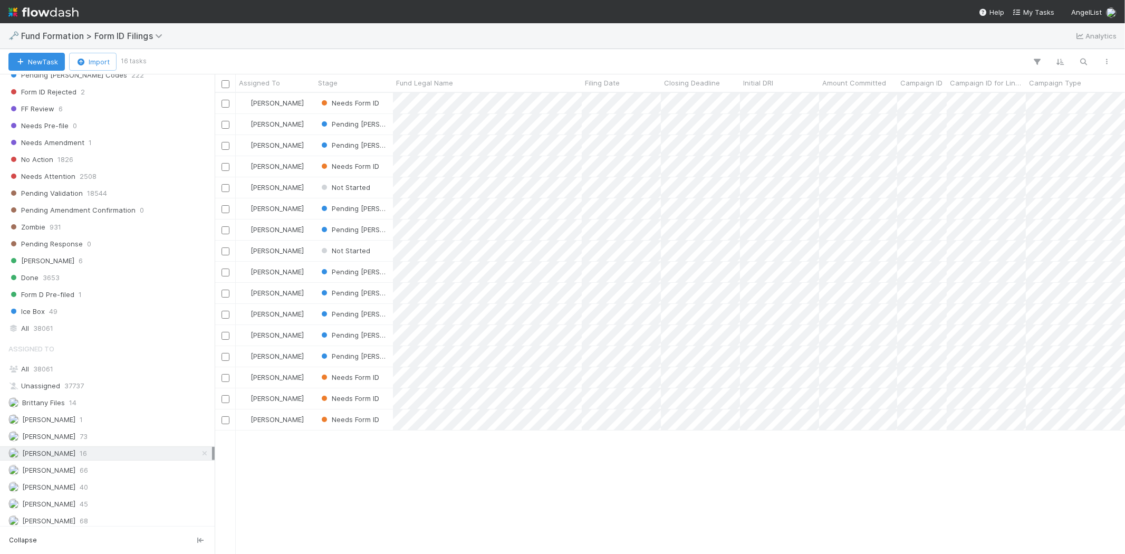
scroll to position [452, 901]
click at [102, 488] on div "Novia Bautista 40" at bounding box center [110, 486] width 204 height 13
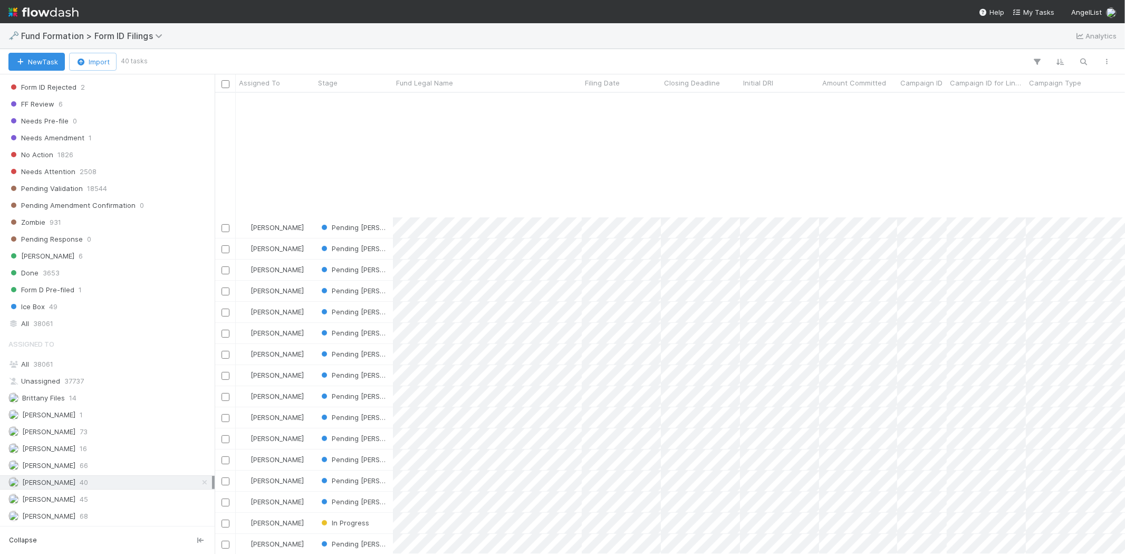
scroll to position [392, 0]
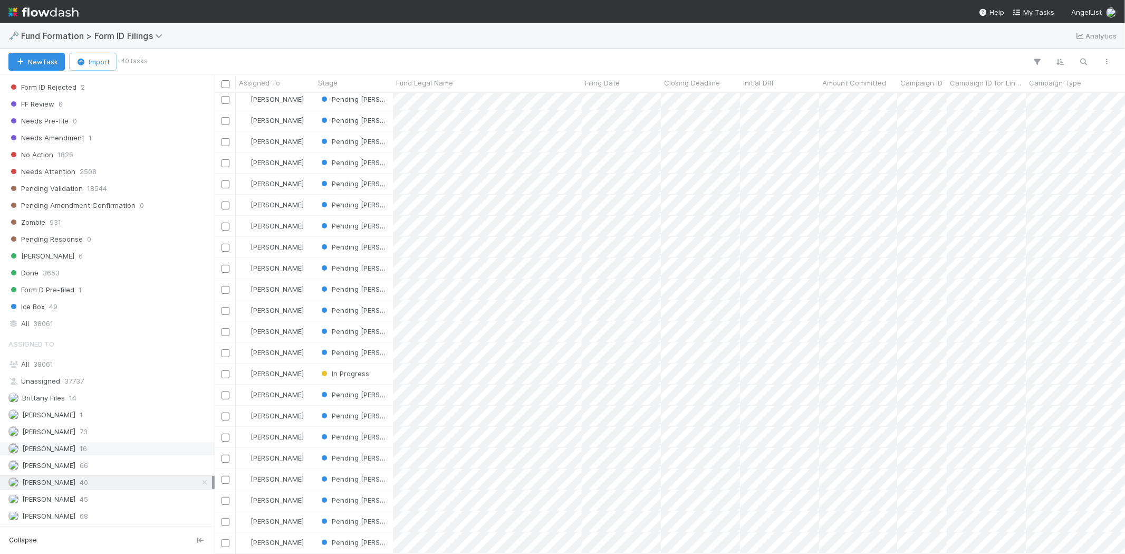
click at [75, 446] on span "[PERSON_NAME]" at bounding box center [41, 448] width 67 height 13
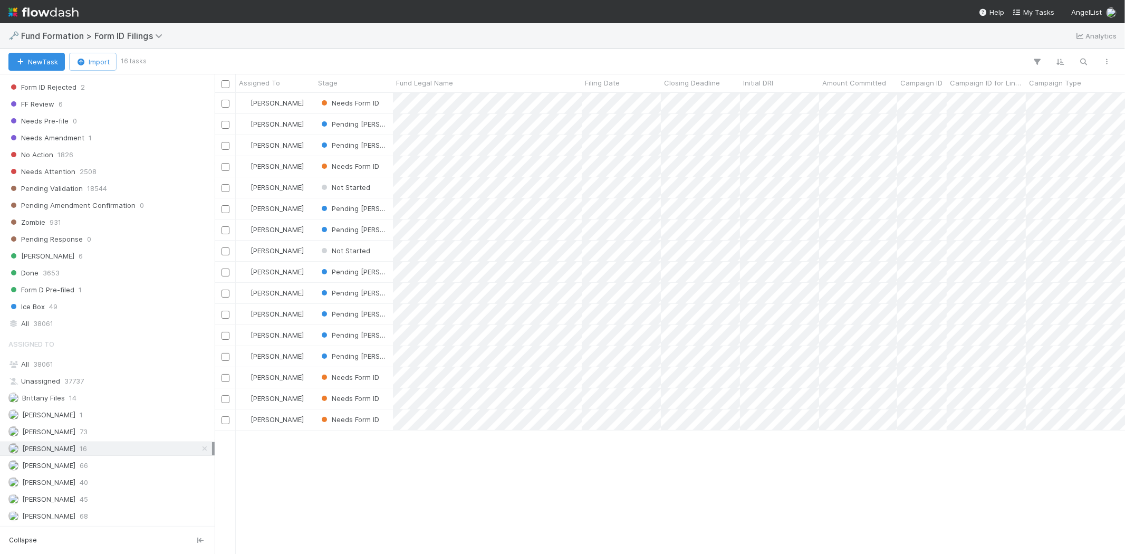
scroll to position [452, 901]
click at [419, 492] on div "Karen Jane Salcedo Needs Form ID 8/29/25, 2:08:08 AM 9/1/25, 8:06:57 PM 1 0 Kar…" at bounding box center [670, 323] width 910 height 460
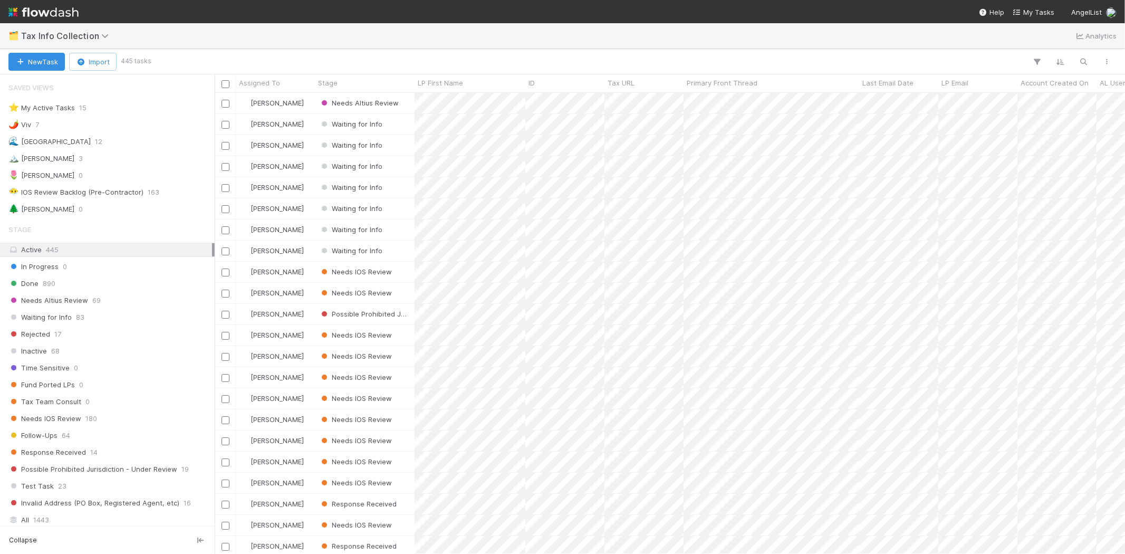
scroll to position [452, 901]
click at [54, 158] on div "🏔️ [PERSON_NAME] 3" at bounding box center [110, 158] width 204 height 13
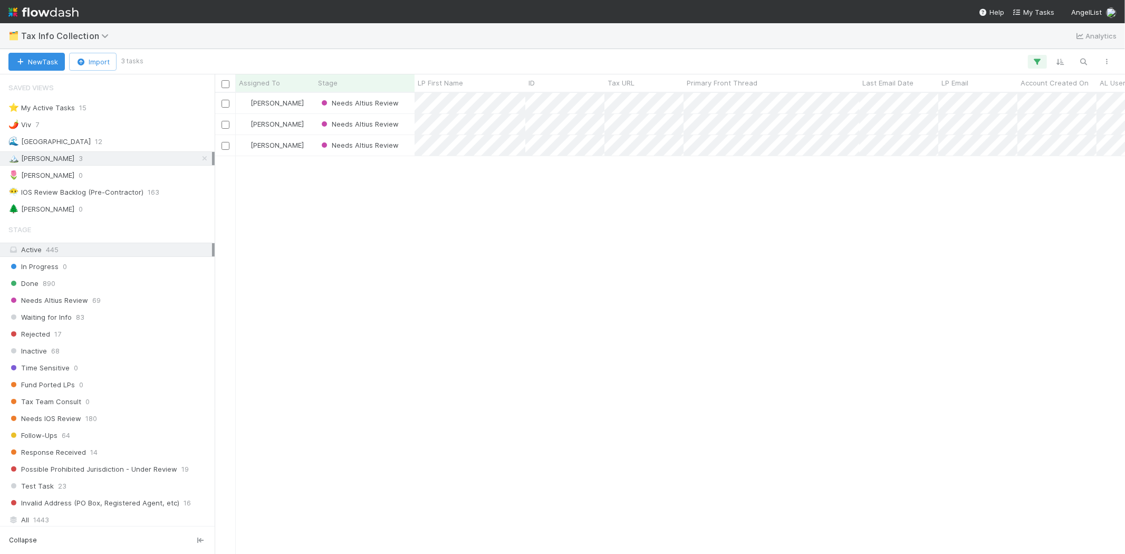
scroll to position [452, 901]
drag, startPoint x: 465, startPoint y: 214, endPoint x: 470, endPoint y: 210, distance: 6.8
click at [468, 211] on div "[PERSON_NAME] Needs Altius Review 0 1 0 [DATE] 3:41:58 AM [DATE] 3:50:03 AM [PE…" at bounding box center [670, 323] width 910 height 460
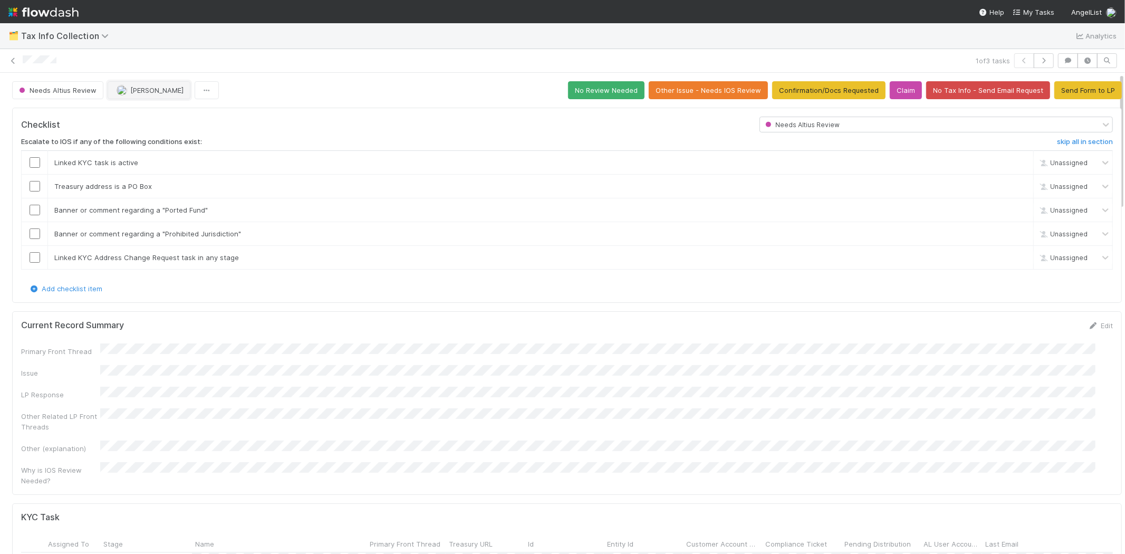
click at [150, 90] on span "[PERSON_NAME]" at bounding box center [156, 90] width 53 height 8
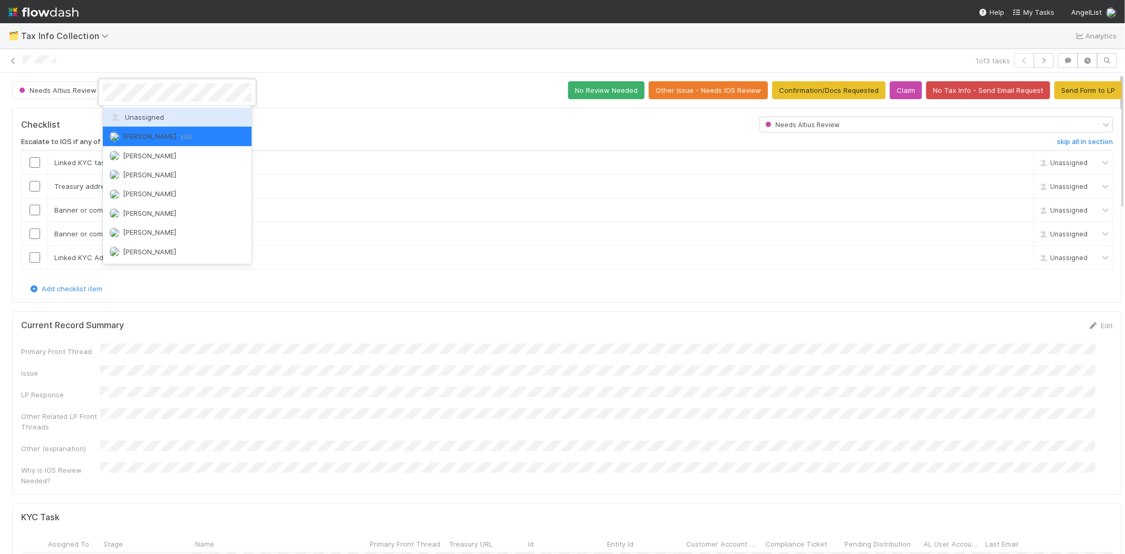
click at [135, 115] on span "Unassigned" at bounding box center [136, 117] width 55 height 8
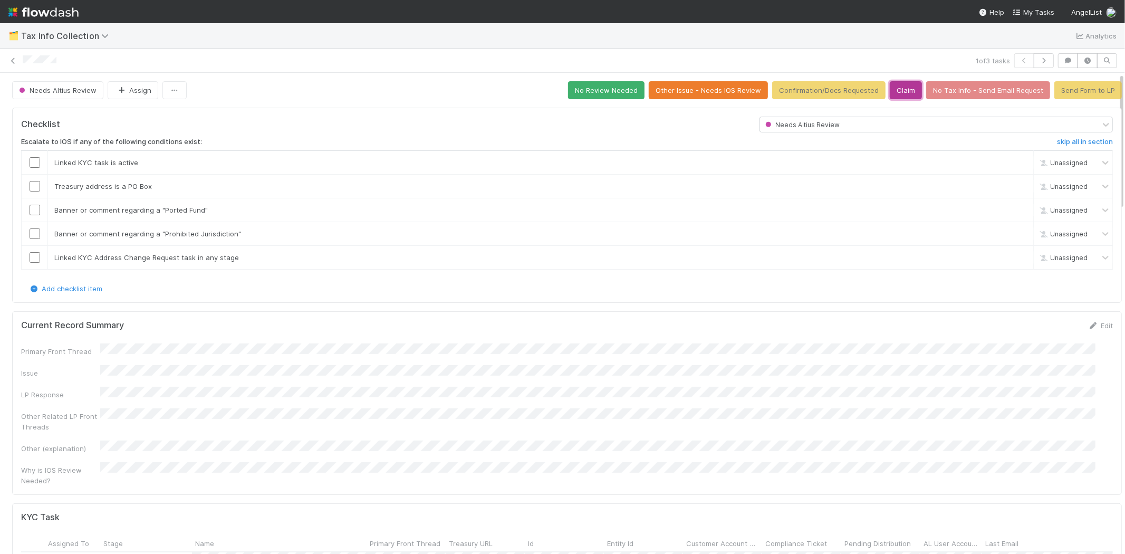
click at [900, 87] on button "Claim" at bounding box center [906, 90] width 32 height 18
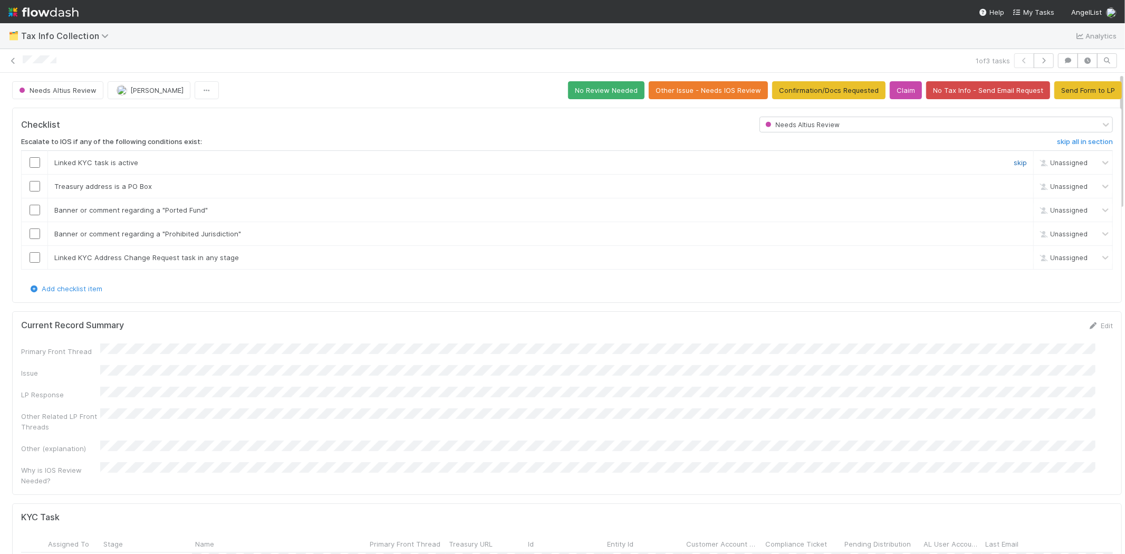
click at [1013, 163] on link "skip" at bounding box center [1019, 162] width 13 height 8
click at [1013, 187] on link "skip" at bounding box center [1019, 186] width 13 height 8
click at [1013, 207] on link "skip" at bounding box center [1019, 210] width 13 height 8
click at [1013, 232] on link "skip" at bounding box center [1019, 233] width 13 height 8
click at [1013, 257] on link "skip" at bounding box center [1019, 257] width 13 height 8
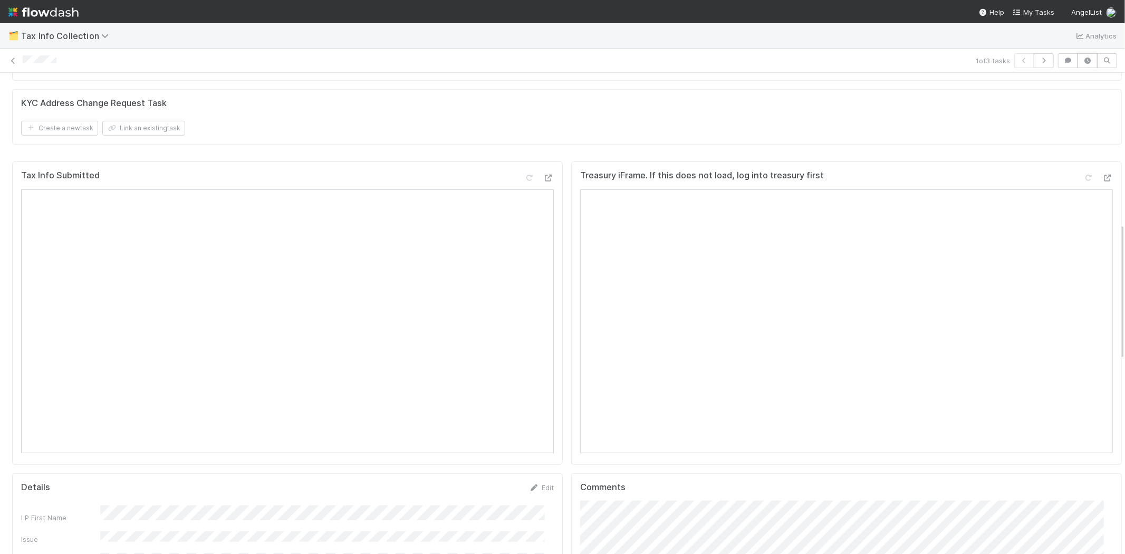
scroll to position [8, 0]
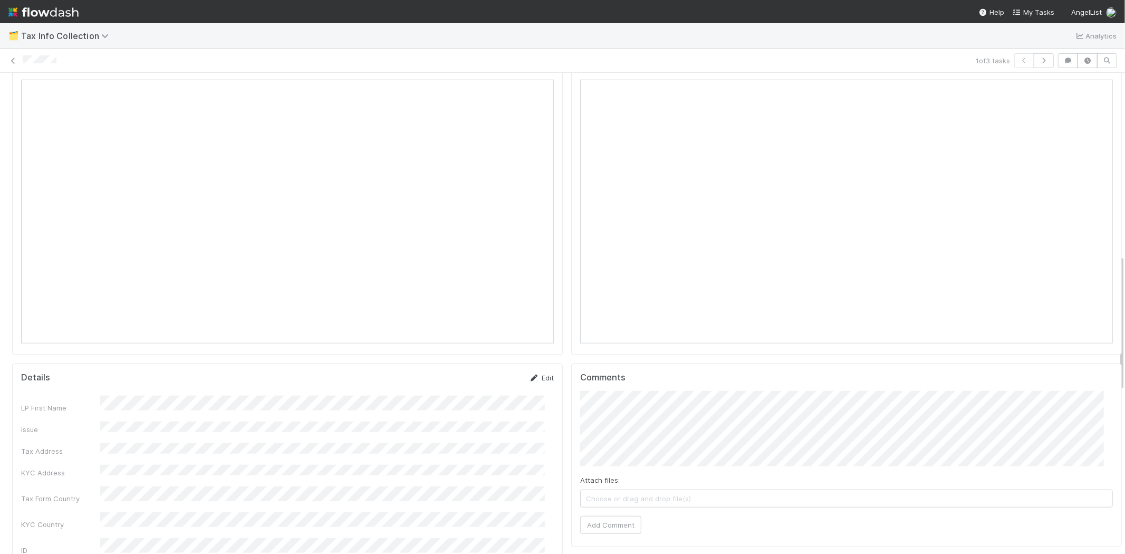
click at [542, 373] on link "Edit" at bounding box center [541, 377] width 25 height 8
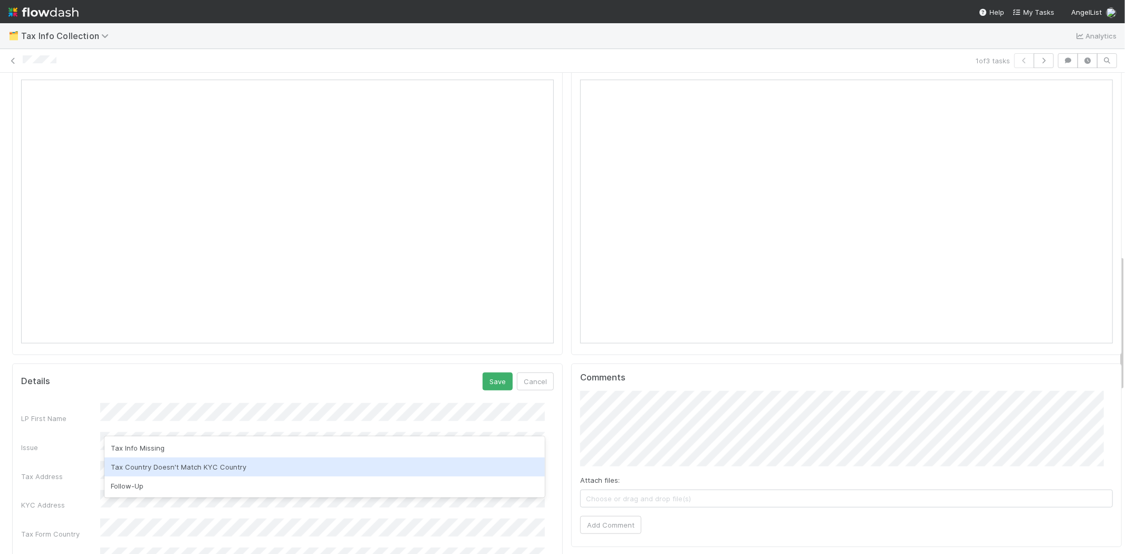
click at [181, 461] on div "Tax Country Doesn't Match KYC Country" at bounding box center [324, 466] width 440 height 19
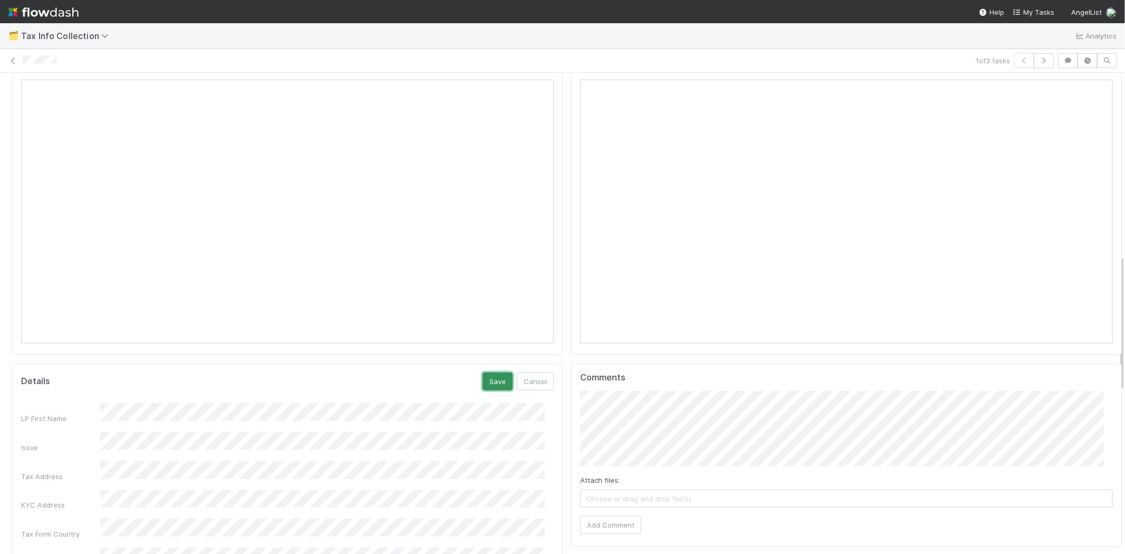
click at [492, 372] on button "Save" at bounding box center [497, 381] width 30 height 18
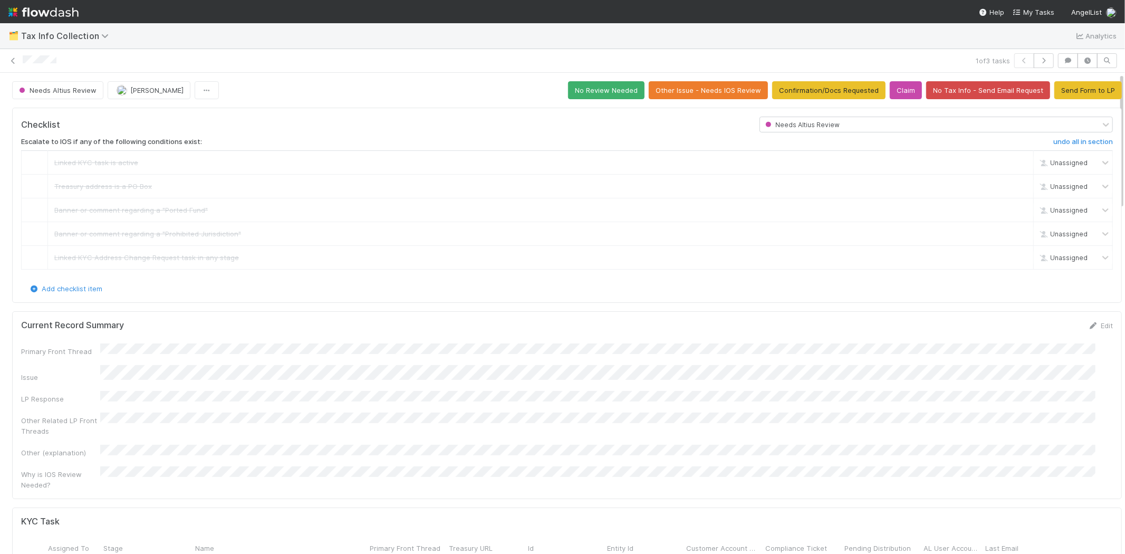
scroll to position [0, 0]
click at [1076, 91] on button "Send Form to LP" at bounding box center [1087, 90] width 67 height 18
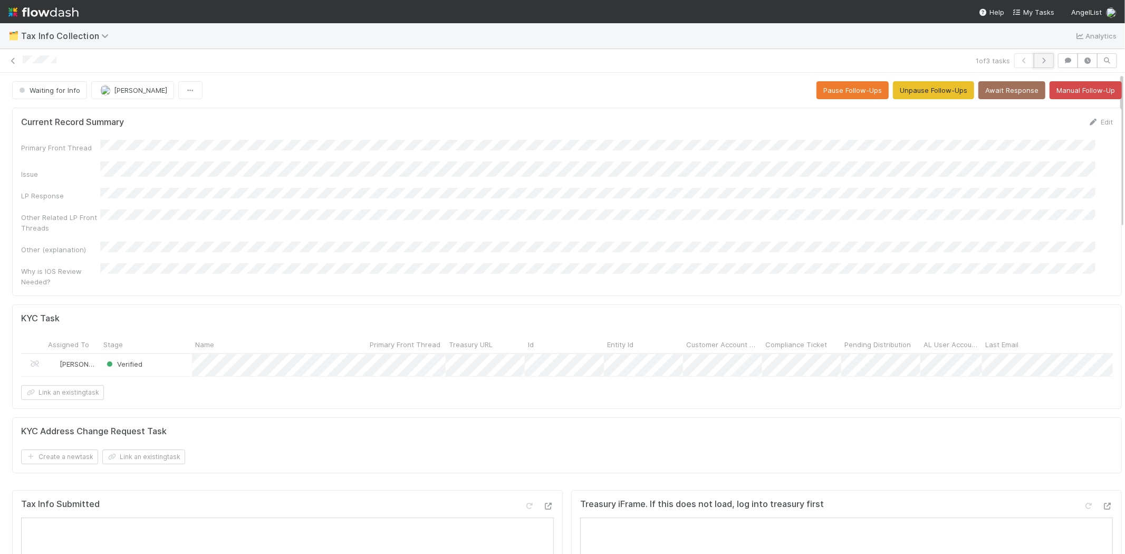
click at [1038, 61] on icon "button" at bounding box center [1043, 60] width 11 height 6
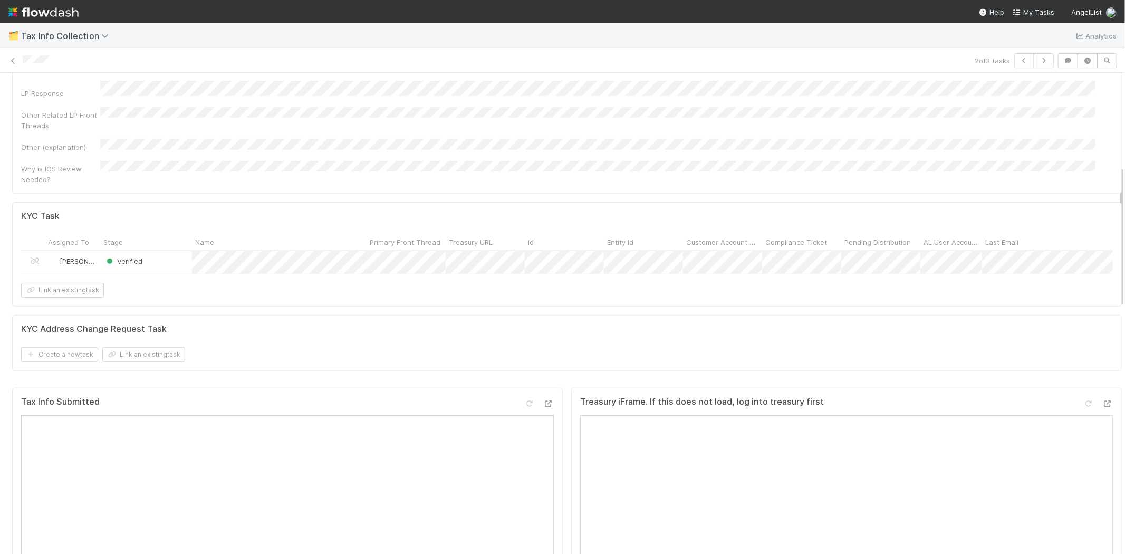
scroll to position [234, 0]
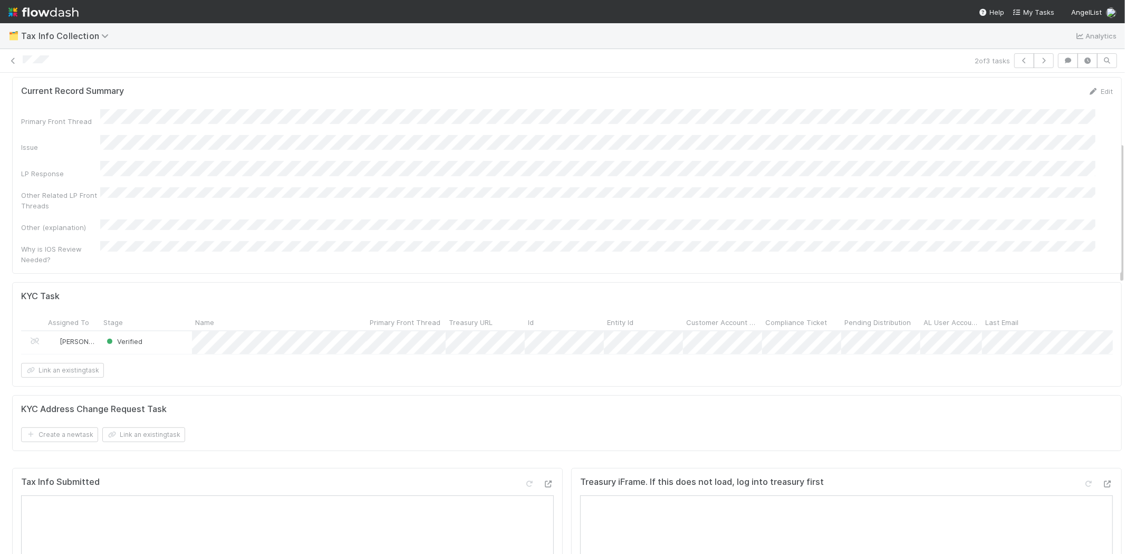
click at [247, 154] on div "Primary Front Thread Issue LP Response Other Related LP Front Threads Other (ex…" at bounding box center [566, 187] width 1091 height 156
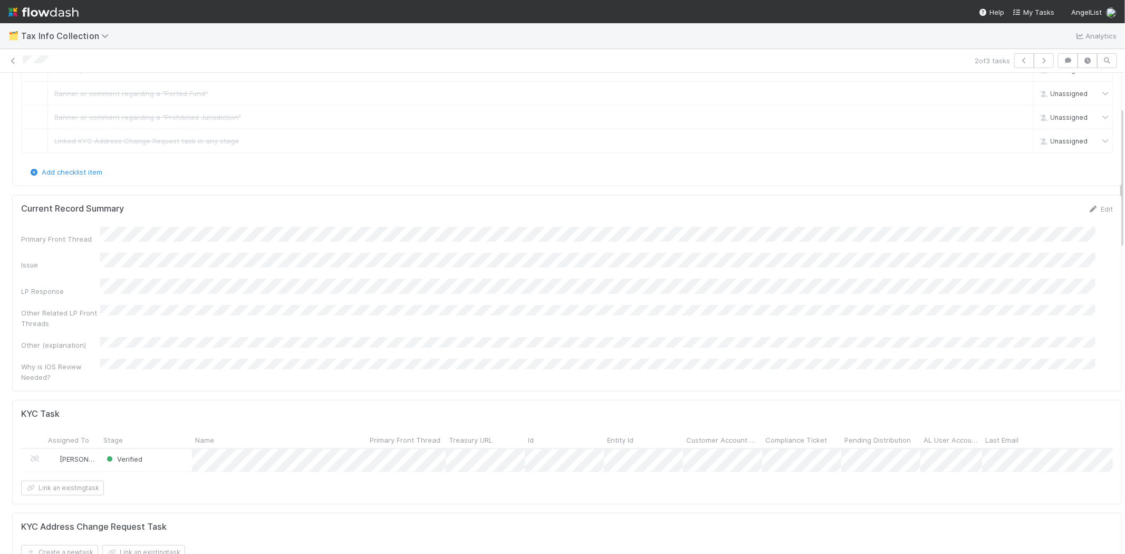
scroll to position [117, 0]
click at [283, 271] on div "Primary Front Thread Issue LP Response Other Related LP Front Threads Other (ex…" at bounding box center [566, 304] width 1091 height 156
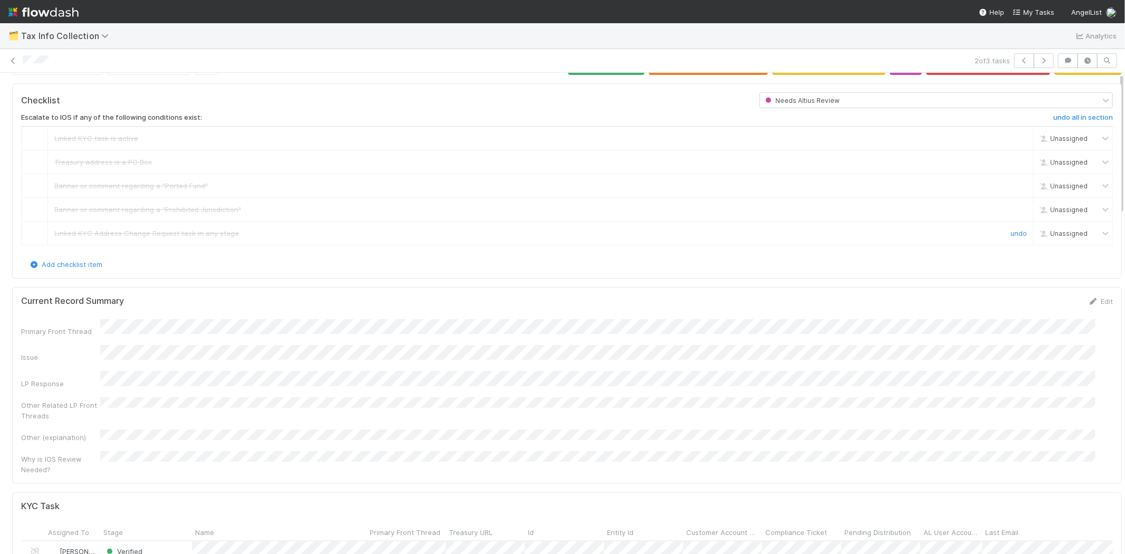
scroll to position [0, 0]
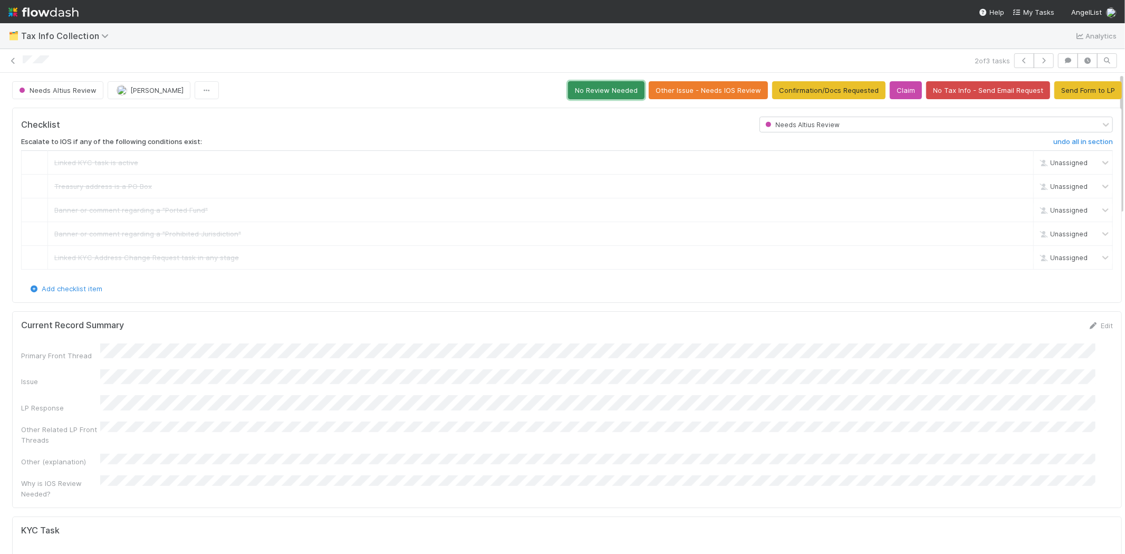
click at [604, 91] on button "No Review Needed" at bounding box center [606, 90] width 76 height 18
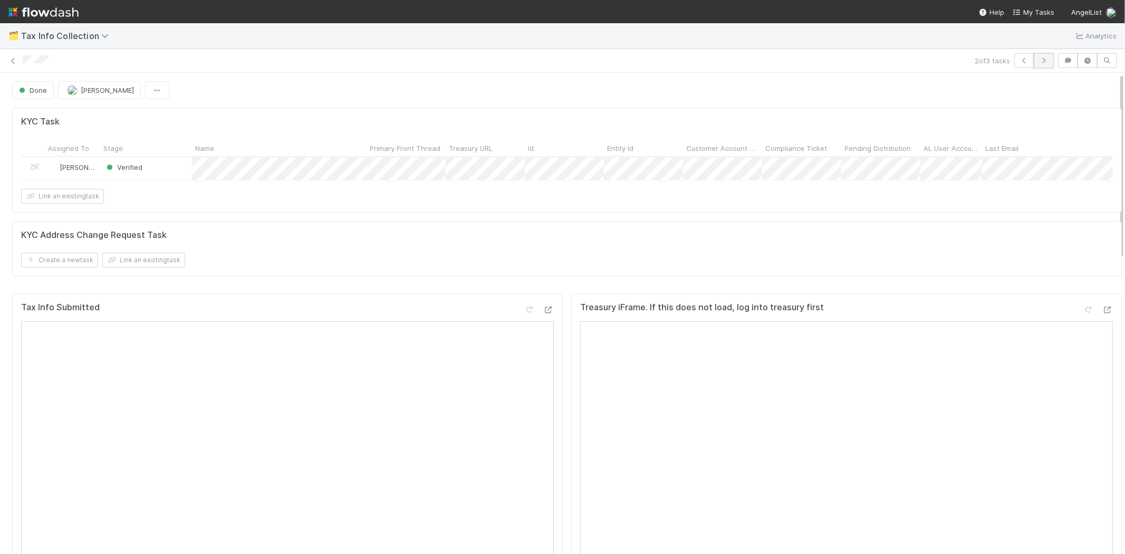
click at [1038, 59] on icon "button" at bounding box center [1043, 60] width 11 height 6
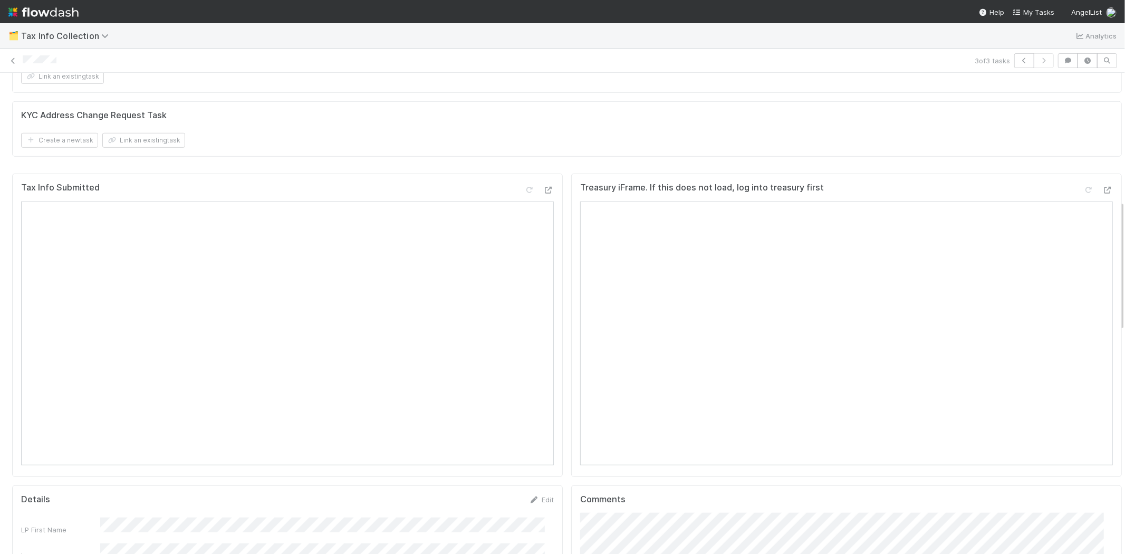
scroll to position [468, 0]
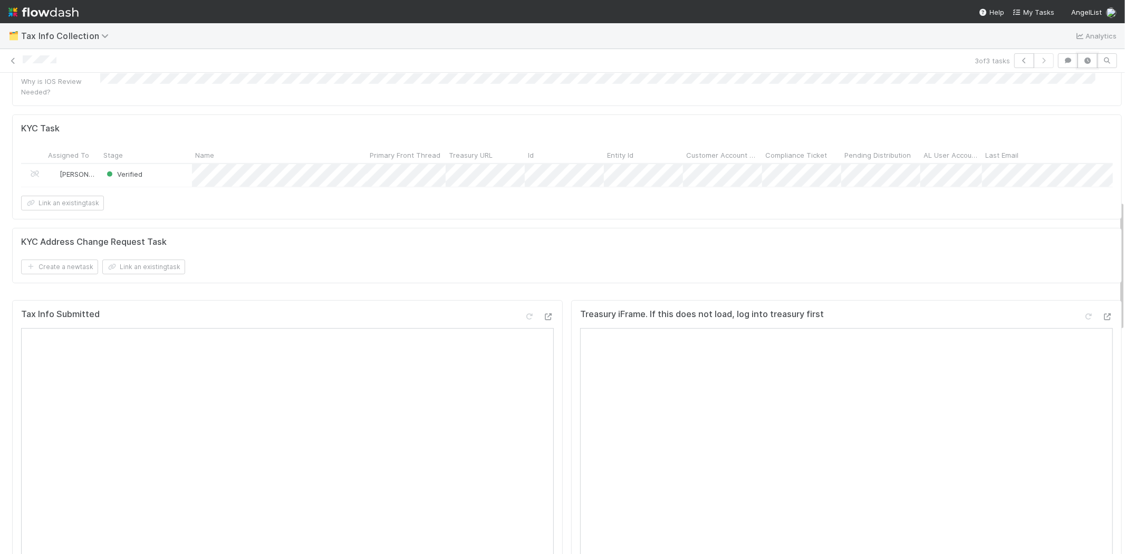
drag, startPoint x: 1075, startPoint y: 60, endPoint x: 1058, endPoint y: 72, distance: 20.7
click at [1082, 60] on icon "button" at bounding box center [1087, 60] width 11 height 6
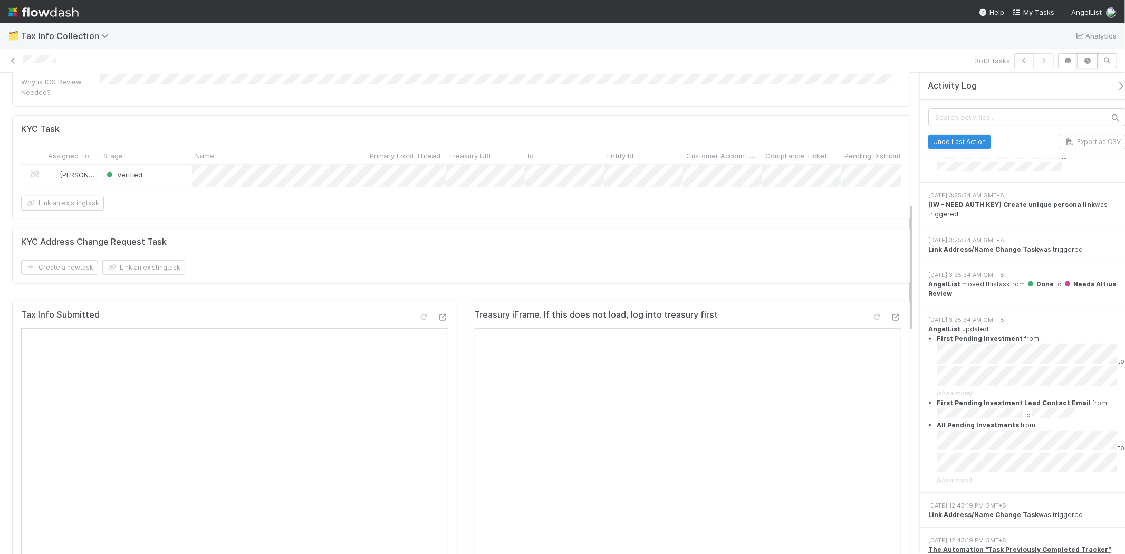
scroll to position [0, 0]
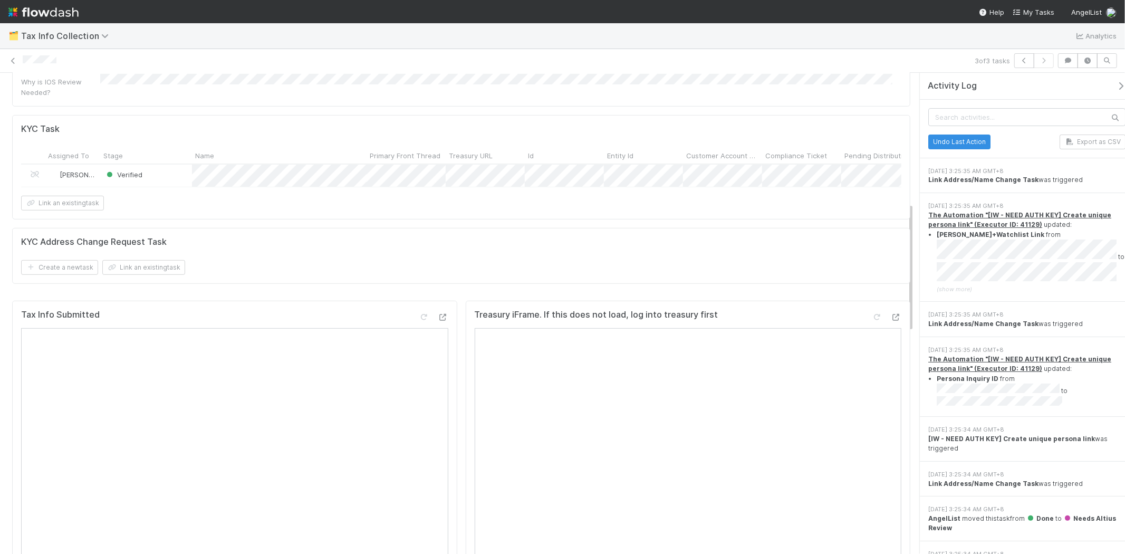
click at [1115, 85] on icon "button" at bounding box center [1120, 86] width 11 height 8
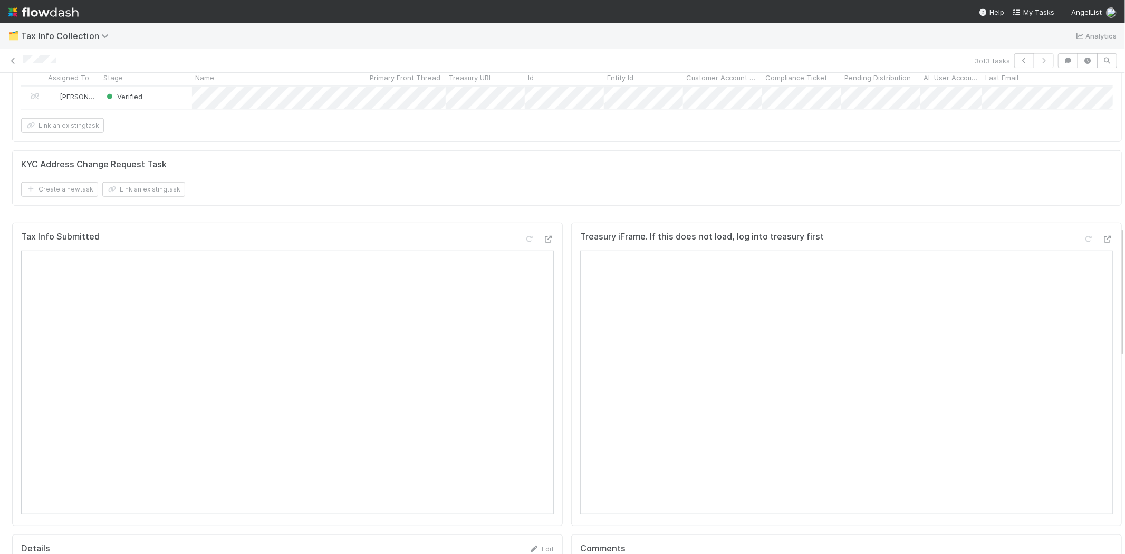
scroll to position [527, 0]
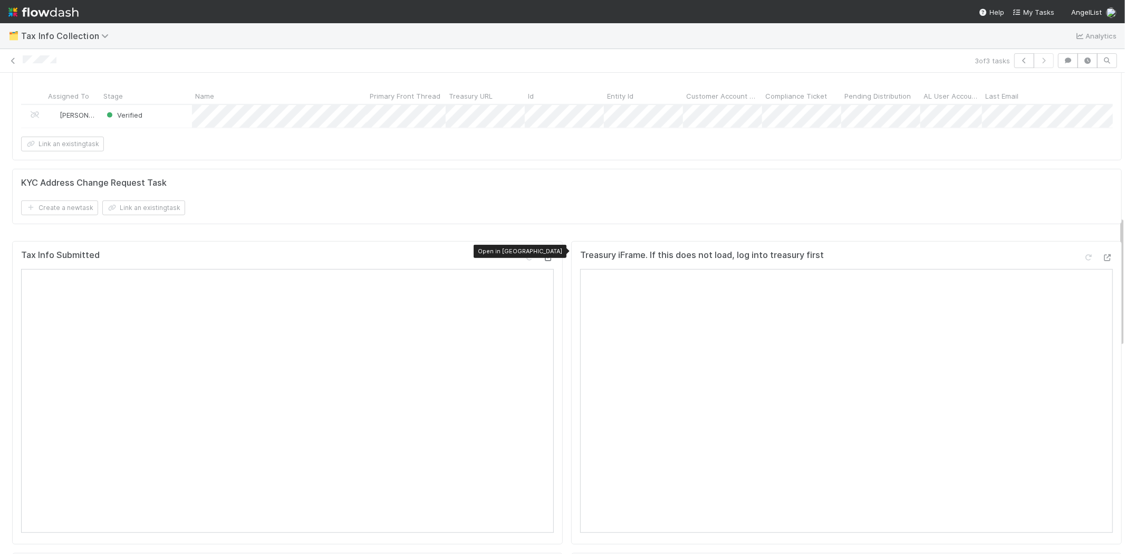
click at [543, 254] on icon at bounding box center [548, 257] width 11 height 7
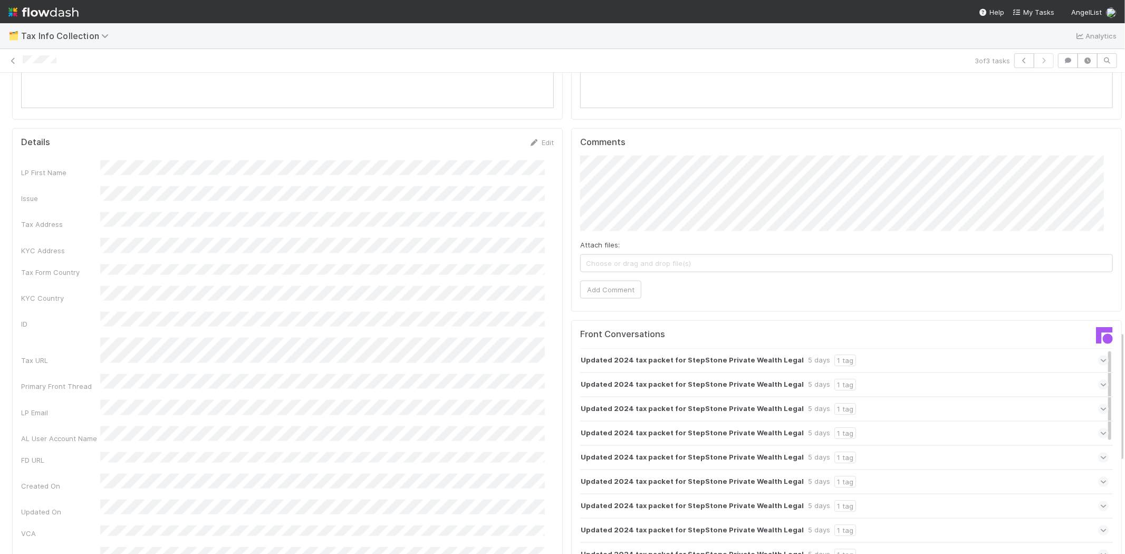
scroll to position [835, 0]
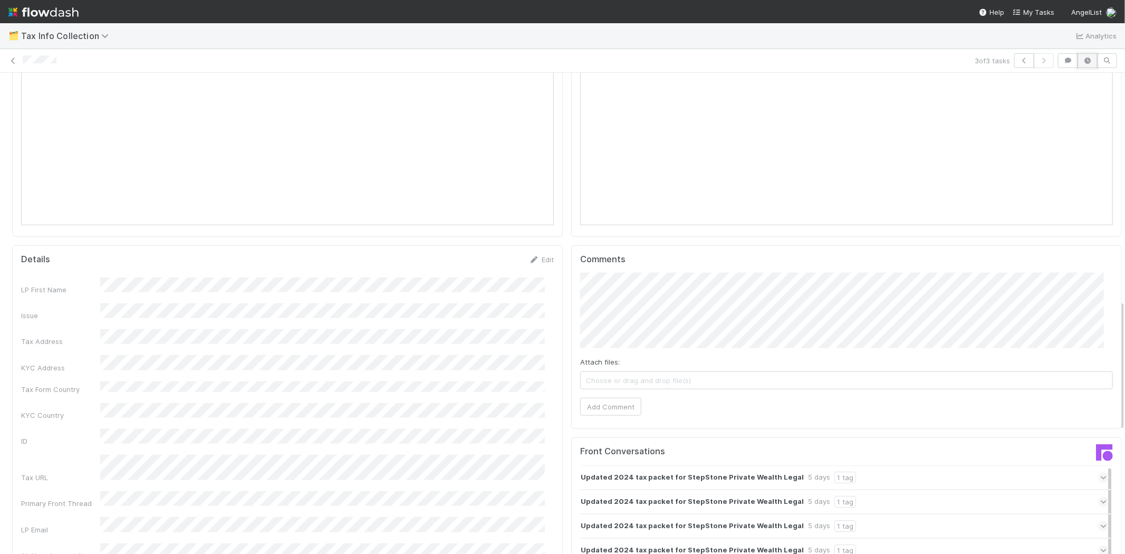
click at [1082, 57] on icon "button" at bounding box center [1087, 60] width 11 height 6
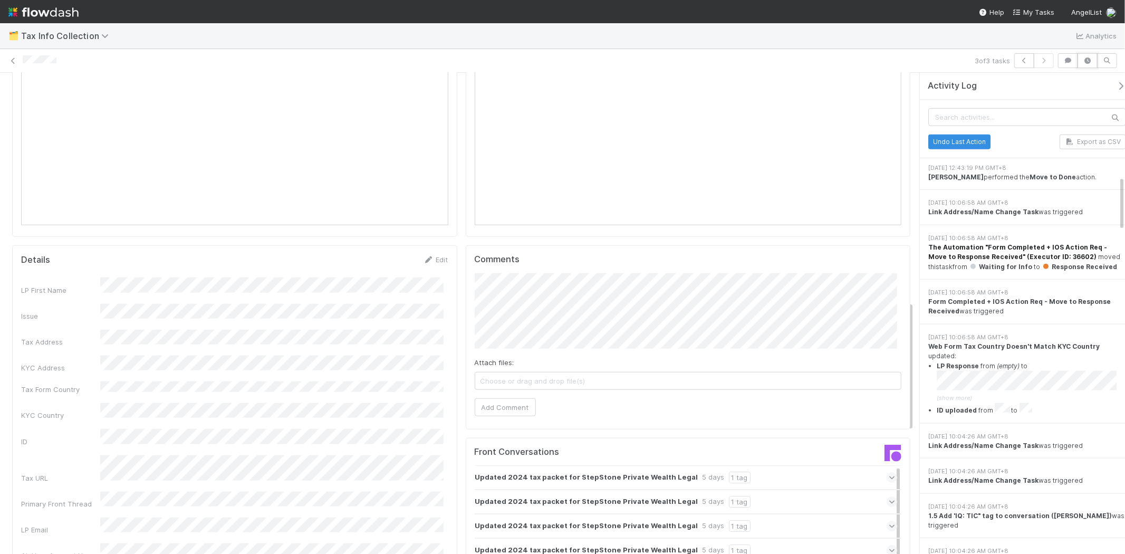
scroll to position [937, 0]
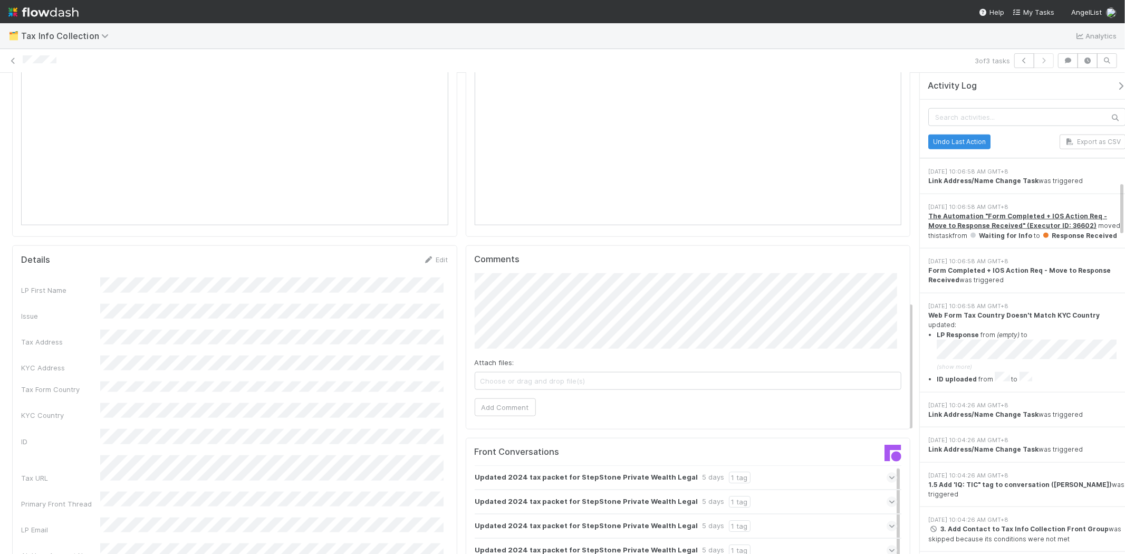
click at [1115, 84] on icon "button" at bounding box center [1120, 86] width 11 height 8
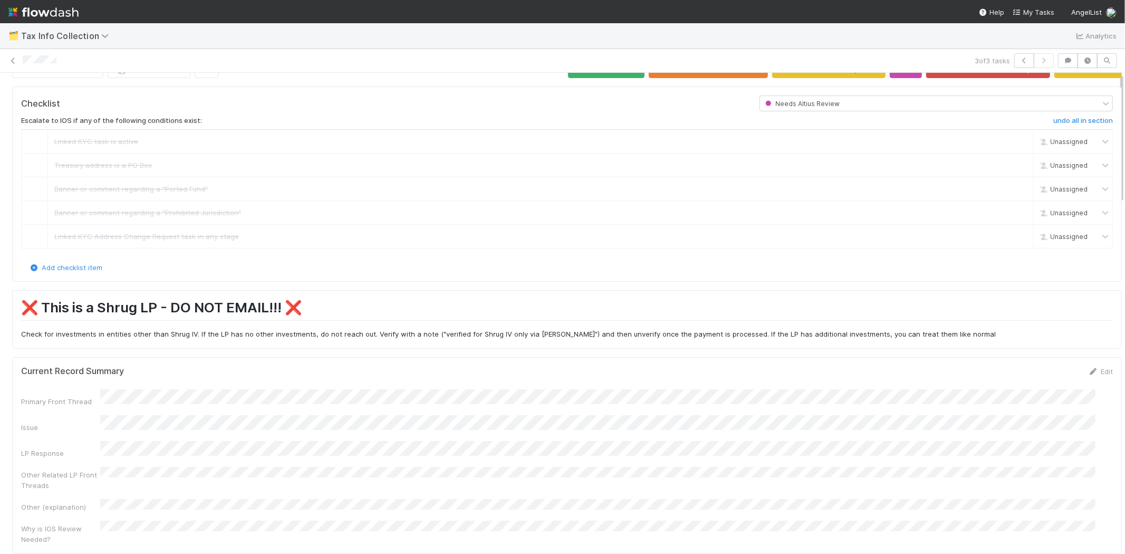
scroll to position [0, 0]
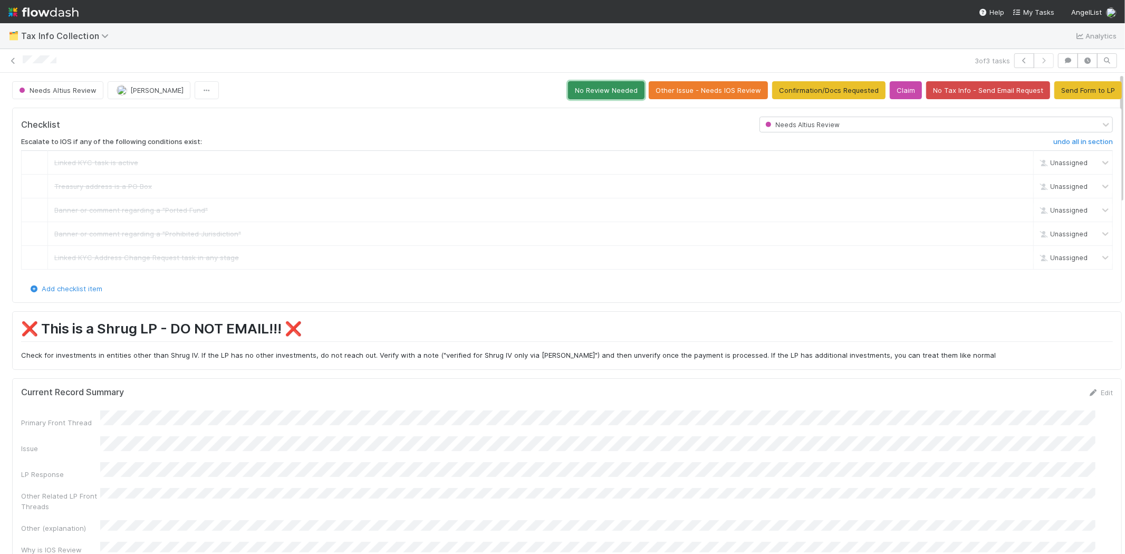
click at [573, 92] on button "No Review Needed" at bounding box center [606, 90] width 76 height 18
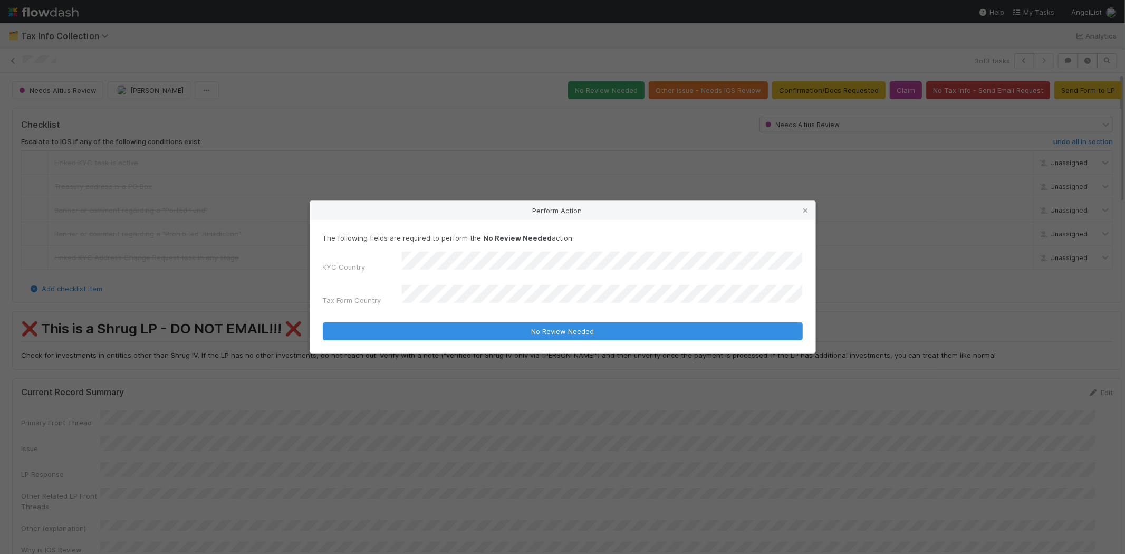
click at [323, 322] on button "No Review Needed" at bounding box center [563, 331] width 480 height 18
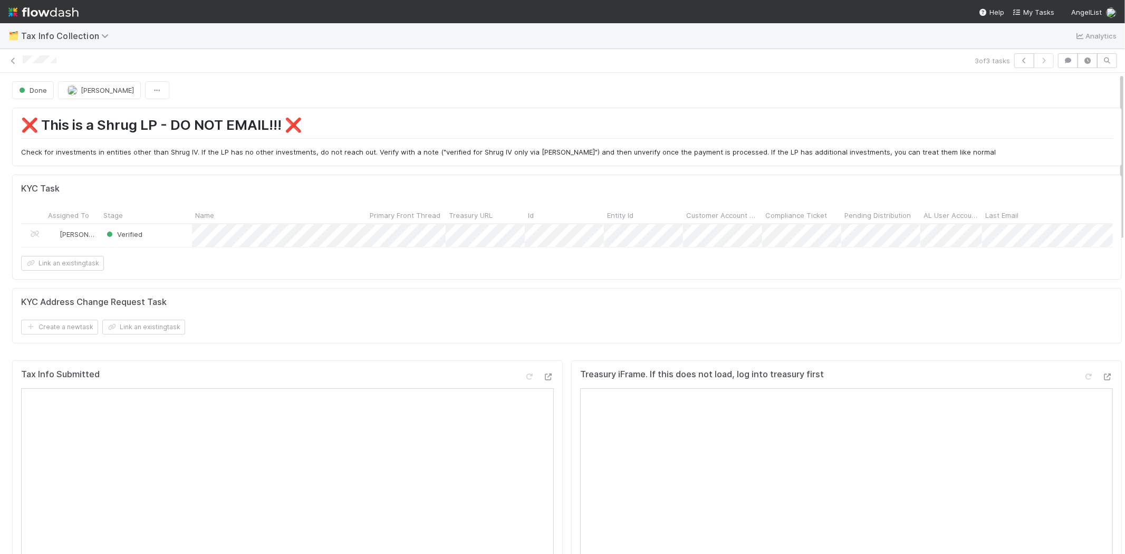
scroll to position [9875, 0]
click at [14, 61] on icon at bounding box center [13, 60] width 11 height 7
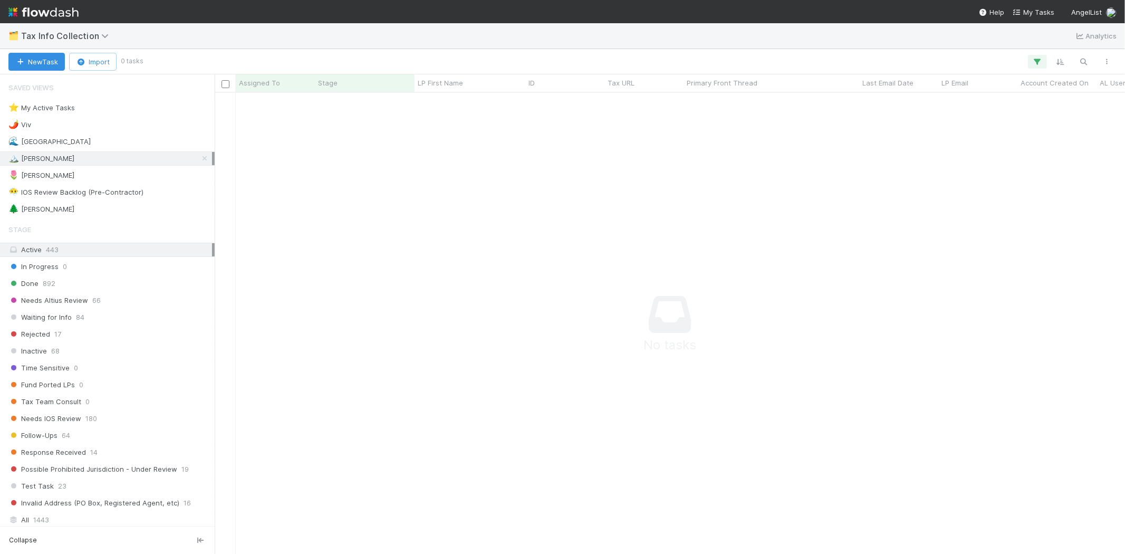
scroll to position [443, 892]
drag, startPoint x: 371, startPoint y: 225, endPoint x: 413, endPoint y: 50, distance: 179.6
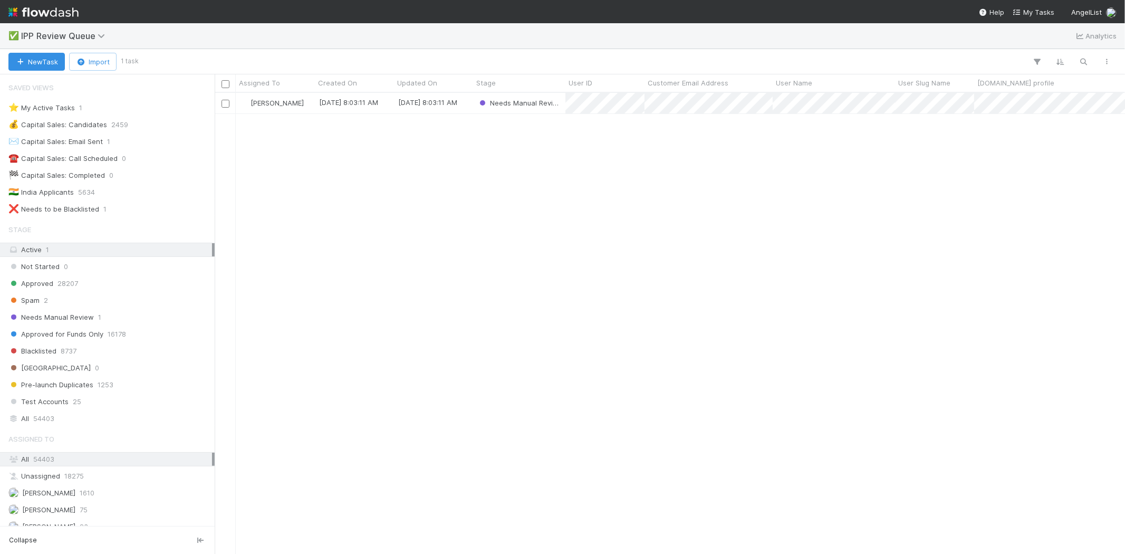
scroll to position [452, 901]
drag, startPoint x: 452, startPoint y: 285, endPoint x: 468, endPoint y: 225, distance: 62.7
click at [453, 284] on div "[PERSON_NAME] [DATE] 8:03:11 AM [DATE] 8:03:11 AM Needs Manual Review" at bounding box center [670, 323] width 910 height 460
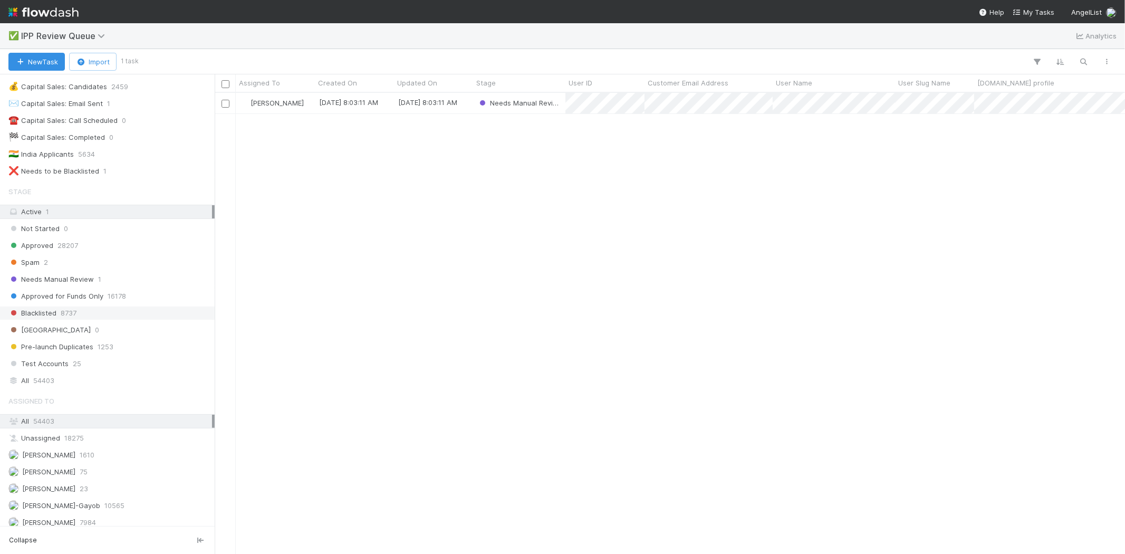
scroll to position [81, 0]
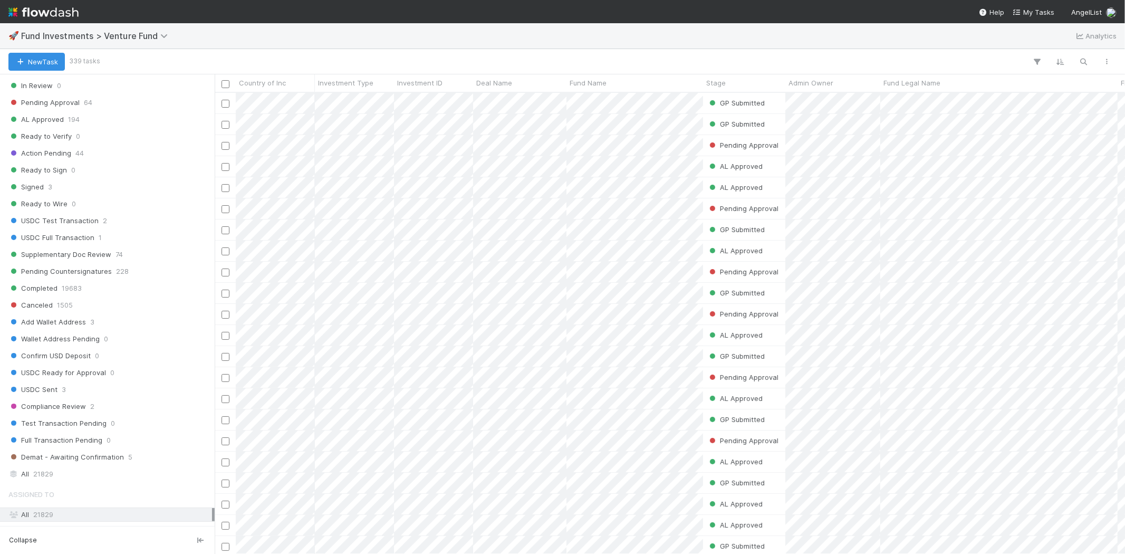
scroll to position [468, 0]
click at [84, 475] on div "All 21829" at bounding box center [110, 473] width 204 height 13
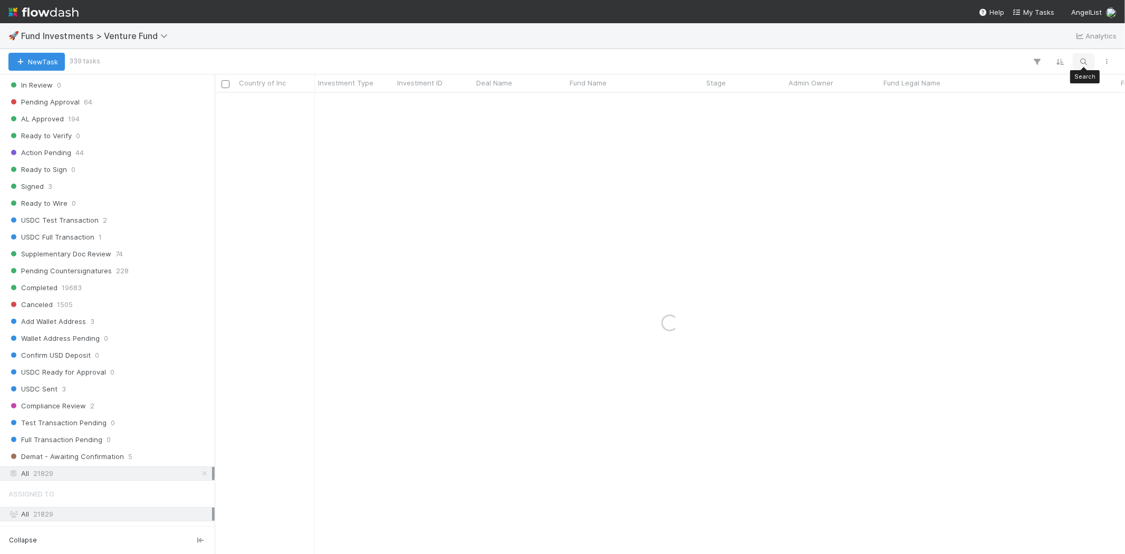
click at [1012, 64] on icon "button" at bounding box center [1083, 61] width 11 height 9
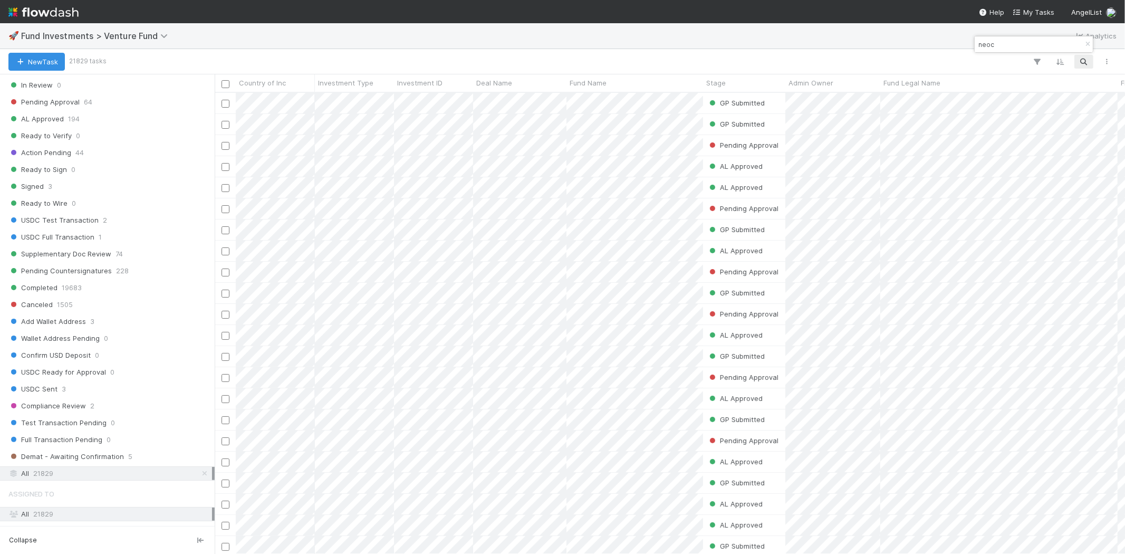
scroll to position [452, 901]
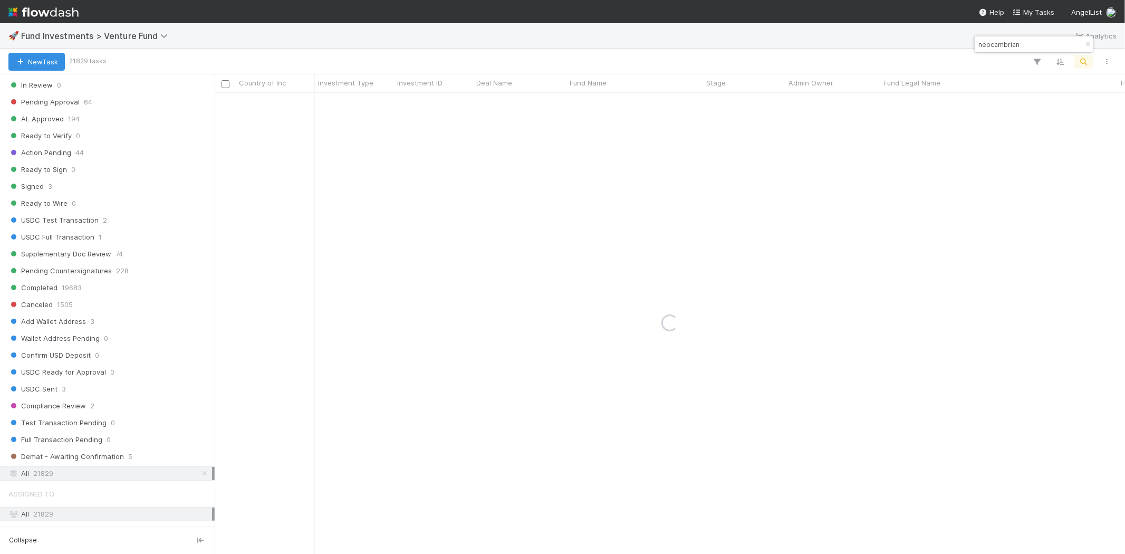
type input "neocambrian"
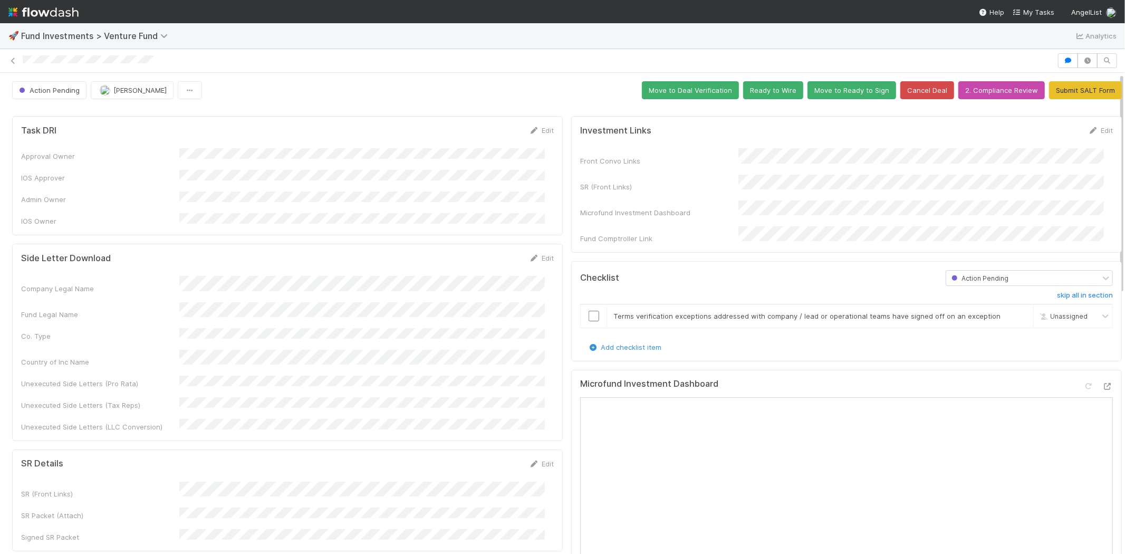
scroll to position [59, 0]
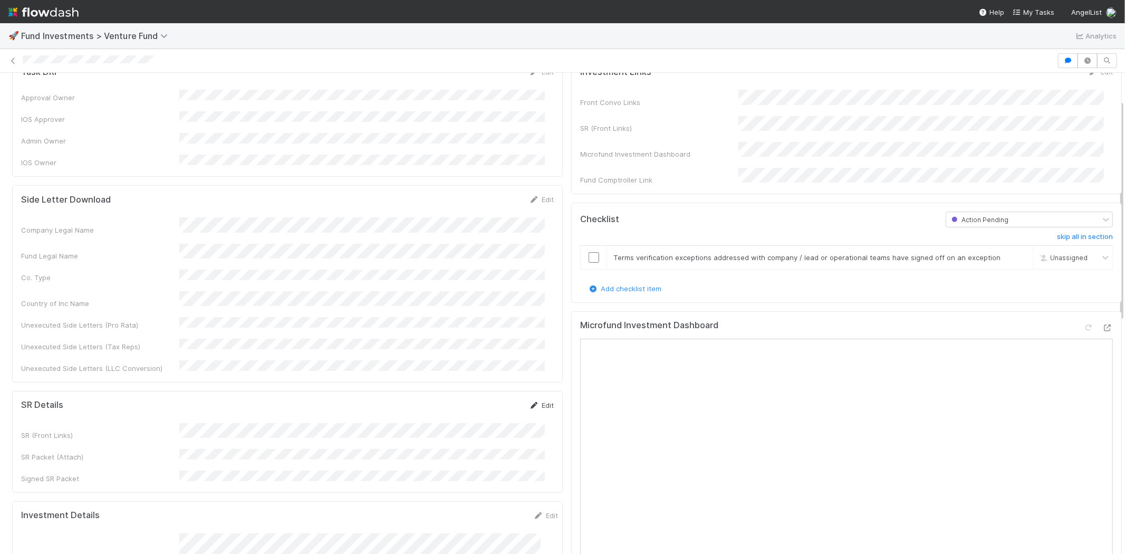
click at [539, 401] on link "Edit" at bounding box center [541, 405] width 25 height 8
click at [488, 400] on button "Save" at bounding box center [497, 409] width 30 height 18
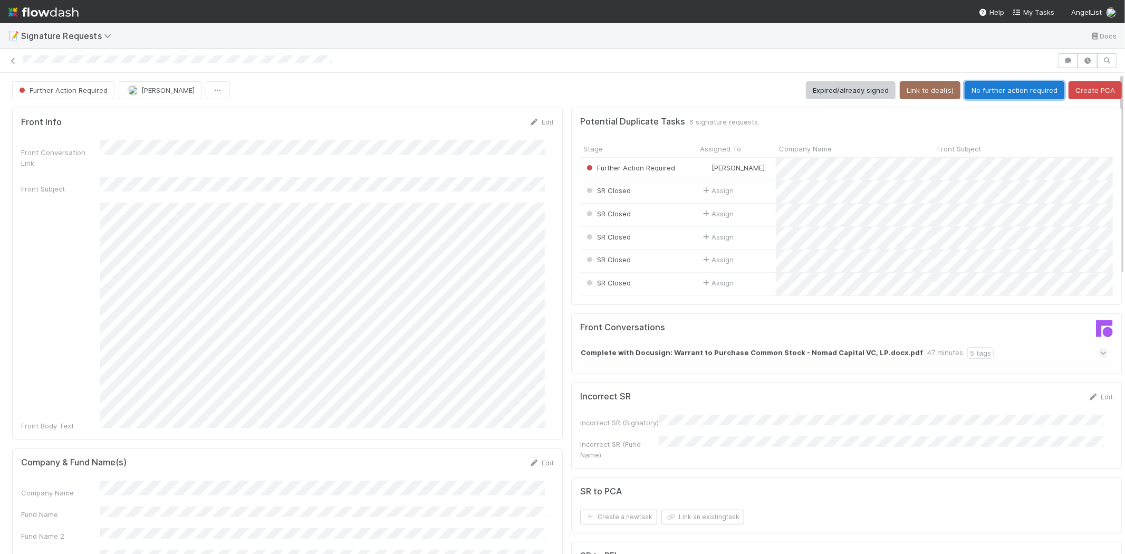
click at [1013, 86] on button "No further action required" at bounding box center [1014, 90] width 100 height 18
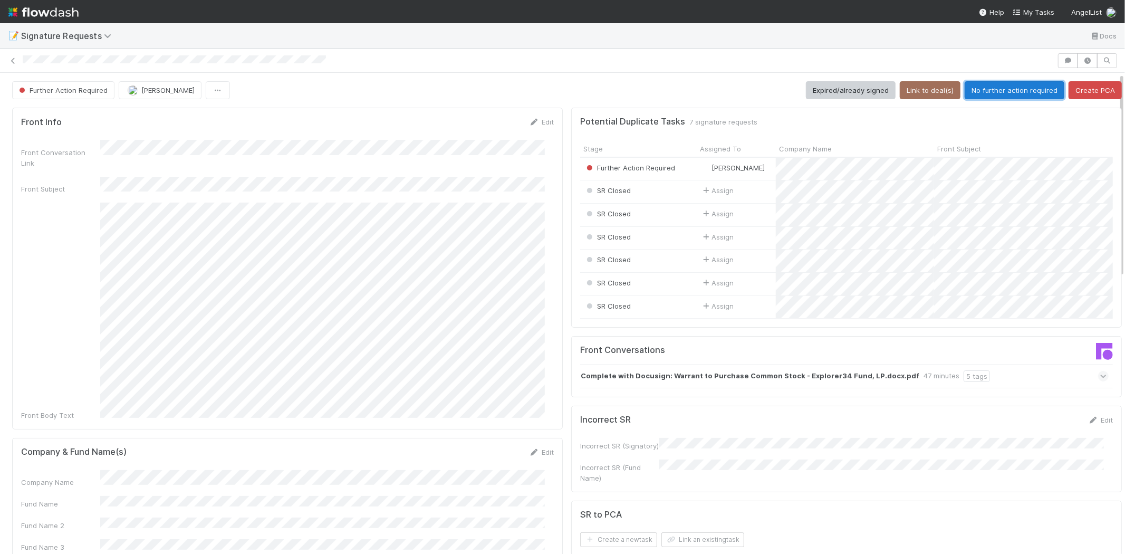
click at [989, 92] on button "No further action required" at bounding box center [1014, 90] width 100 height 18
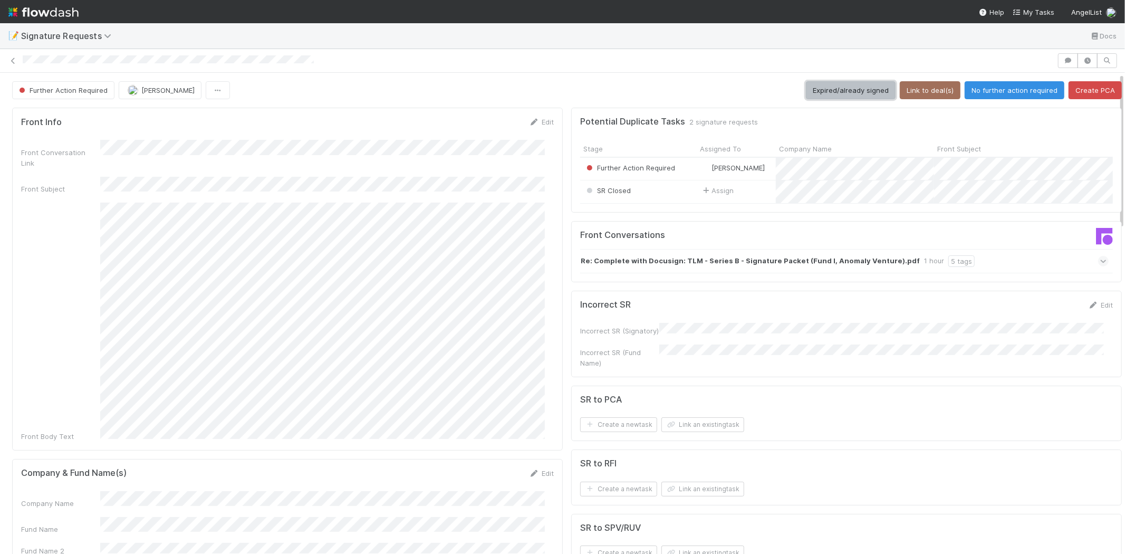
click at [852, 86] on button "Expired/already signed" at bounding box center [851, 90] width 90 height 18
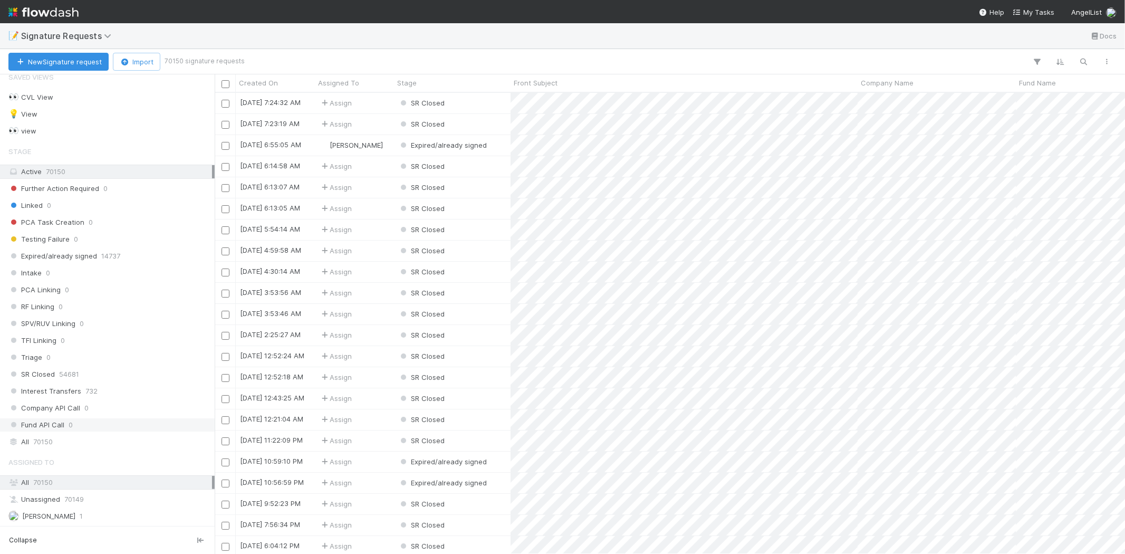
scroll to position [13, 0]
click at [89, 517] on div "[PERSON_NAME] 1" at bounding box center [110, 515] width 204 height 13
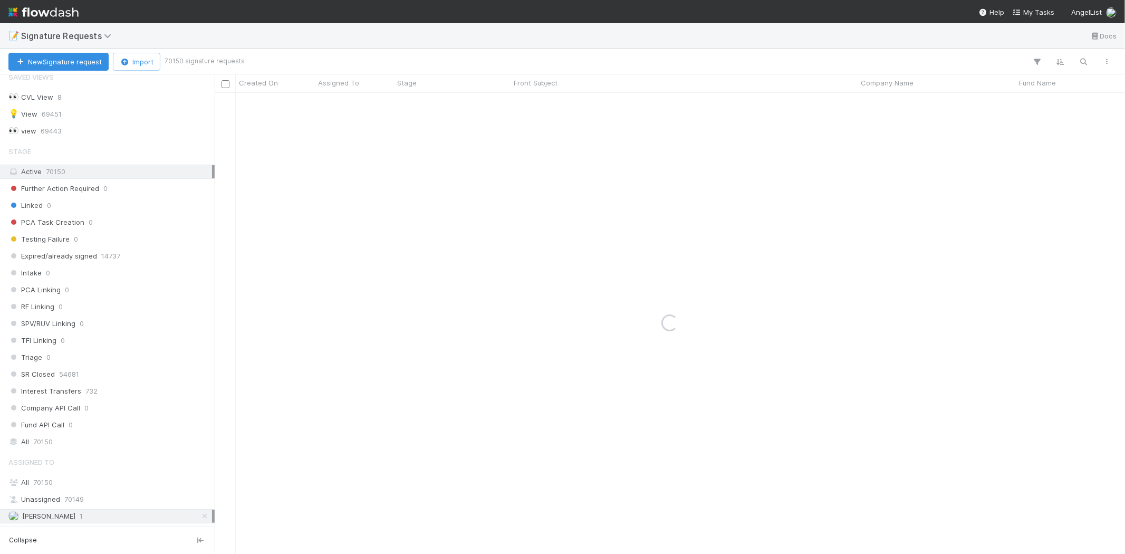
click at [478, 289] on div "Loading..." at bounding box center [670, 323] width 910 height 461
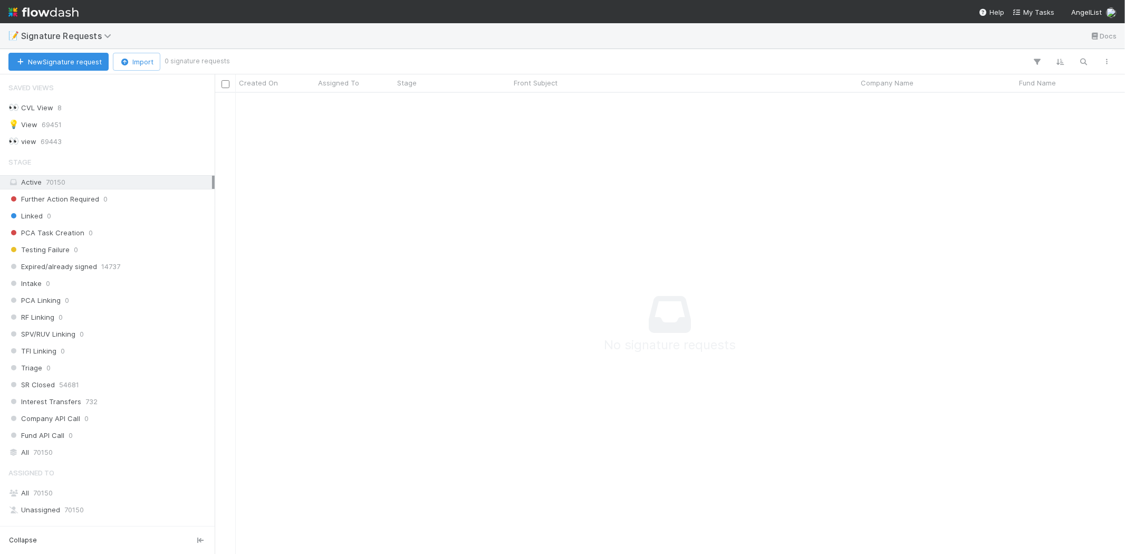
scroll to position [443, 892]
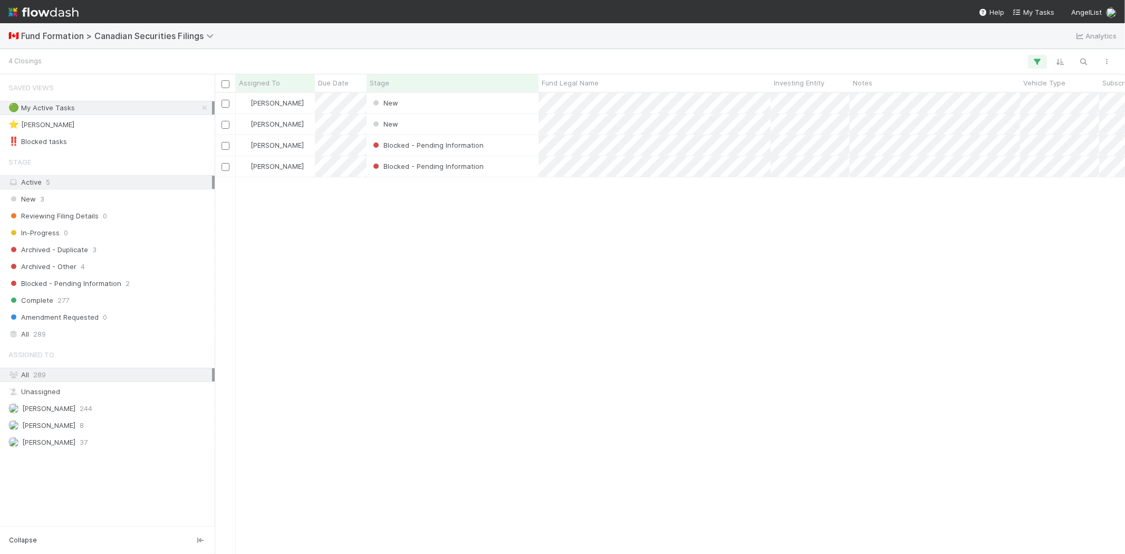
scroll to position [452, 901]
drag, startPoint x: 310, startPoint y: 365, endPoint x: 292, endPoint y: 381, distance: 23.6
click at [310, 365] on div "Karen Jane Salcedo New 8/28/25, 7:30:07 PM 8/28/25, 7:30:12 PM Karen Jane Salce…" at bounding box center [670, 323] width 910 height 460
click at [346, 346] on div "Karen Jane Salcedo New 8/28/25, 7:30:07 PM 8/28/25, 7:30:12 PM Karen Jane Salce…" at bounding box center [670, 323] width 910 height 460
drag, startPoint x: 346, startPoint y: 346, endPoint x: 364, endPoint y: 256, distance: 91.4
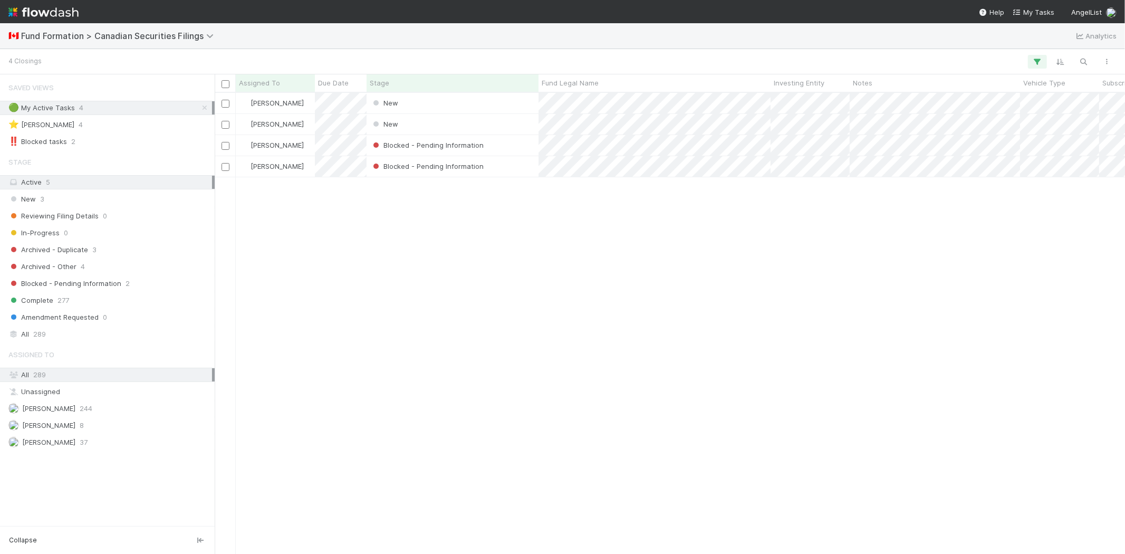
click at [349, 339] on div "Karen Jane Salcedo New 8/28/25, 7:30:07 PM 8/28/25, 7:30:12 PM Karen Jane Salce…" at bounding box center [670, 323] width 910 height 460
drag, startPoint x: 394, startPoint y: 233, endPoint x: 1, endPoint y: 306, distance: 400.1
click at [394, 234] on div "Karen Jane Salcedo New 8/28/25, 7:30:07 PM 8/28/25, 7:30:12 PM Karen Jane Salce…" at bounding box center [670, 323] width 910 height 460
click at [491, 293] on div "Karen Jane Salcedo New 8/28/25, 7:30:07 PM 8/28/25, 7:30:12 PM Karen Jane Salce…" at bounding box center [670, 323] width 910 height 460
click at [481, 293] on div "Karen Jane Salcedo New 8/28/25, 7:30:07 PM 8/28/25, 7:30:12 PM Karen Jane Salce…" at bounding box center [670, 323] width 910 height 460
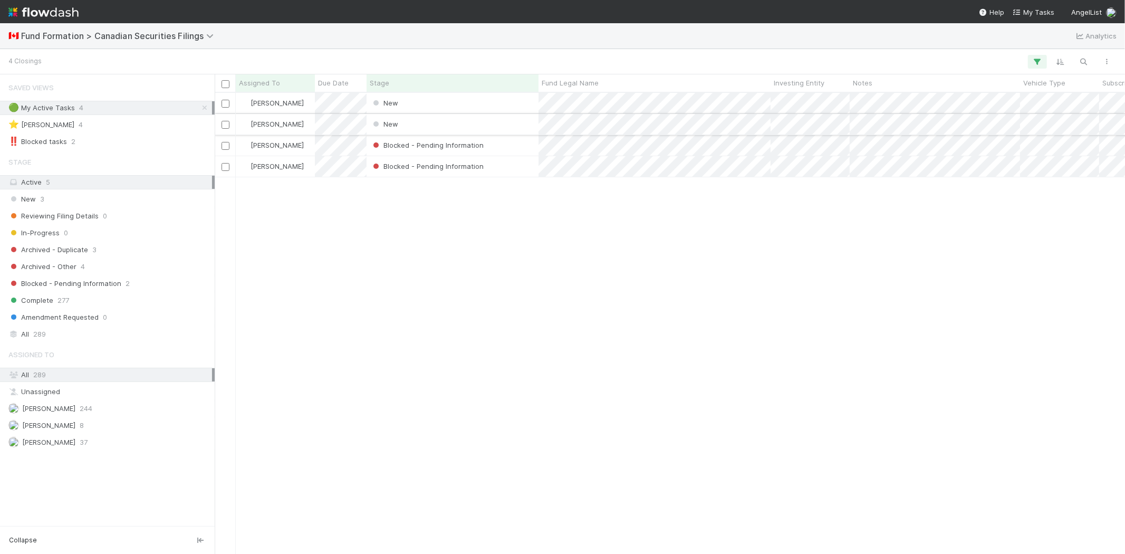
click at [421, 120] on div "New" at bounding box center [452, 124] width 172 height 21
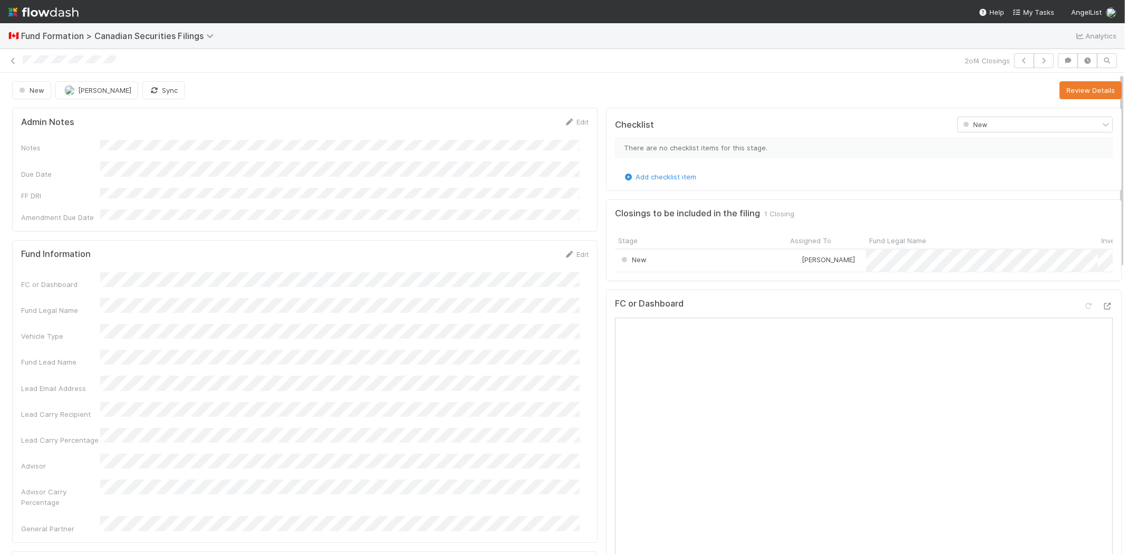
click at [316, 282] on div "FC or Dashboard Fund Legal Name Vehicle Type Fund Lead Name Lead Email Address …" at bounding box center [304, 403] width 567 height 262
click at [324, 377] on div "FC or Dashboard Fund Legal Name Vehicle Type Fund Lead Name Lead Email Address …" at bounding box center [304, 403] width 567 height 262
click at [1059, 91] on button "Review Details" at bounding box center [1090, 90] width 62 height 18
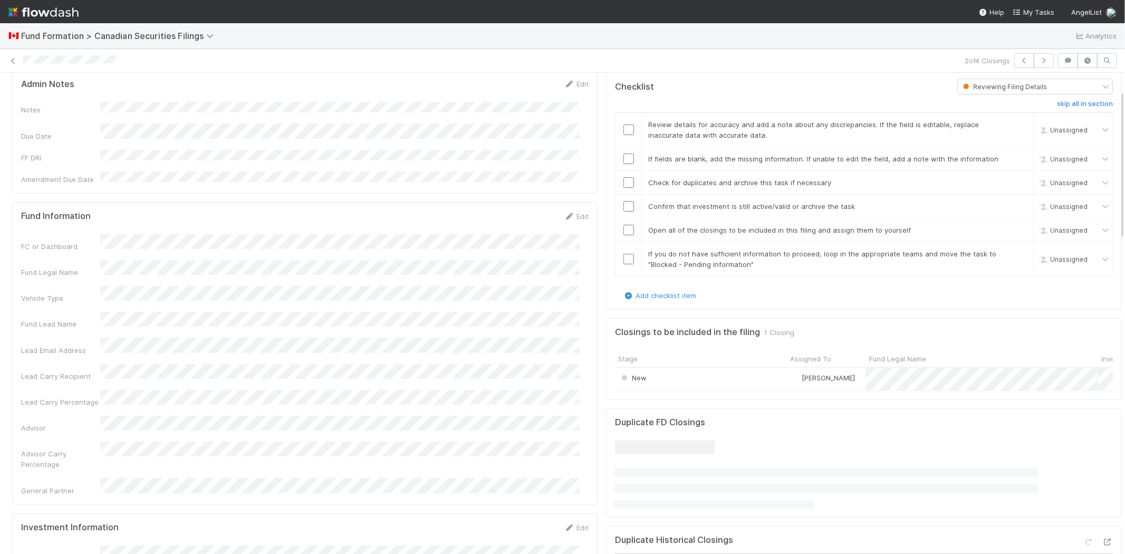
scroll to position [59, 0]
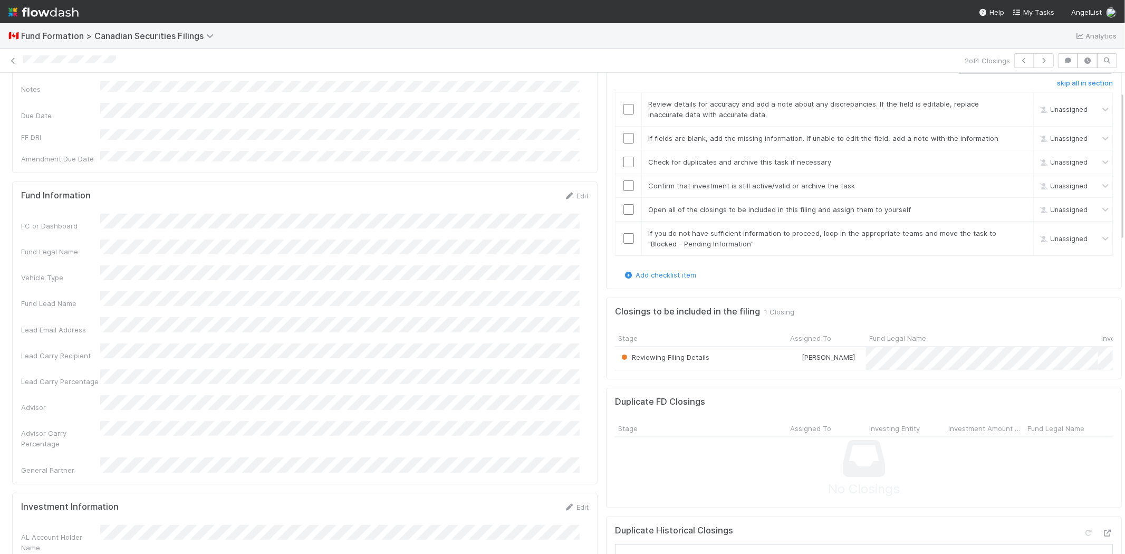
click at [62, 341] on div "FC or Dashboard Fund Legal Name Vehicle Type Fund Lead Name Lead Email Address …" at bounding box center [304, 345] width 567 height 262
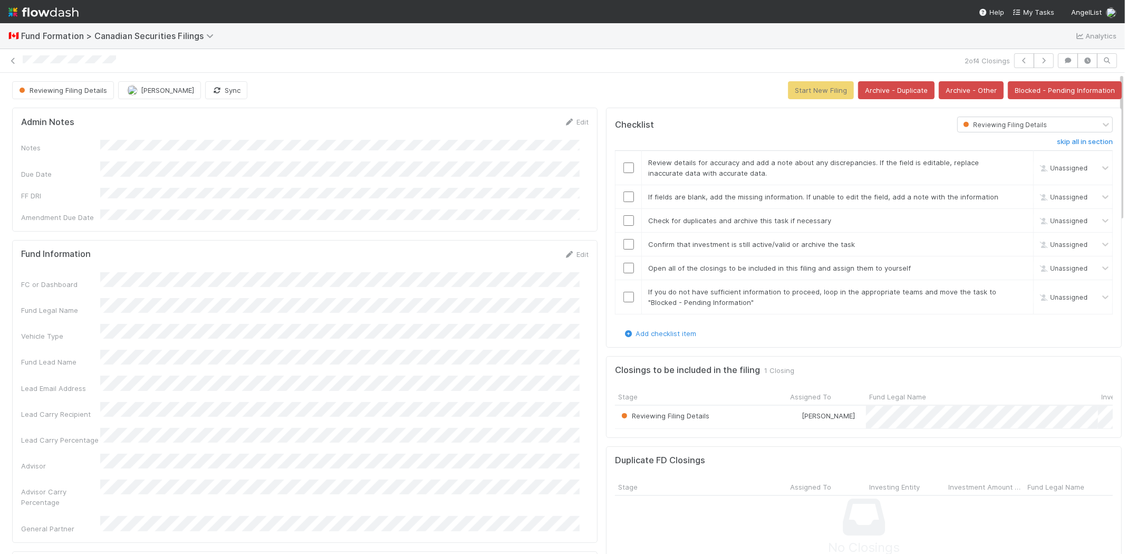
scroll to position [0, 0]
click at [623, 167] on input "checkbox" at bounding box center [628, 167] width 11 height 11
click at [623, 193] on input "checkbox" at bounding box center [628, 196] width 11 height 11
click at [623, 220] on input "checkbox" at bounding box center [628, 220] width 11 height 11
click at [623, 249] on input "checkbox" at bounding box center [628, 244] width 11 height 11
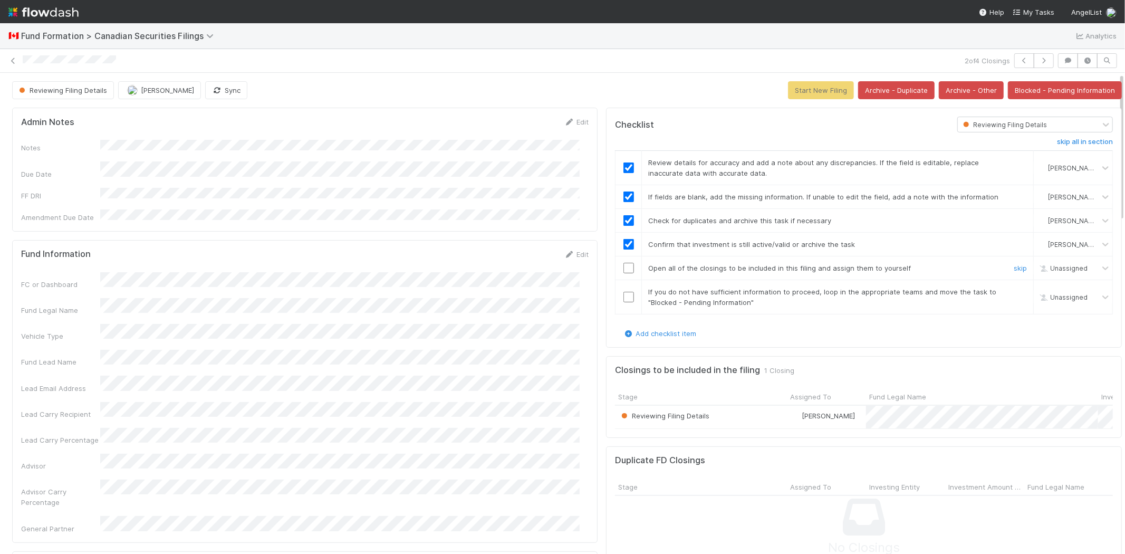
click at [623, 272] on input "checkbox" at bounding box center [628, 268] width 11 height 11
click at [623, 295] on input "checkbox" at bounding box center [628, 297] width 11 height 11
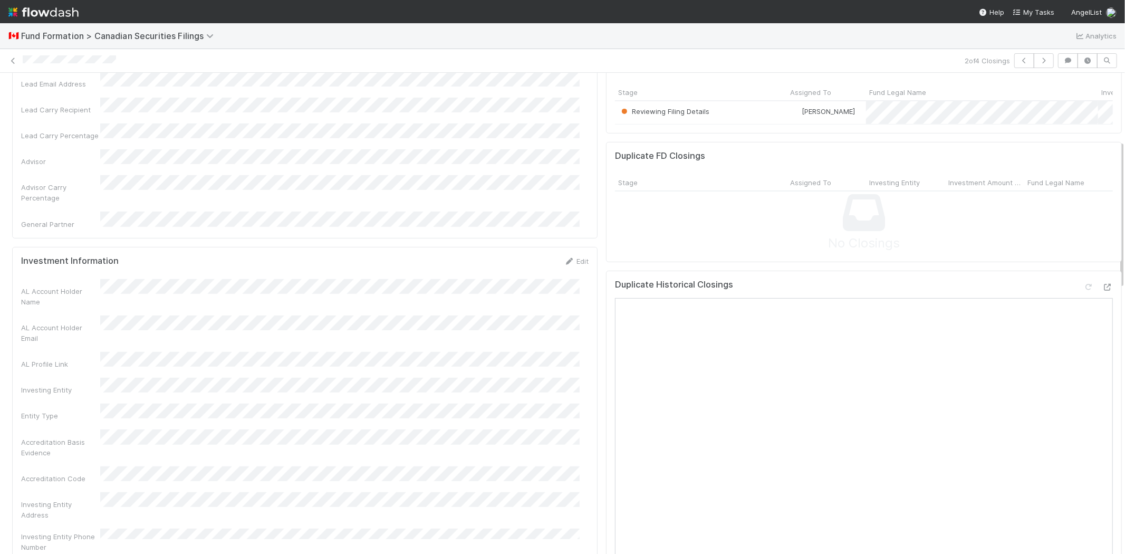
scroll to position [176, 0]
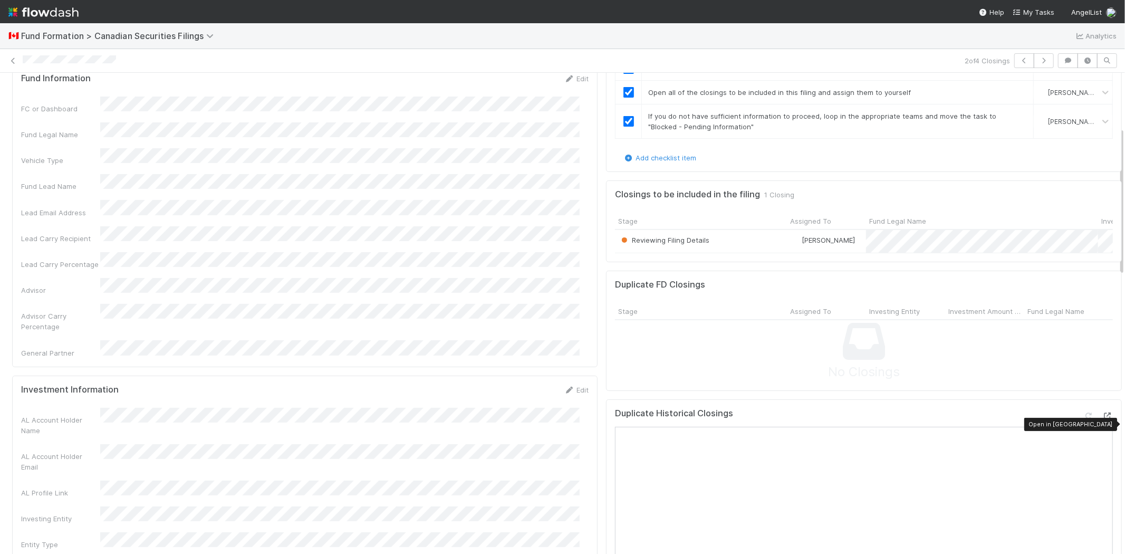
click at [1102, 419] on icon at bounding box center [1107, 415] width 11 height 7
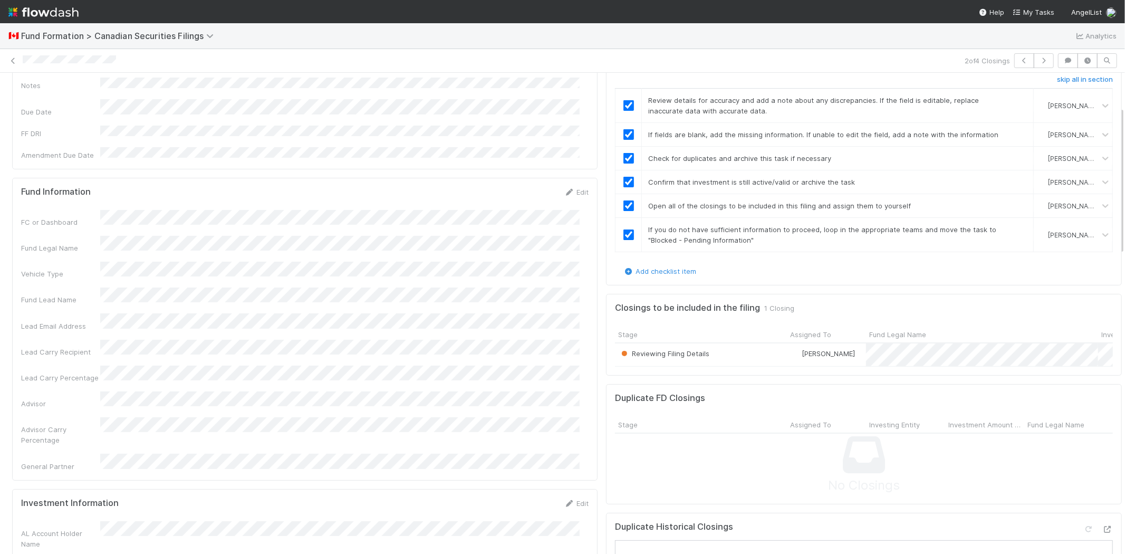
scroll to position [0, 0]
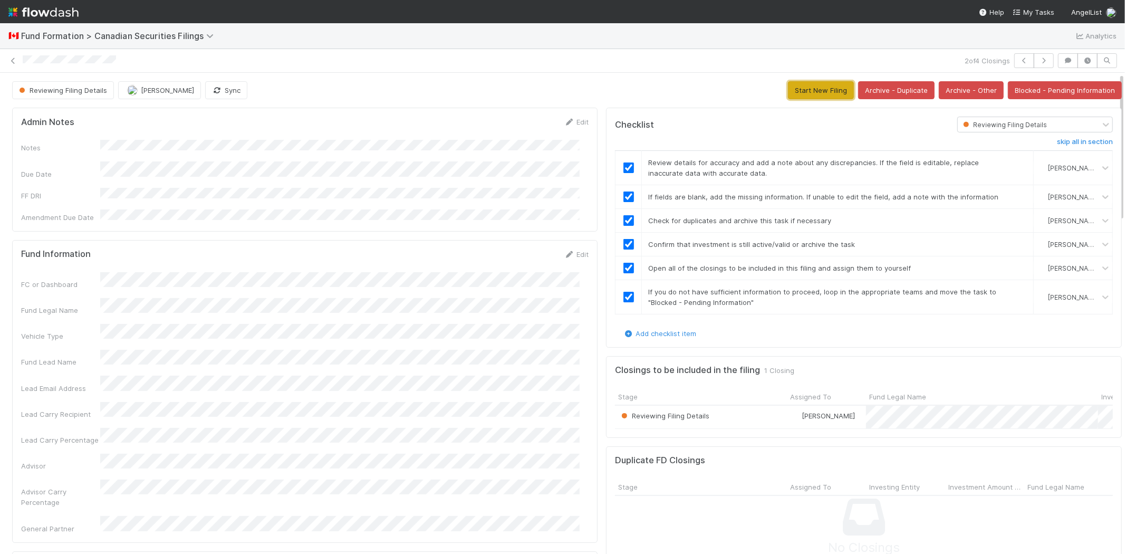
click at [795, 91] on button "Start New Filing" at bounding box center [821, 90] width 66 height 18
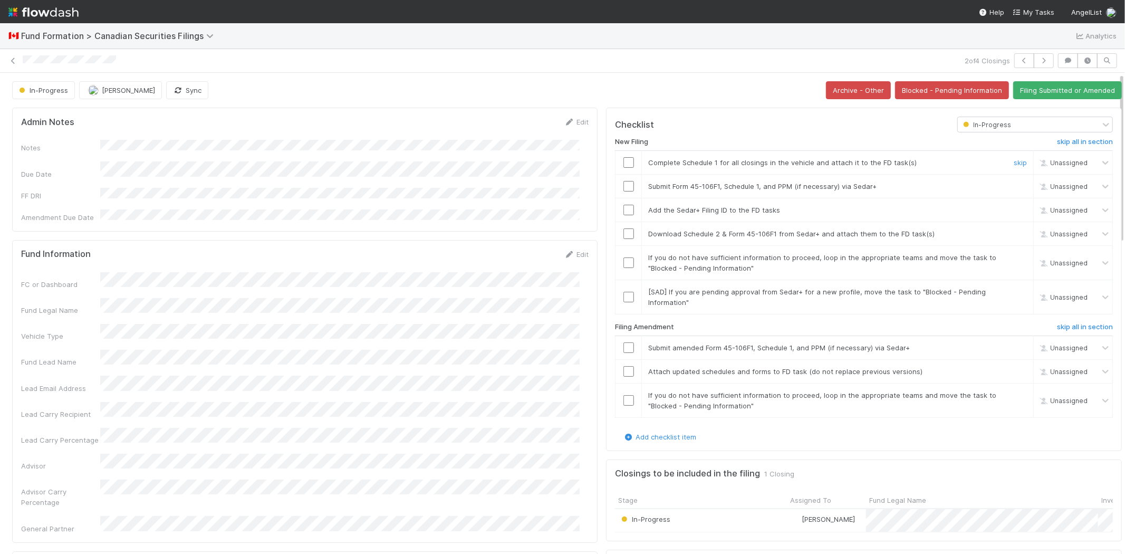
click at [623, 167] on input "checkbox" at bounding box center [628, 162] width 11 height 11
click at [623, 186] on input "checkbox" at bounding box center [628, 186] width 11 height 11
click at [623, 211] on input "checkbox" at bounding box center [628, 210] width 11 height 11
click at [623, 163] on input "checkbox" at bounding box center [628, 162] width 11 height 11
click at [623, 230] on input "checkbox" at bounding box center [628, 233] width 11 height 11
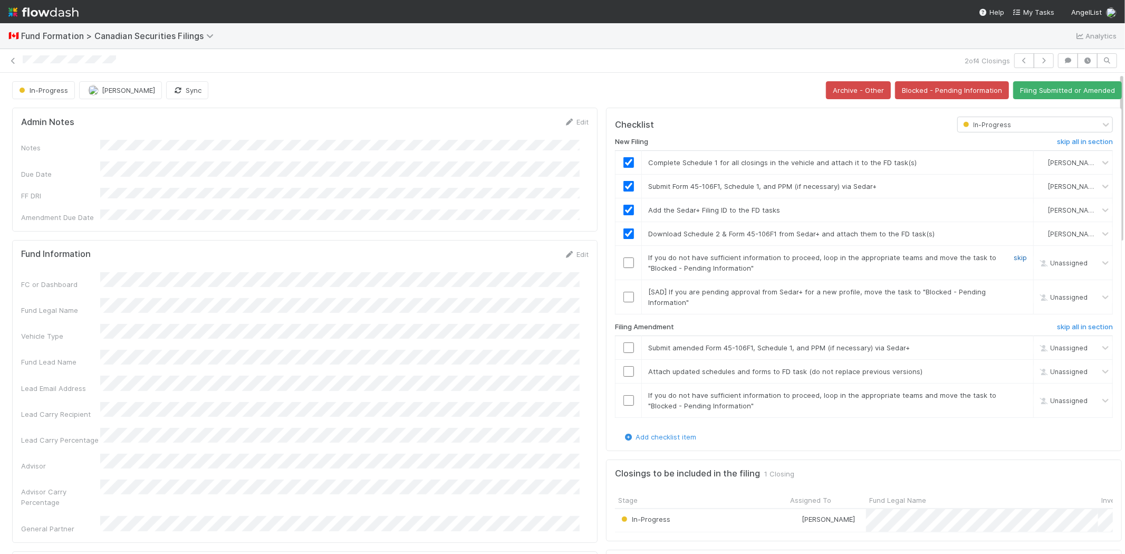
click at [1013, 256] on link "skip" at bounding box center [1019, 257] width 13 height 8
click at [1013, 293] on link "skip" at bounding box center [1019, 291] width 13 height 8
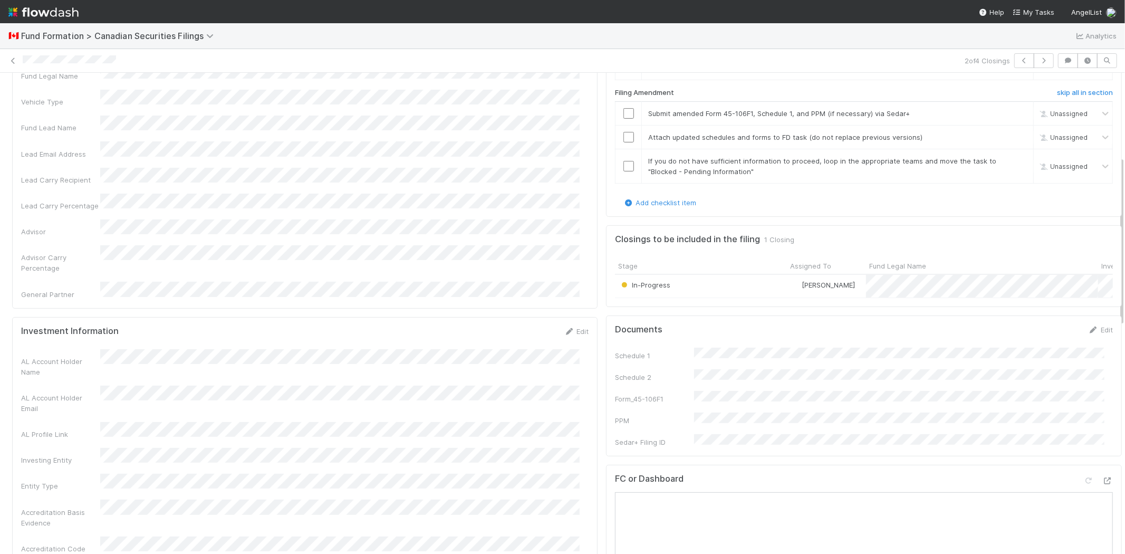
scroll to position [293, 0]
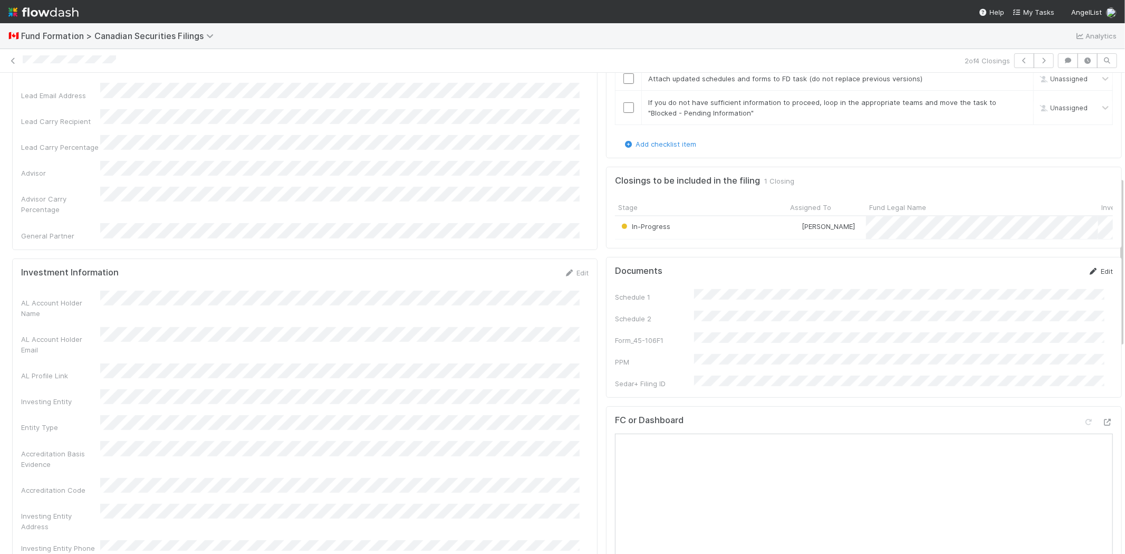
click at [1088, 275] on link "Edit" at bounding box center [1100, 271] width 25 height 8
click at [1041, 278] on button "Save" at bounding box center [1056, 275] width 30 height 18
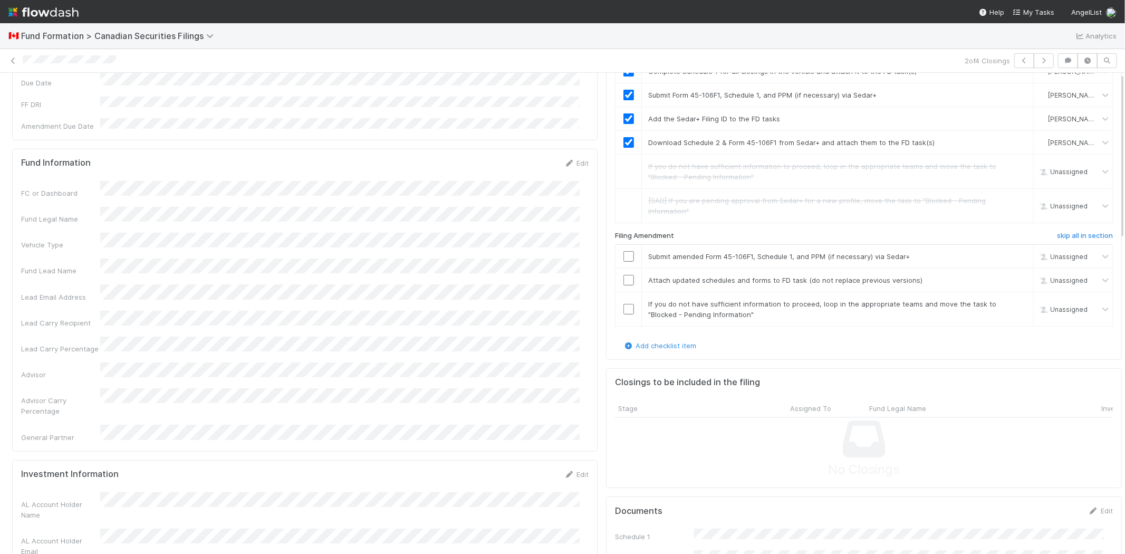
scroll to position [0, 0]
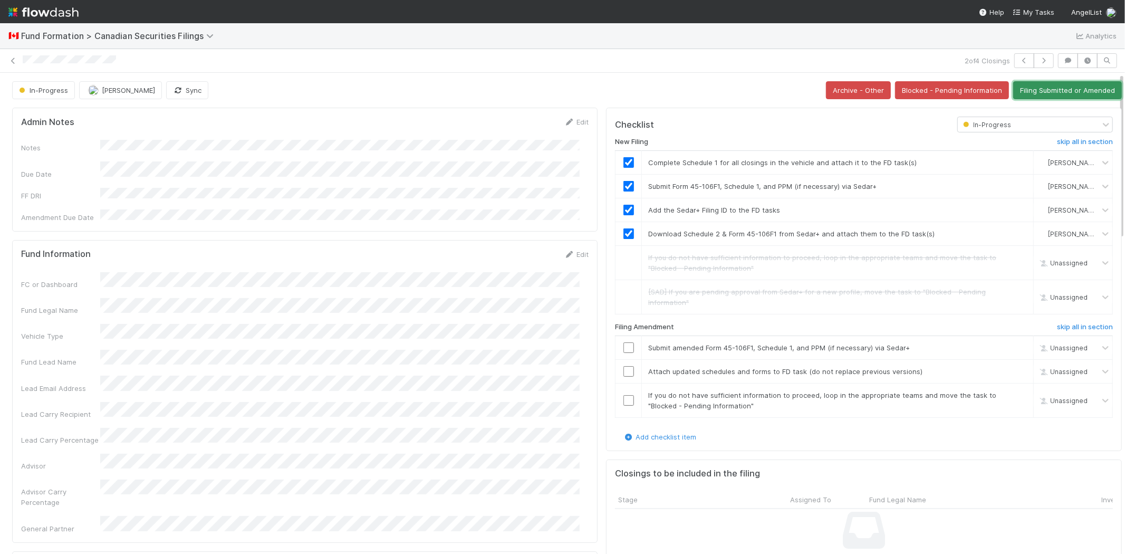
click at [1048, 92] on button "Filing Submitted or Amended" at bounding box center [1067, 90] width 109 height 18
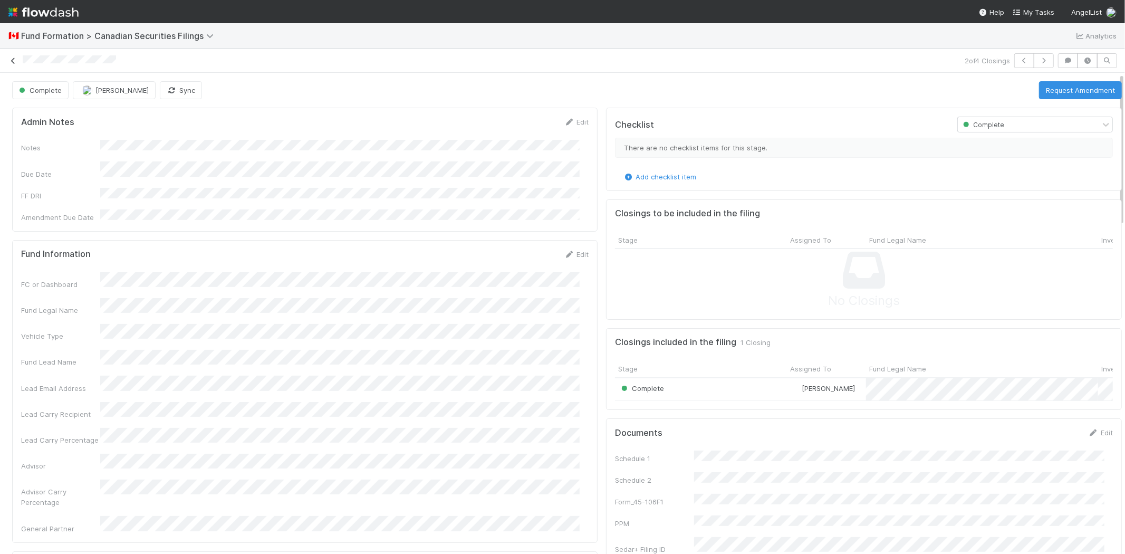
click at [12, 60] on icon at bounding box center [13, 60] width 11 height 7
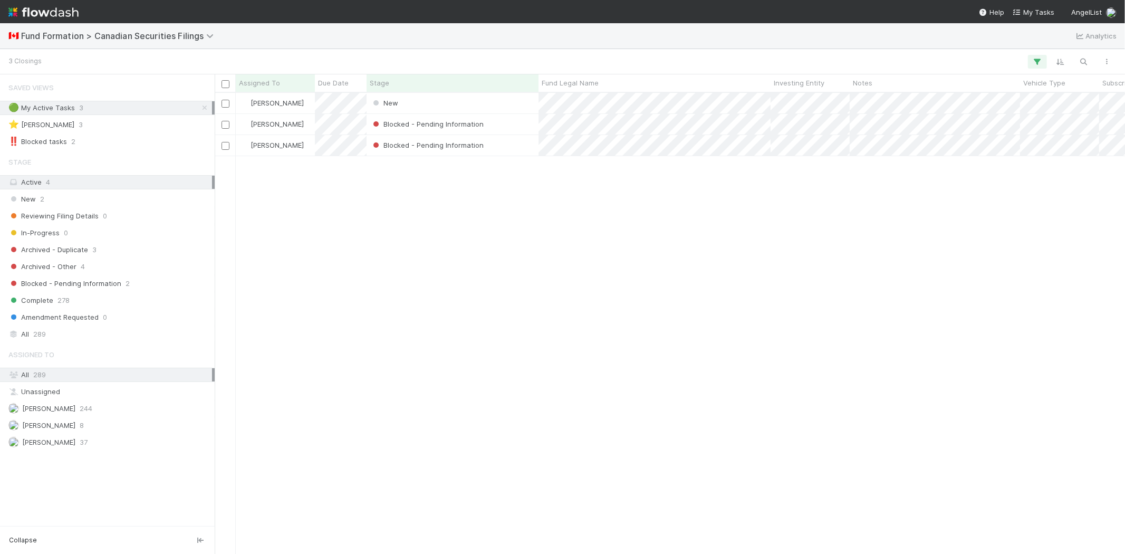
scroll to position [9, 8]
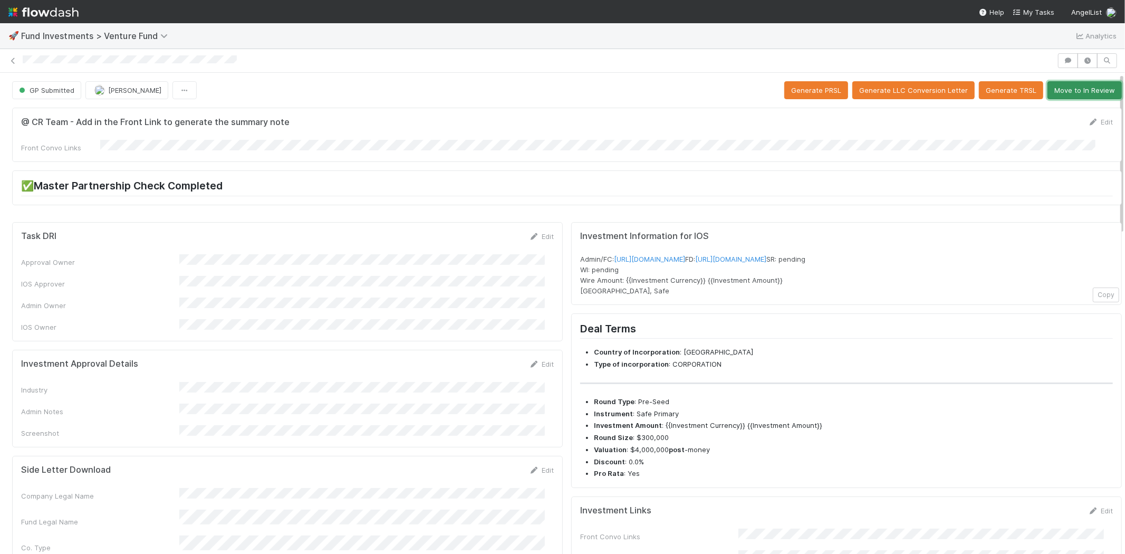
click at [1065, 97] on button "Move to In Review" at bounding box center [1084, 90] width 74 height 18
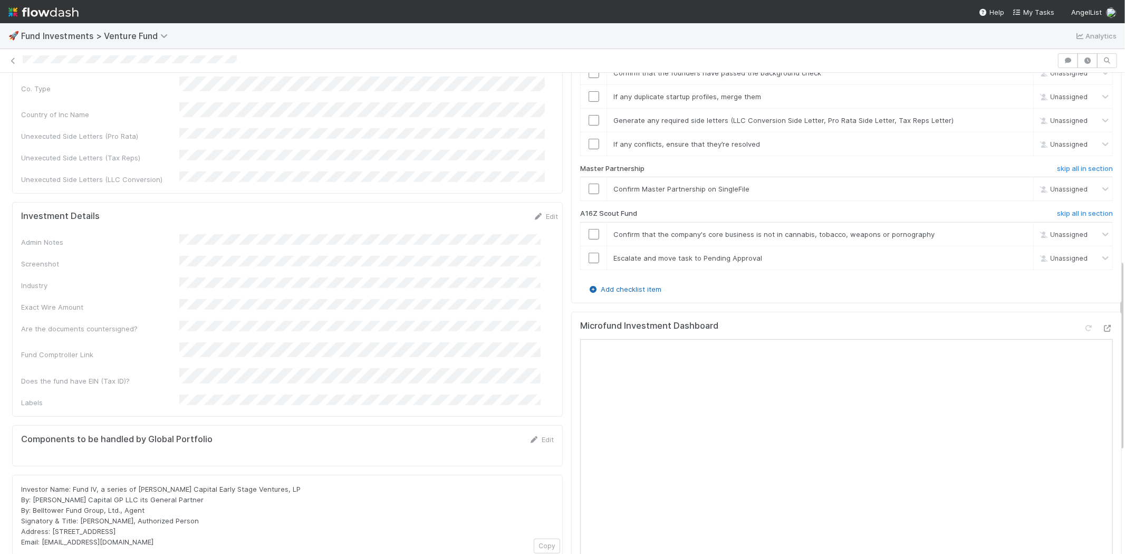
scroll to position [468, 0]
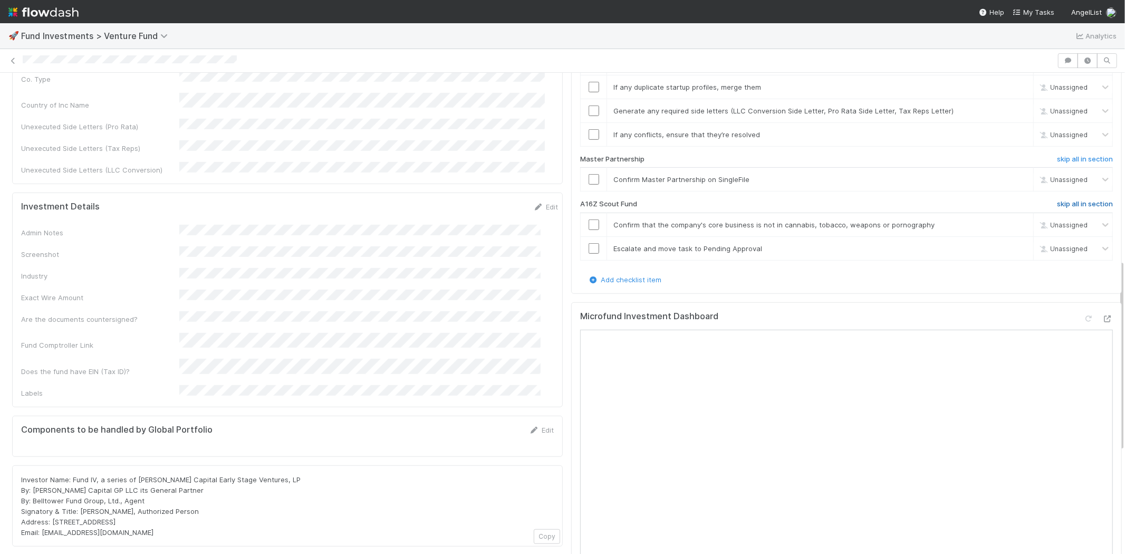
click at [1057, 200] on h6 "skip all in section" at bounding box center [1085, 204] width 56 height 8
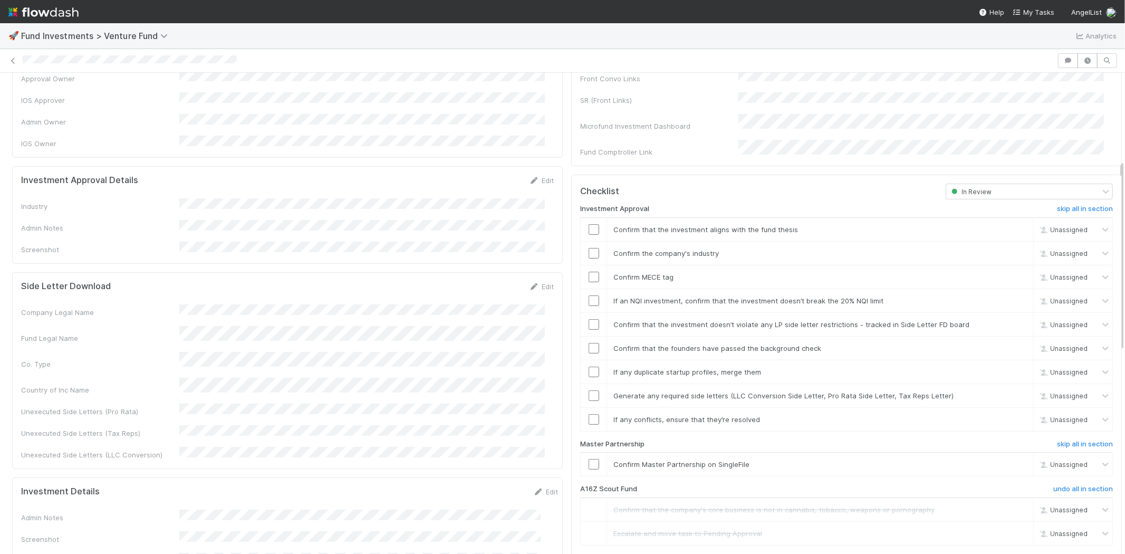
scroll to position [176, 0]
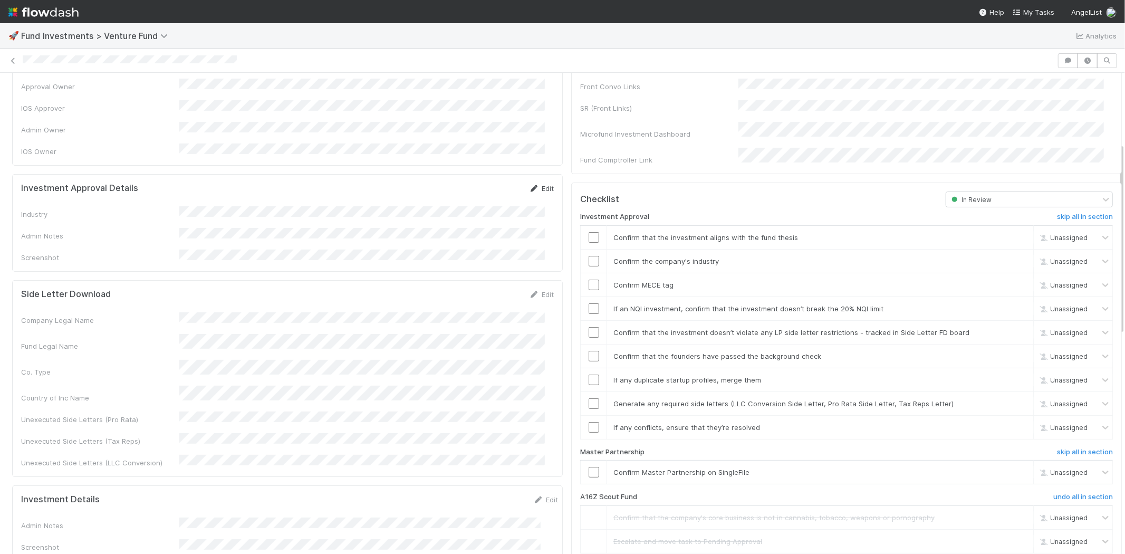
click at [532, 184] on link "Edit" at bounding box center [541, 188] width 25 height 8
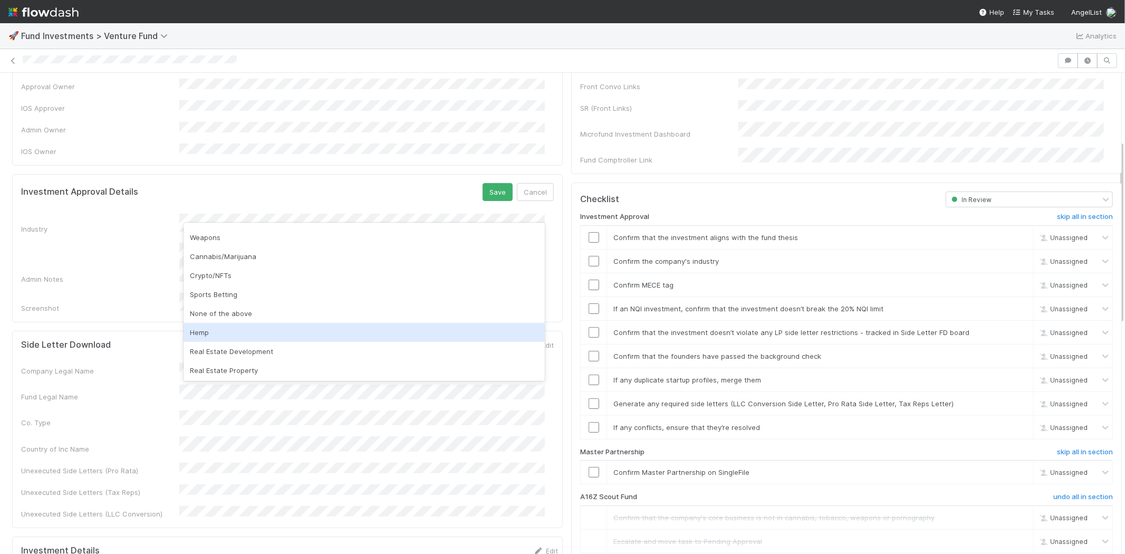
scroll to position [301, 0]
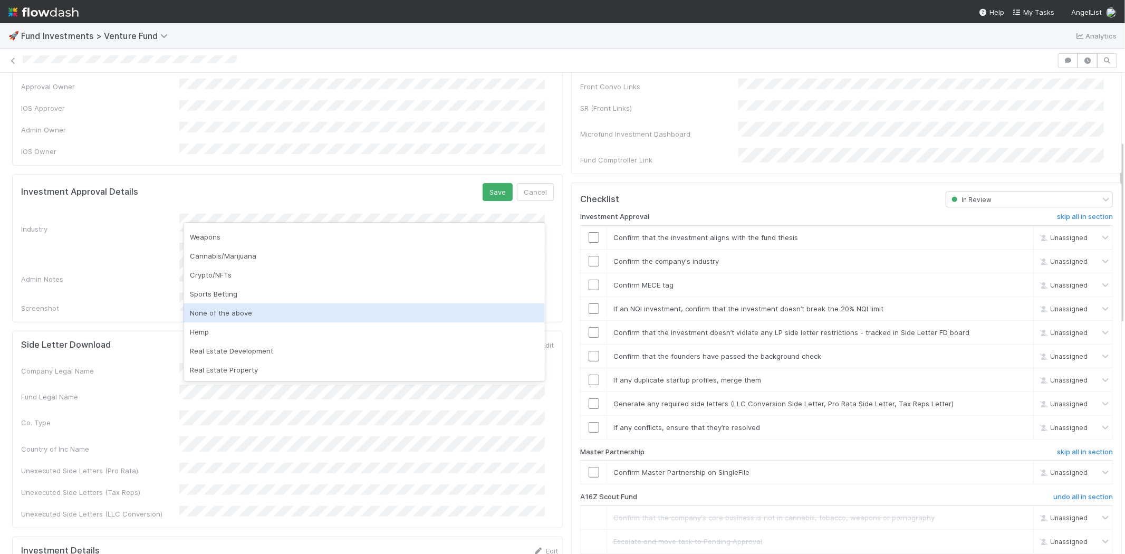
click at [245, 314] on div "None of the above" at bounding box center [363, 312] width 361 height 19
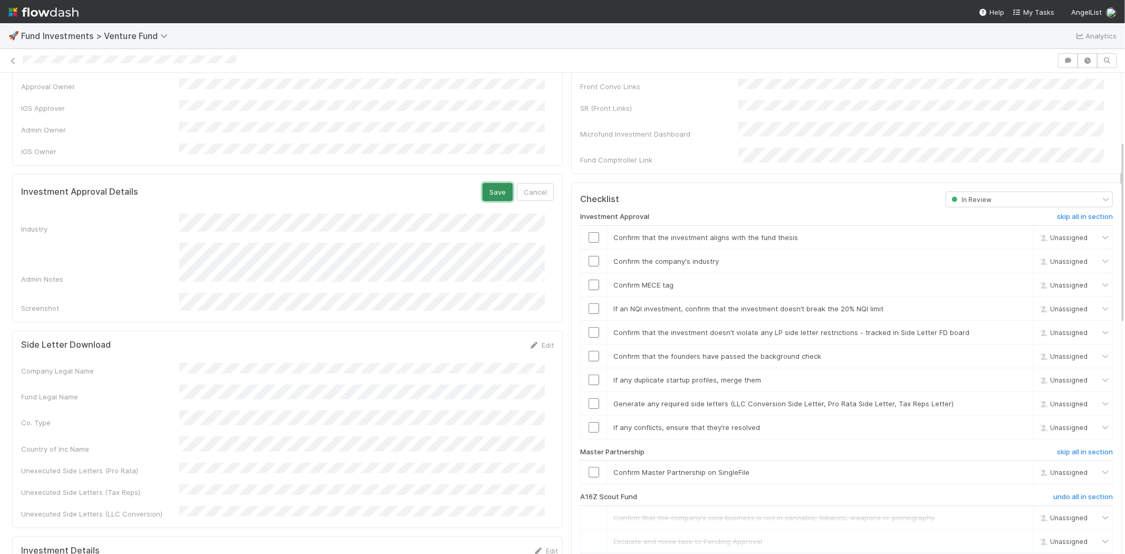
click at [495, 183] on button "Save" at bounding box center [497, 192] width 30 height 18
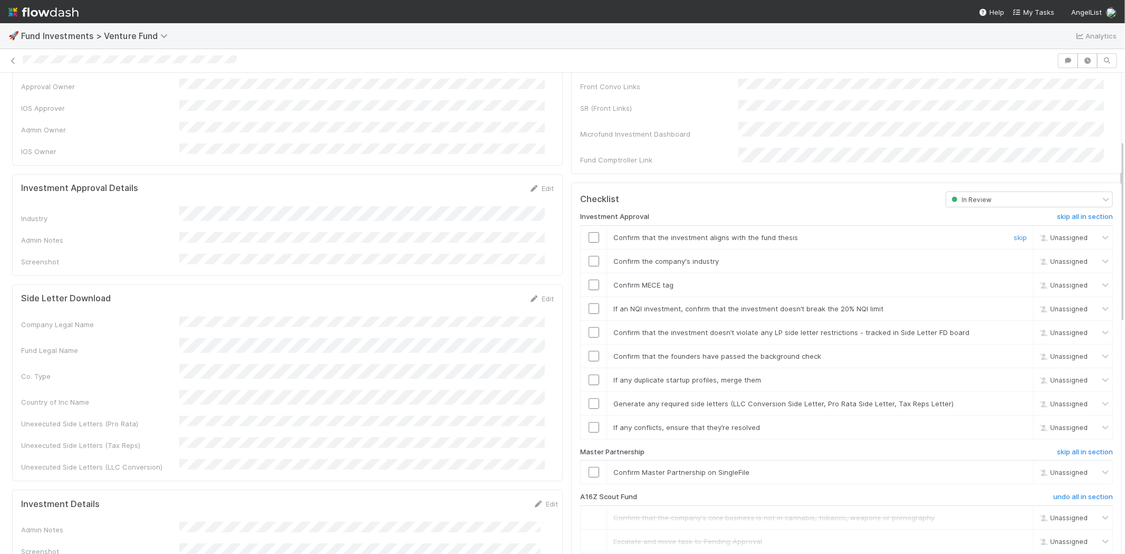
click at [588, 232] on input "checkbox" at bounding box center [593, 237] width 11 height 11
click at [588, 256] on input "checkbox" at bounding box center [593, 261] width 11 height 11
click at [588, 279] on input "checkbox" at bounding box center [593, 284] width 11 height 11
click at [588, 303] on input "checkbox" at bounding box center [593, 308] width 11 height 11
click at [588, 327] on input "checkbox" at bounding box center [593, 332] width 11 height 11
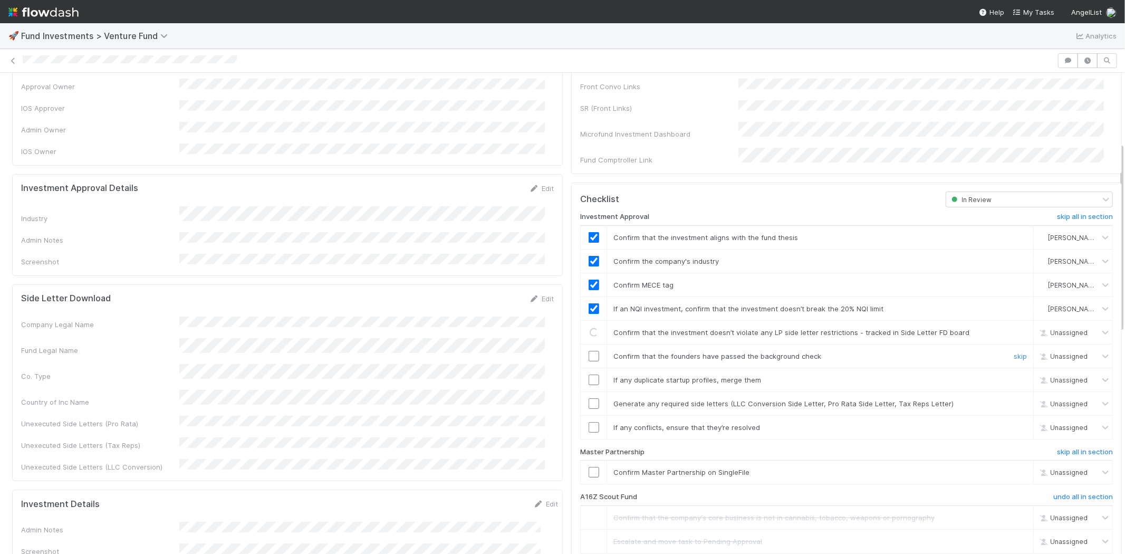
click at [583, 349] on td at bounding box center [594, 356] width 26 height 24
click at [588, 351] on input "checkbox" at bounding box center [593, 356] width 11 height 11
click at [588, 374] on input "checkbox" at bounding box center [593, 379] width 11 height 11
click at [588, 398] on input "checkbox" at bounding box center [593, 403] width 11 height 11
click at [588, 422] on input "checkbox" at bounding box center [593, 427] width 11 height 11
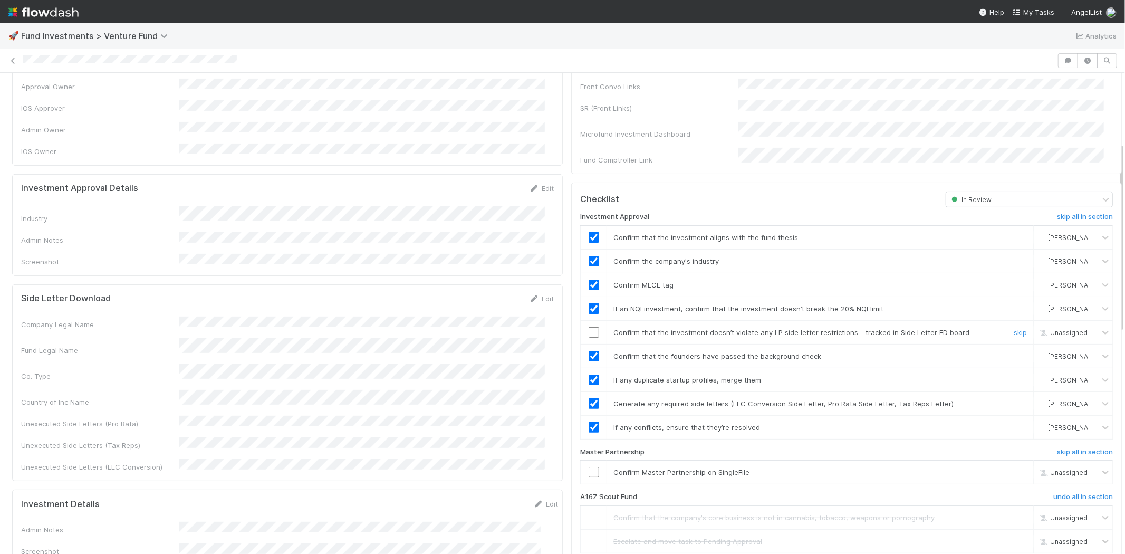
click at [588, 327] on input "checkbox" at bounding box center [593, 332] width 11 height 11
click at [588, 467] on input "checkbox" at bounding box center [593, 472] width 11 height 11
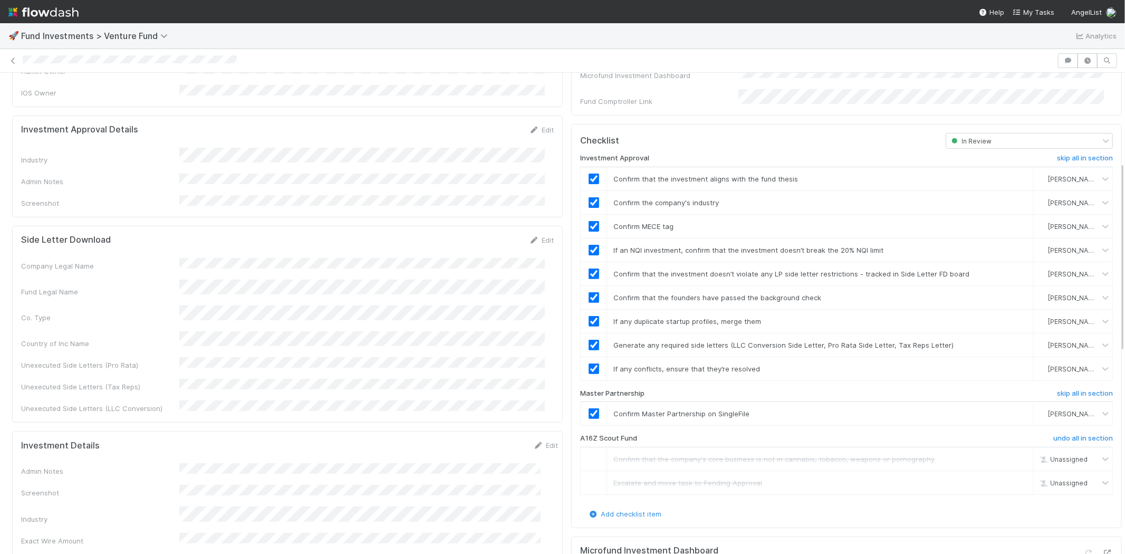
scroll to position [0, 0]
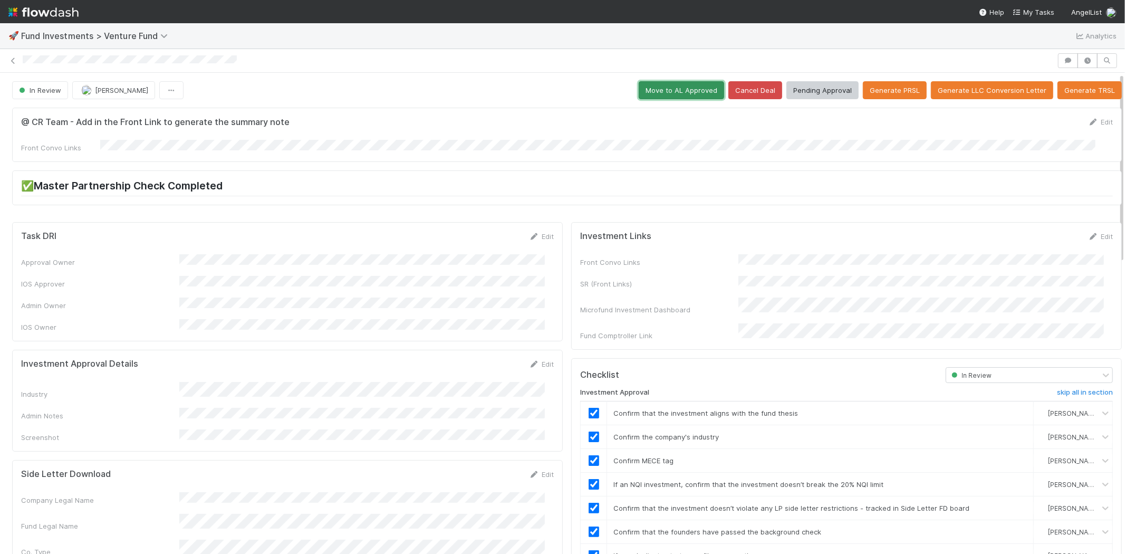
click at [661, 83] on button "Move to AL Approved" at bounding box center [681, 90] width 85 height 18
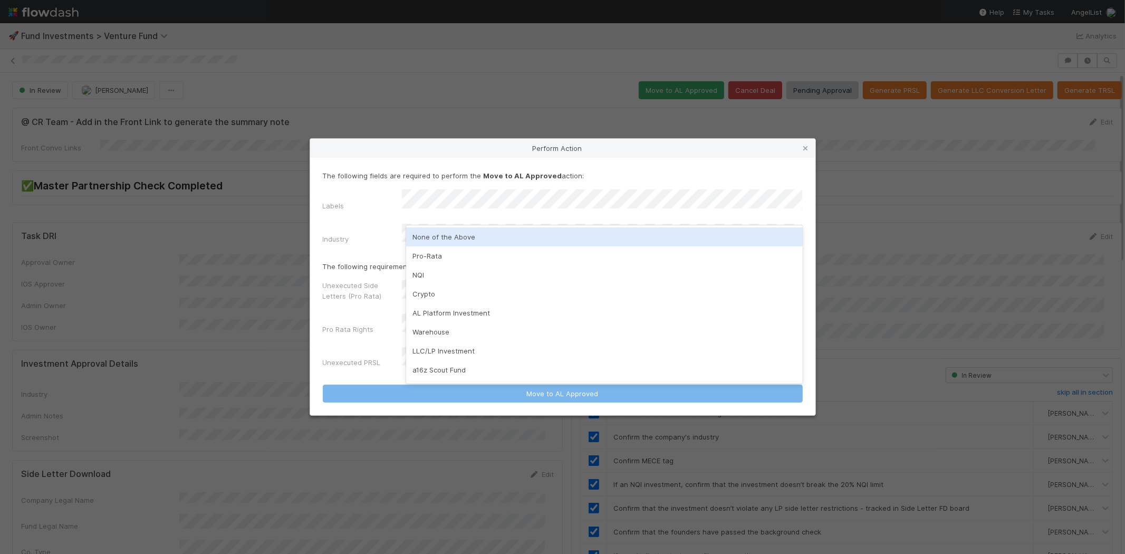
click at [328, 236] on label"] "Industry" at bounding box center [336, 239] width 26 height 11
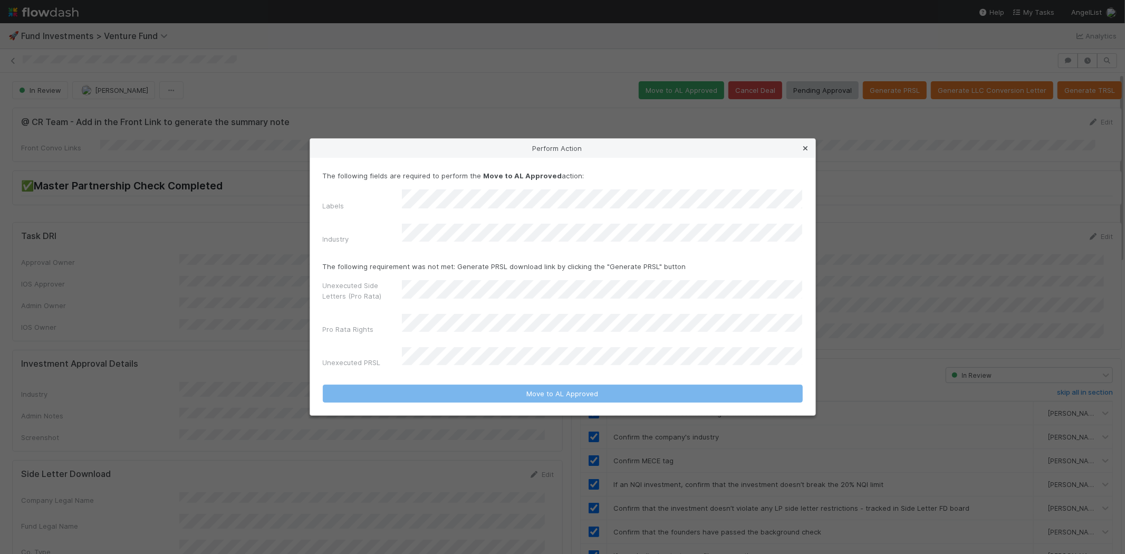
click at [800, 152] on icon at bounding box center [805, 148] width 11 height 7
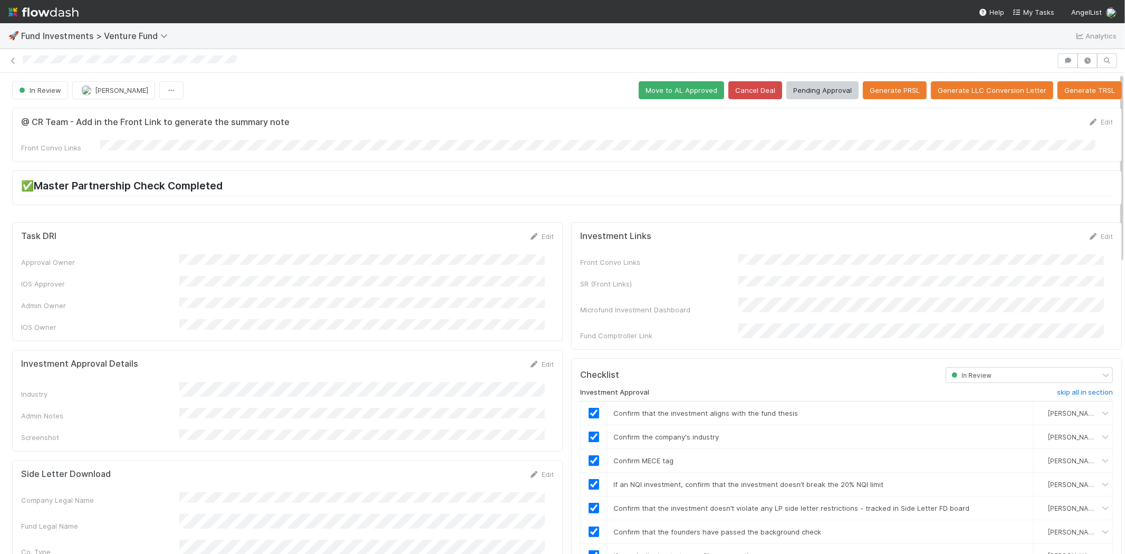
click at [874, 95] on button "Generate PRSL" at bounding box center [895, 90] width 64 height 18
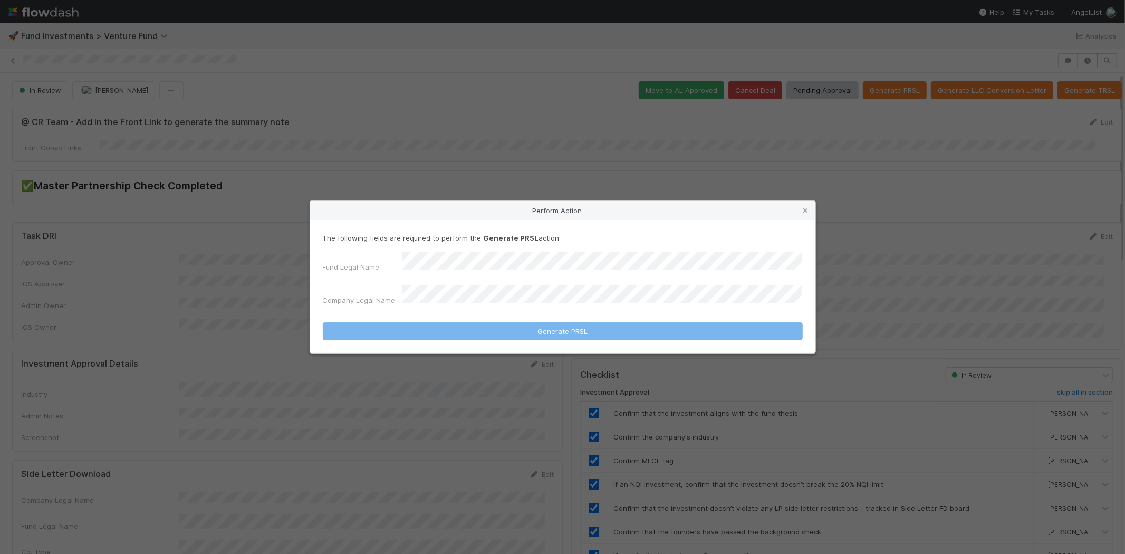
click at [808, 212] on link at bounding box center [805, 210] width 11 height 11
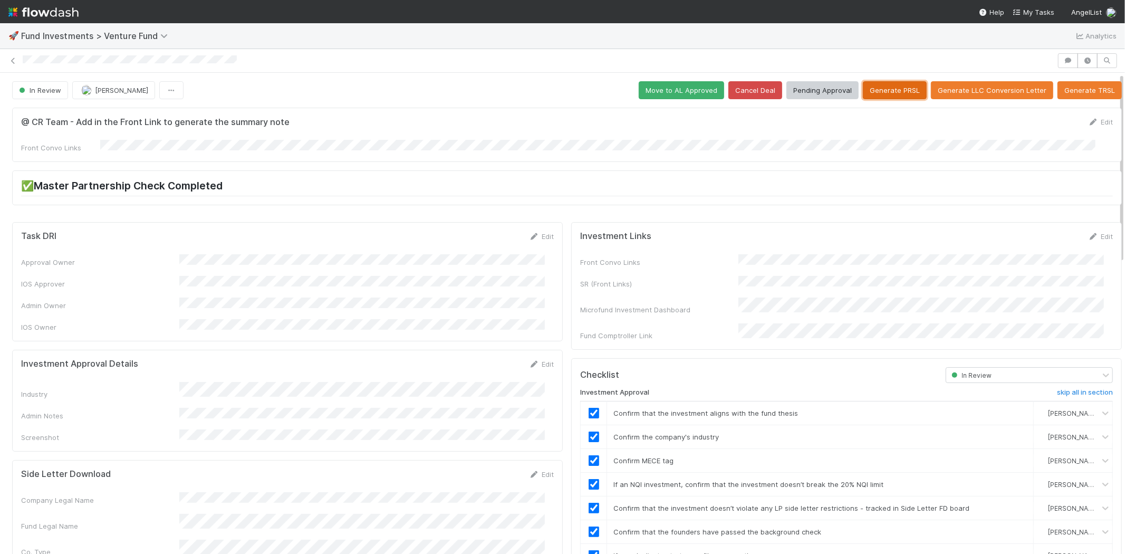
click at [868, 88] on button "Generate PRSL" at bounding box center [895, 90] width 64 height 18
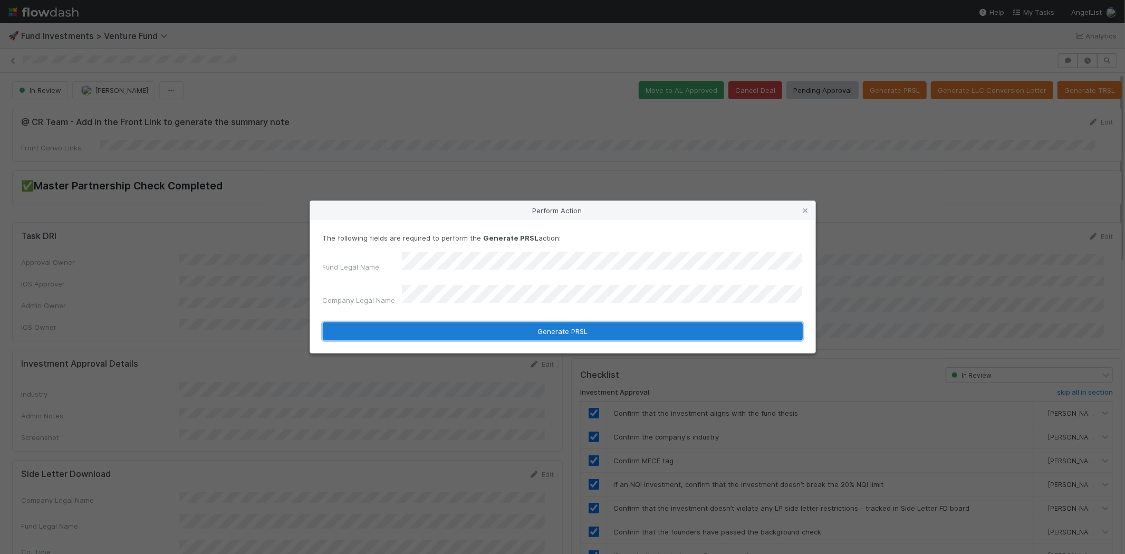
click at [446, 327] on button "Generate PRSL" at bounding box center [563, 331] width 480 height 18
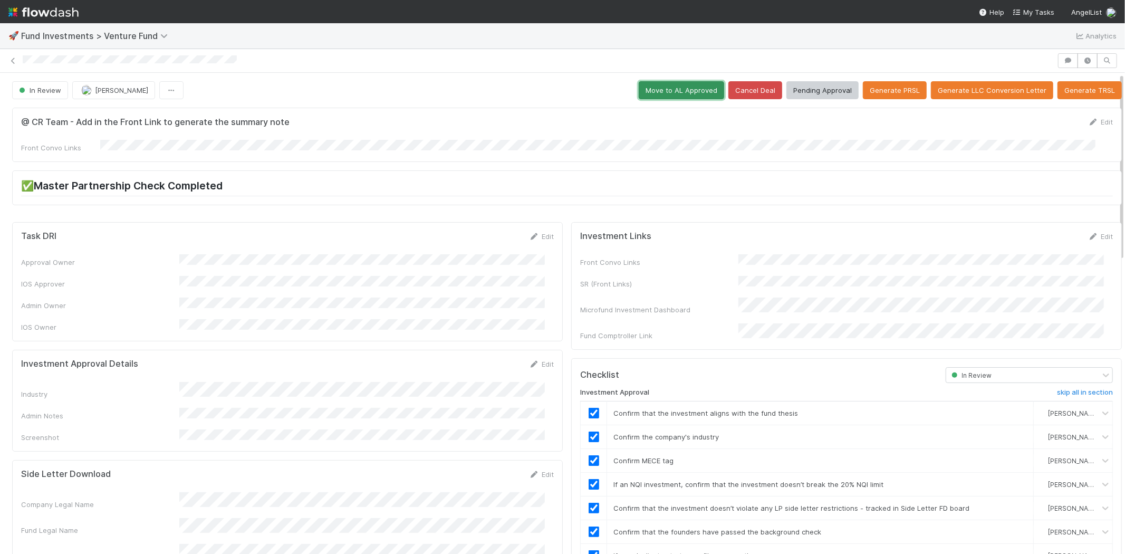
click at [651, 96] on button "Move to AL Approved" at bounding box center [681, 90] width 85 height 18
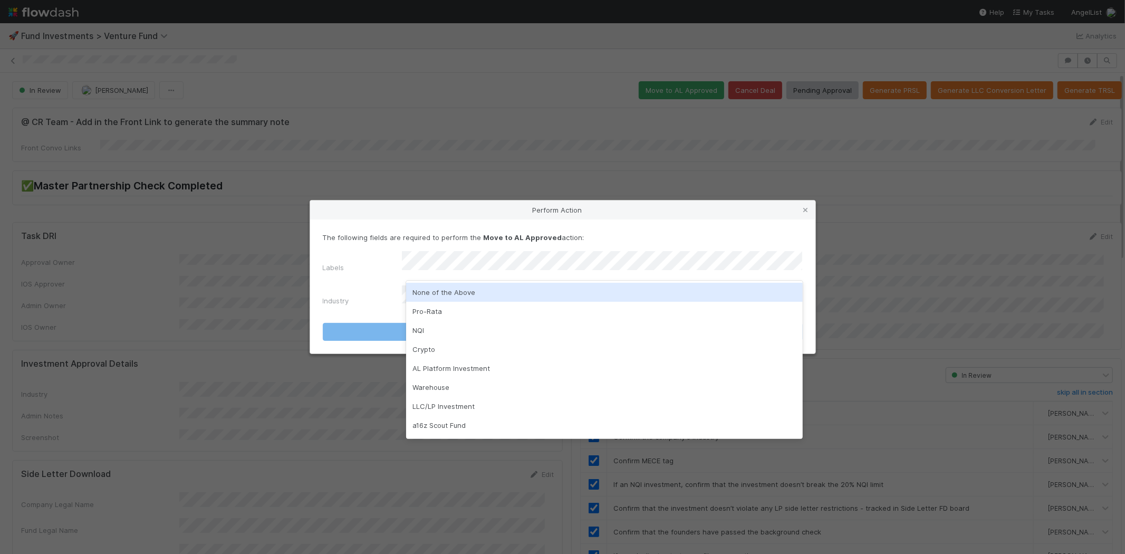
click at [424, 285] on div "None of the Above" at bounding box center [604, 292] width 397 height 19
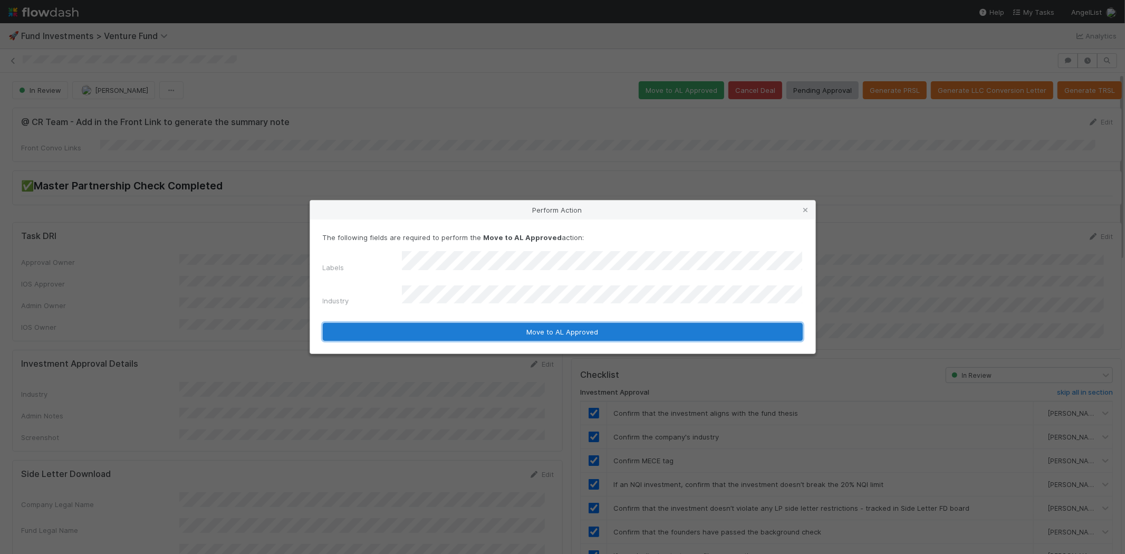
drag, startPoint x: 419, startPoint y: 323, endPoint x: 101, endPoint y: 330, distance: 318.0
click at [418, 323] on button "Move to AL Approved" at bounding box center [563, 332] width 480 height 18
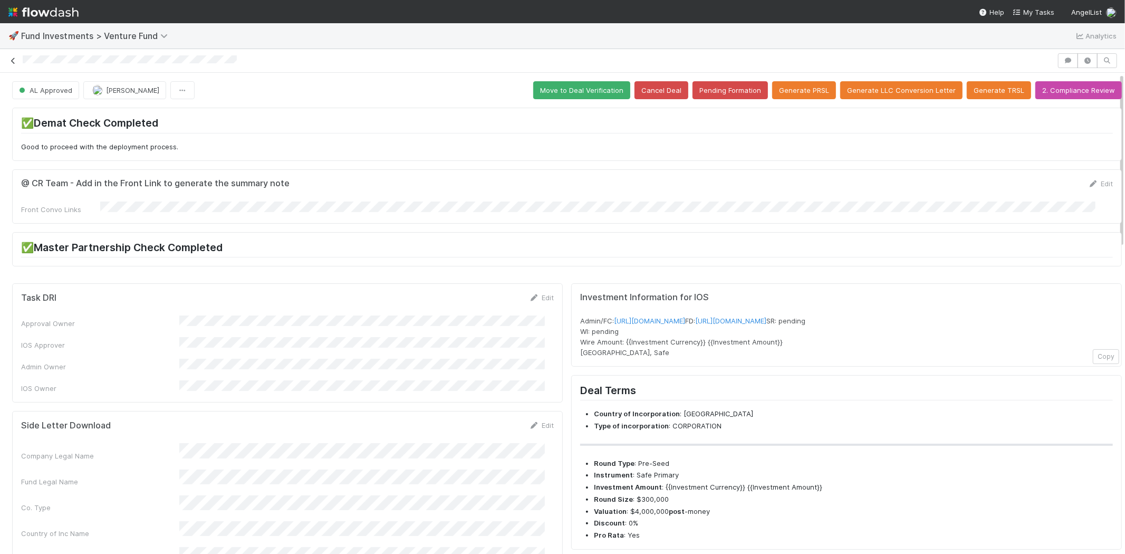
click at [12, 59] on icon at bounding box center [13, 60] width 11 height 7
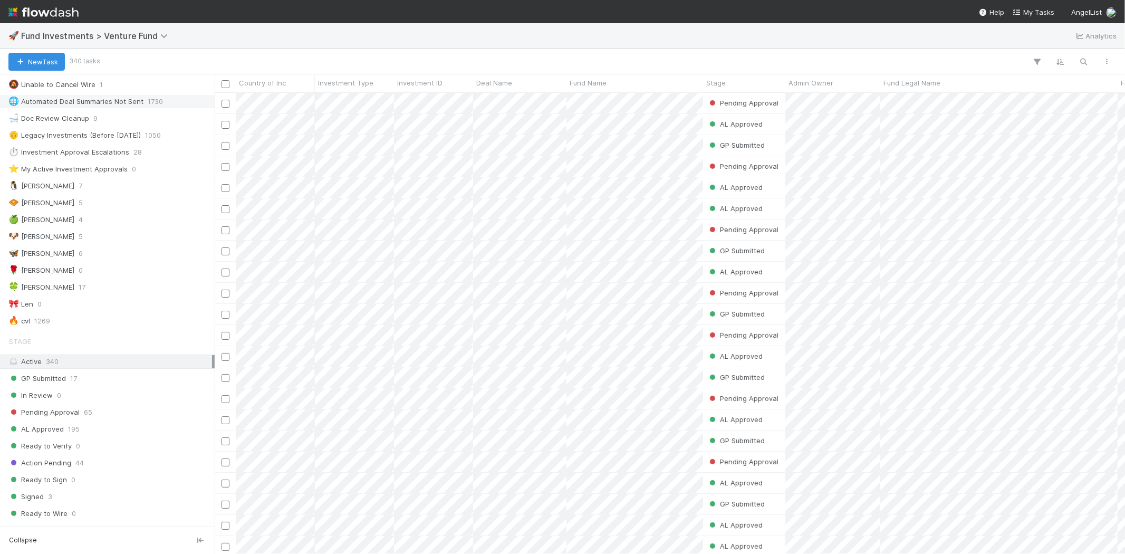
scroll to position [176, 0]
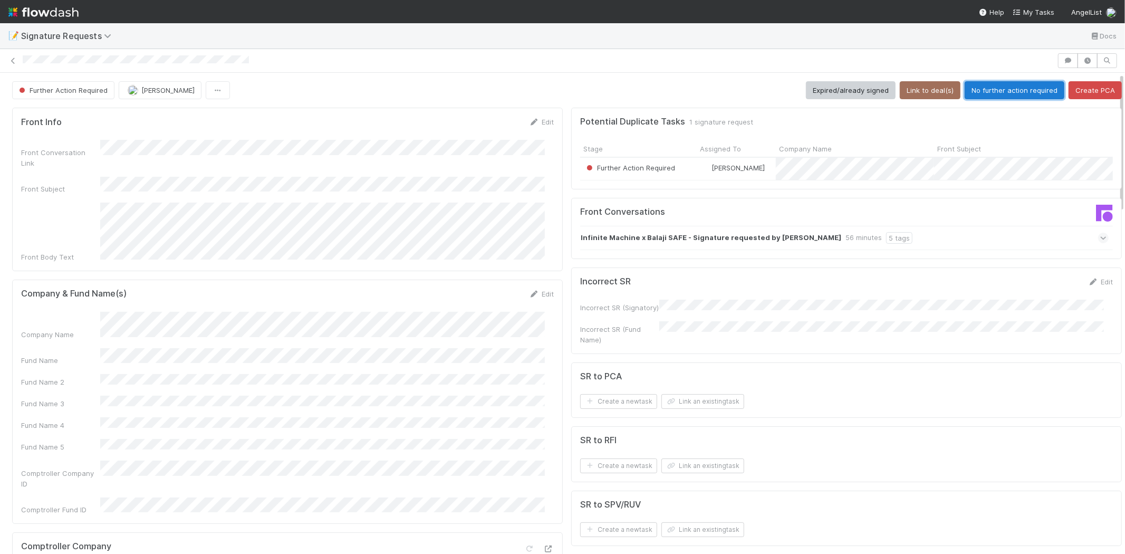
drag, startPoint x: 993, startPoint y: 89, endPoint x: 953, endPoint y: 86, distance: 40.2
click at [993, 88] on button "No further action required" at bounding box center [1014, 90] width 100 height 18
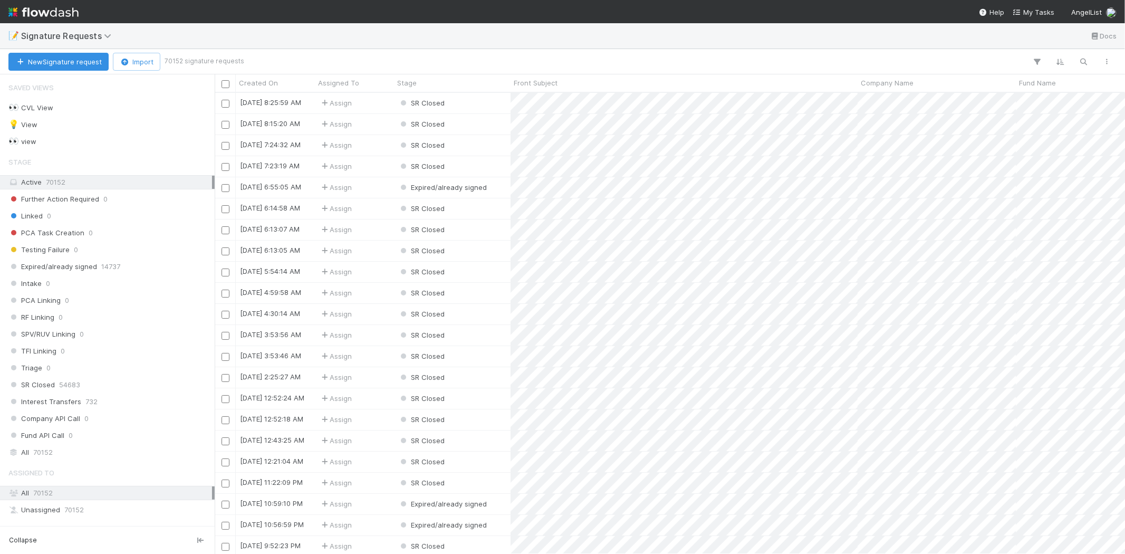
scroll to position [452, 901]
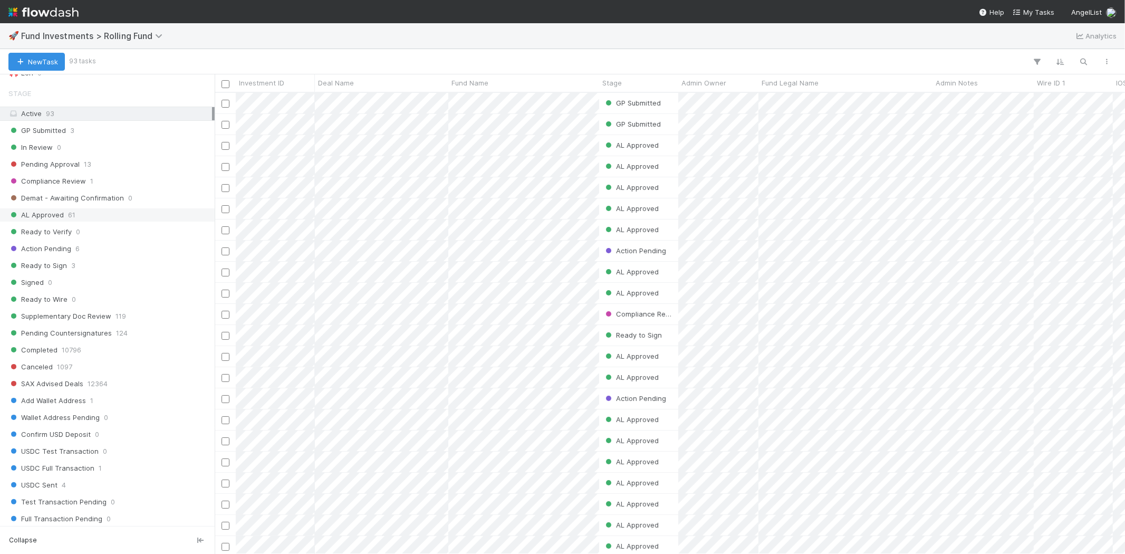
scroll to position [468, 0]
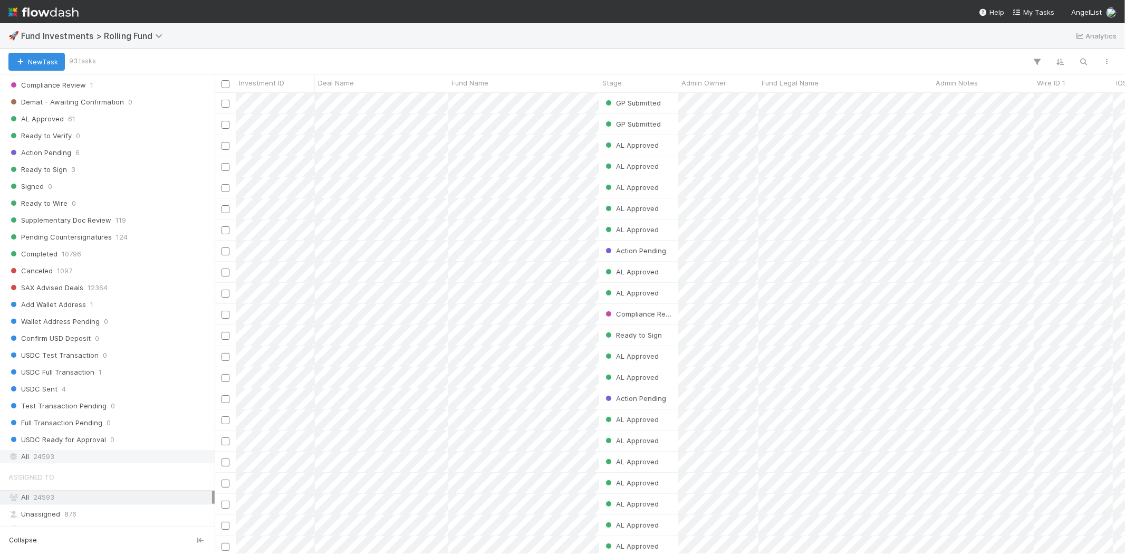
click at [78, 463] on div "All 24593" at bounding box center [110, 456] width 204 height 13
click at [1085, 61] on icon "button" at bounding box center [1083, 61] width 11 height 9
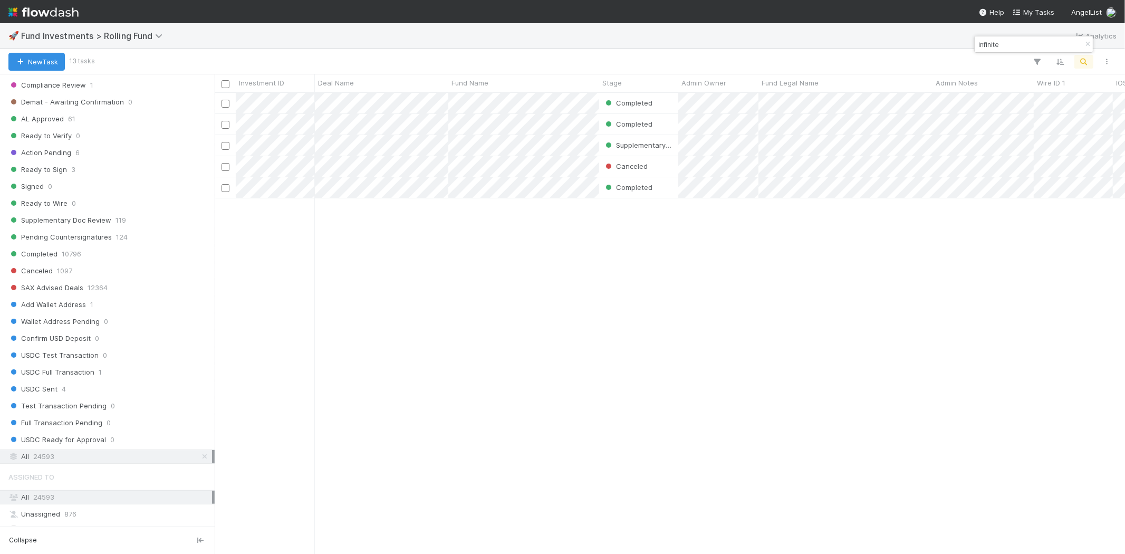
scroll to position [452, 901]
click at [514, 270] on div "Completed [PERSON_NAME] [DATE] 1:52:22 AM [DATE] 2:33:31 AM 0 0 0 0 Completed […" at bounding box center [670, 323] width 910 height 460
click at [433, 308] on div "Completed [PERSON_NAME] [DATE] 1:52:22 AM [DATE] 2:33:31 AM 0 0 0 0 Completed […" at bounding box center [670, 323] width 910 height 460
drag, startPoint x: 514, startPoint y: 279, endPoint x: 707, endPoint y: 217, distance: 203.3
click at [520, 277] on div "Completed [PERSON_NAME] [DATE] 1:52:22 AM [DATE] 2:33:31 AM 0 0 0 0 Completed […" at bounding box center [670, 323] width 910 height 460
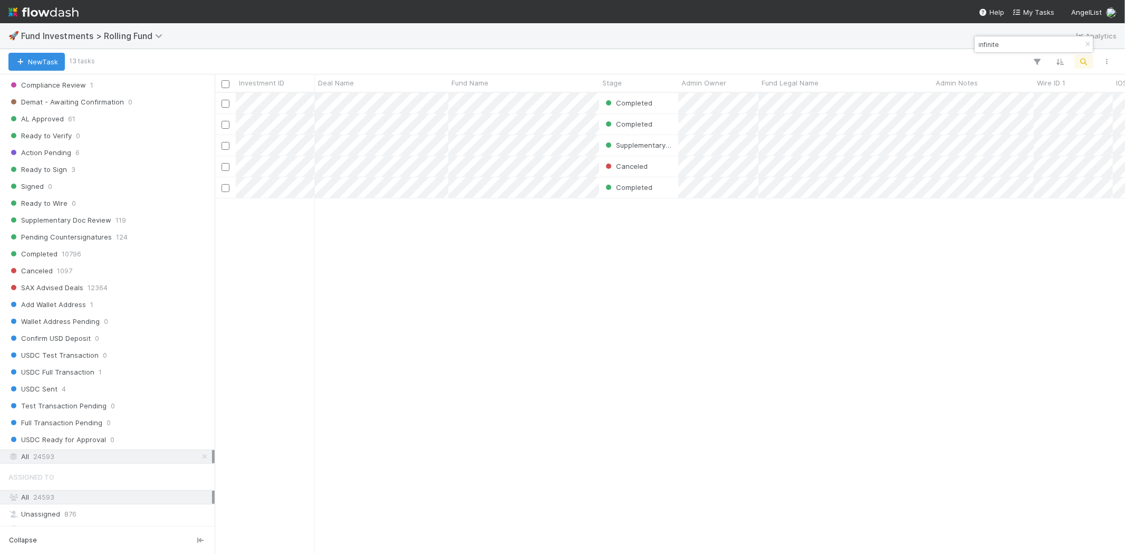
click at [993, 42] on input "infinite" at bounding box center [1028, 44] width 105 height 13
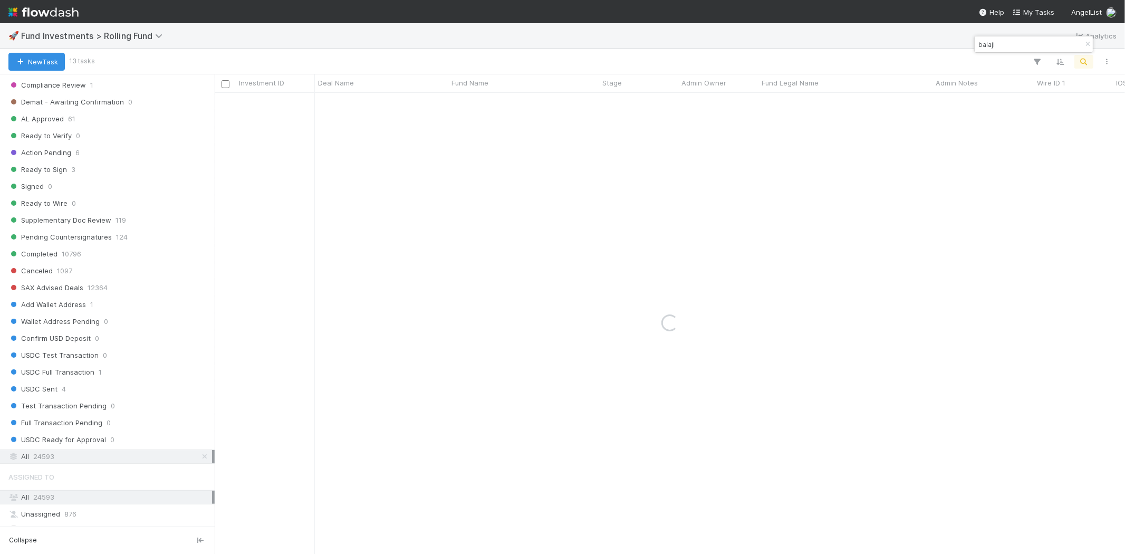
type input "balaji"
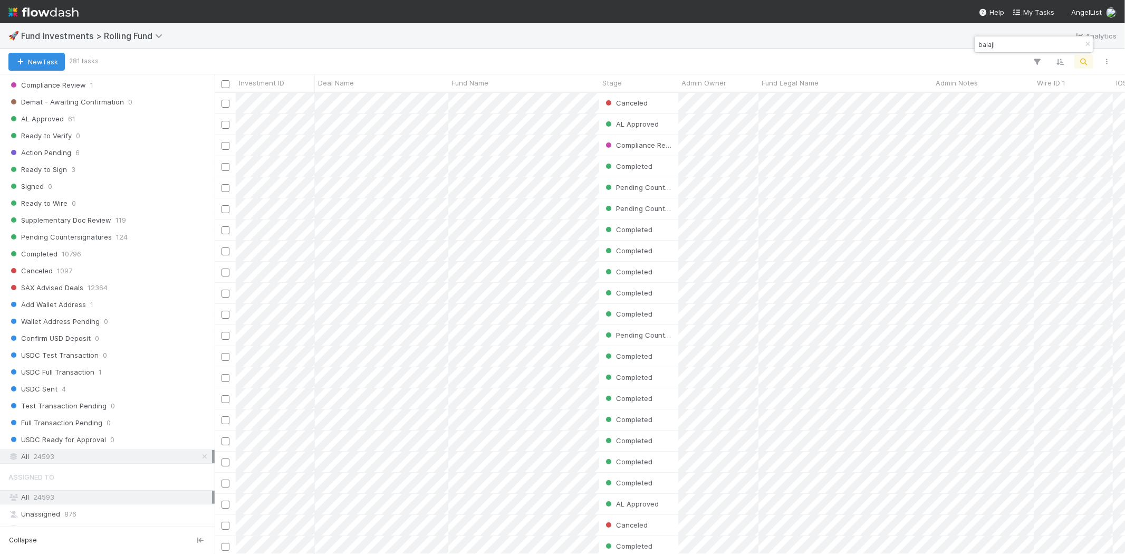
scroll to position [9, 8]
click at [649, 74] on div "Stage" at bounding box center [638, 82] width 79 height 17
click at [640, 81] on div "Stage" at bounding box center [638, 83] width 73 height 11
click at [631, 99] on div "Sort First → Last" at bounding box center [663, 103] width 120 height 16
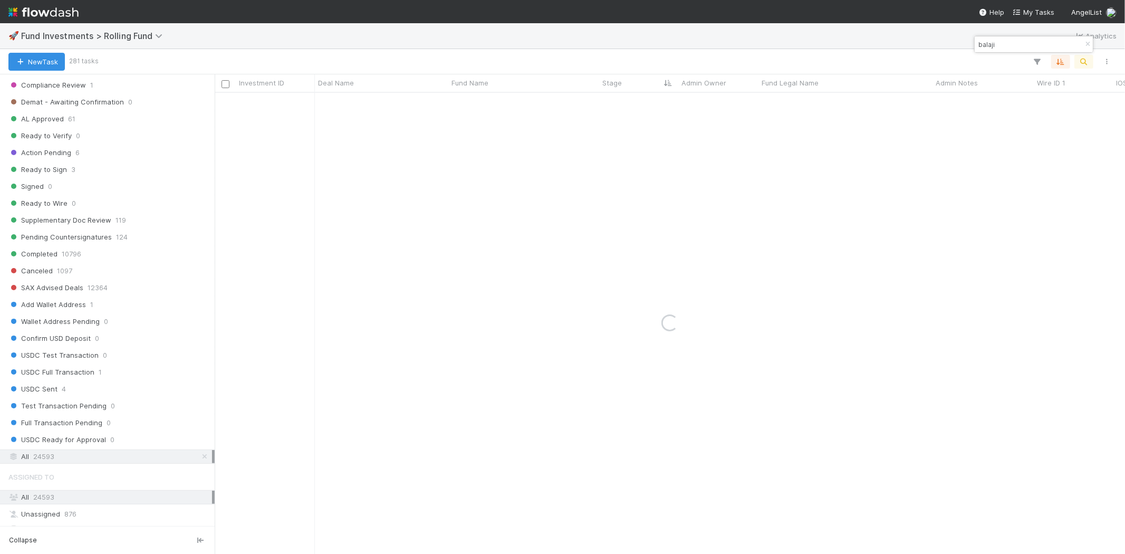
click at [598, 60] on div at bounding box center [607, 62] width 1022 height 14
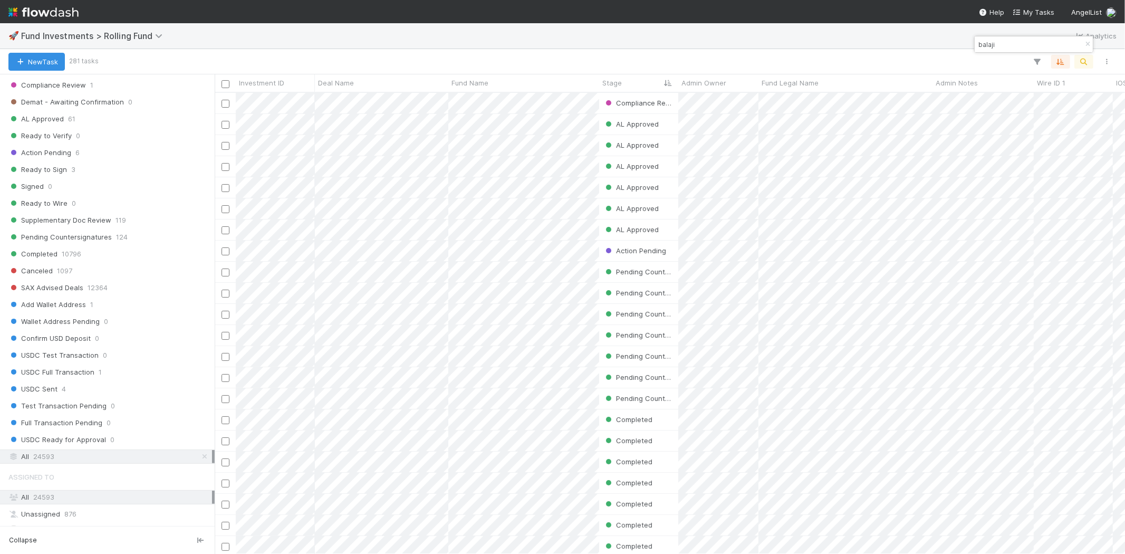
scroll to position [452, 901]
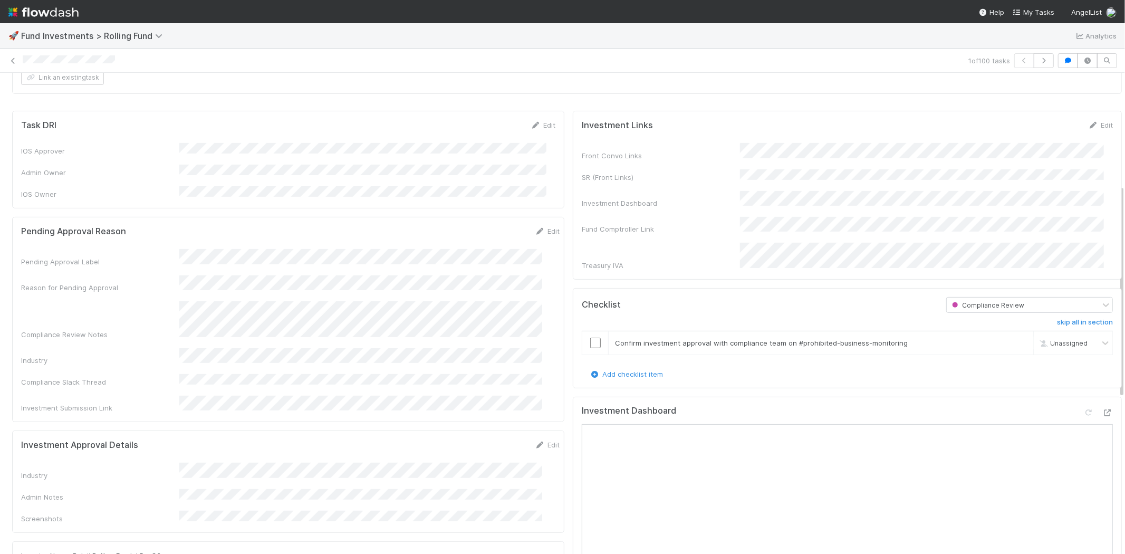
scroll to position [293, 0]
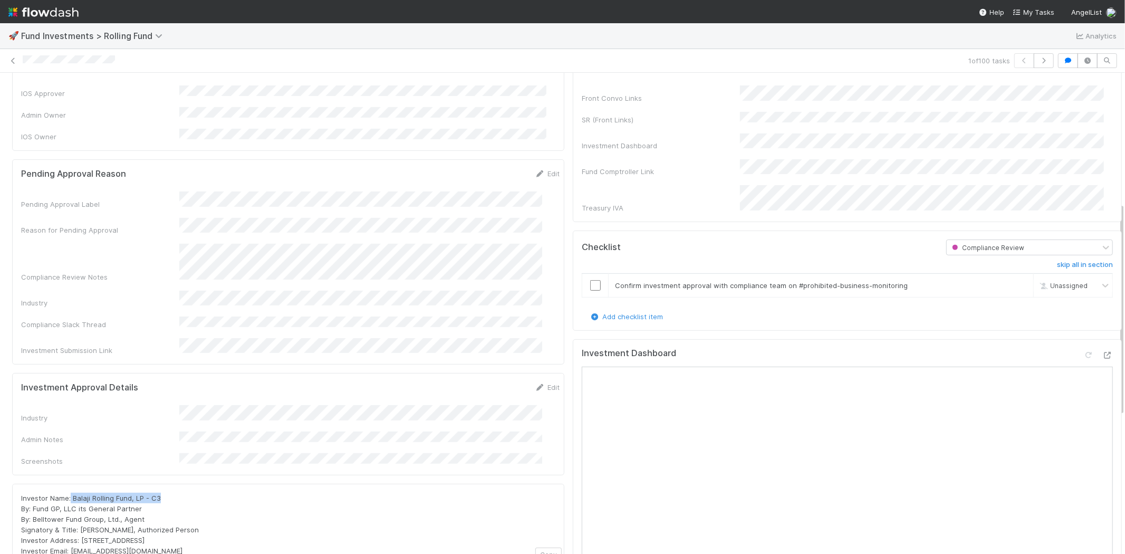
drag, startPoint x: 71, startPoint y: 466, endPoint x: 170, endPoint y: 465, distance: 99.1
click at [170, 492] on div "Investor Name: Balaji Rolling Fund, LP - C3 By: Fund GP, LLC its General Partne…" at bounding box center [288, 523] width 534 height 63
copy span "Balaji Rolling Fund, LP - C3"
